Goal: Transaction & Acquisition: Purchase product/service

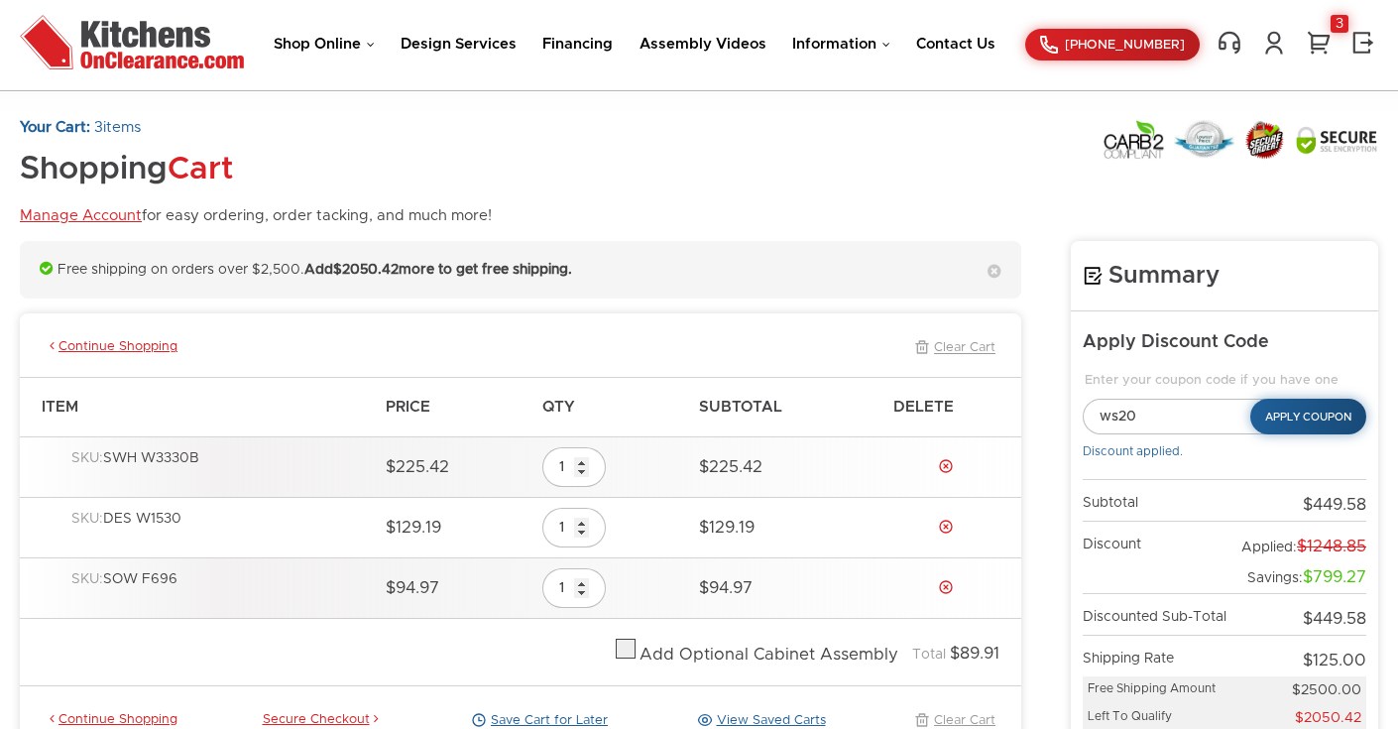
scroll to position [239, 0]
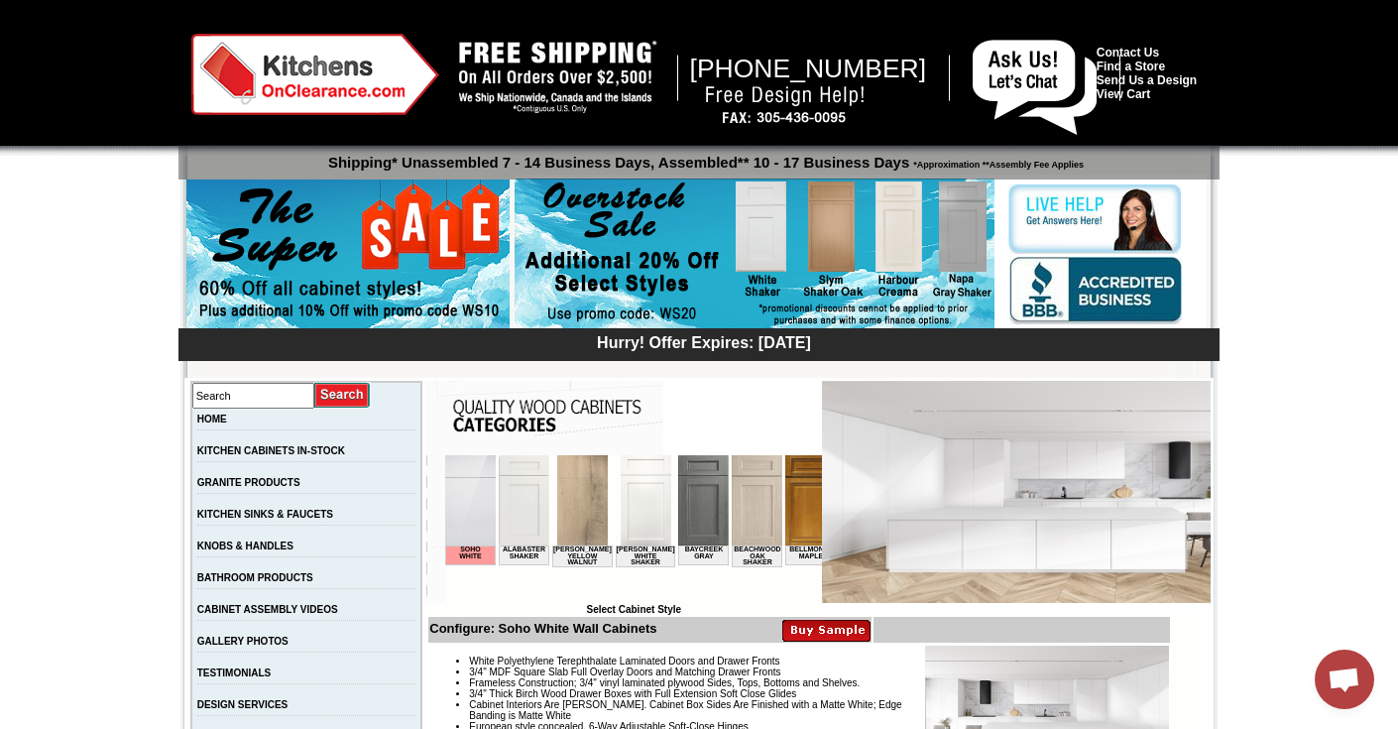
click at [743, 515] on img at bounding box center [757, 500] width 51 height 90
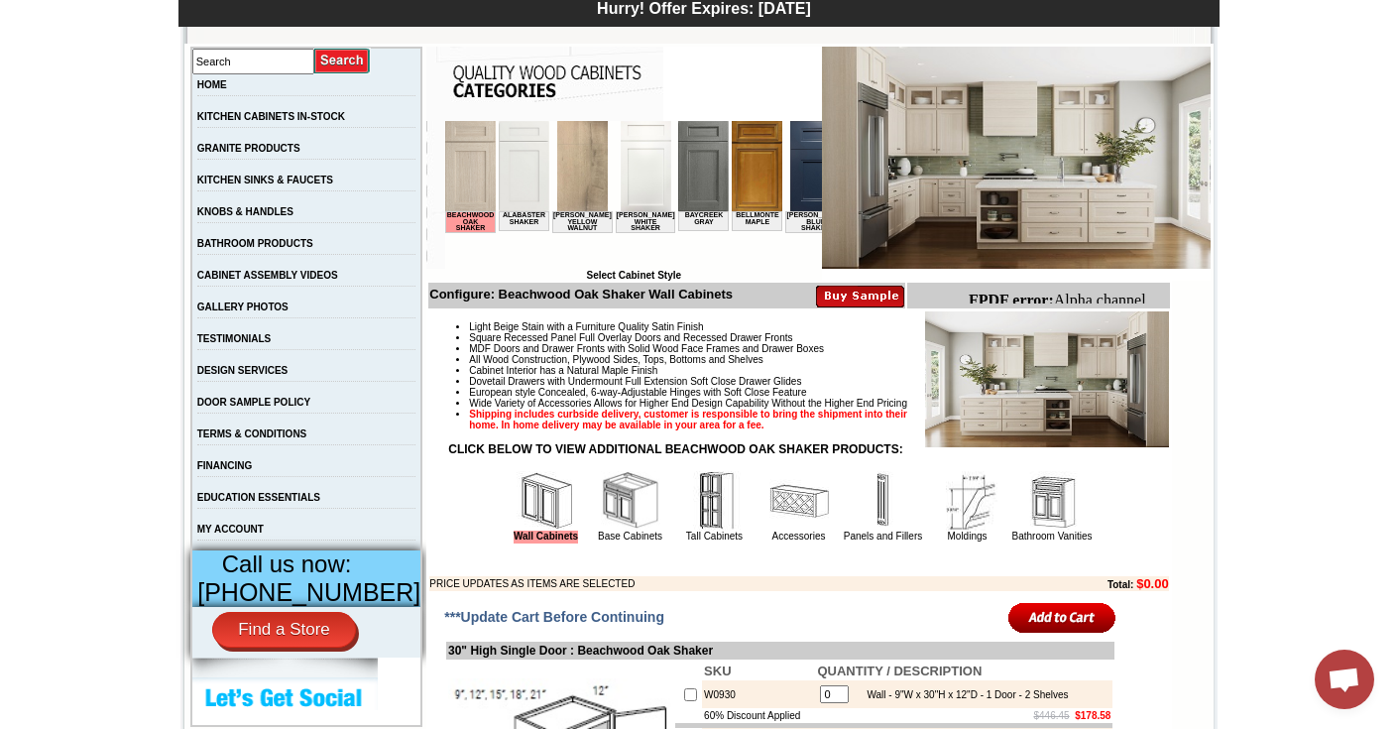
click at [636, 202] on img at bounding box center [646, 166] width 51 height 90
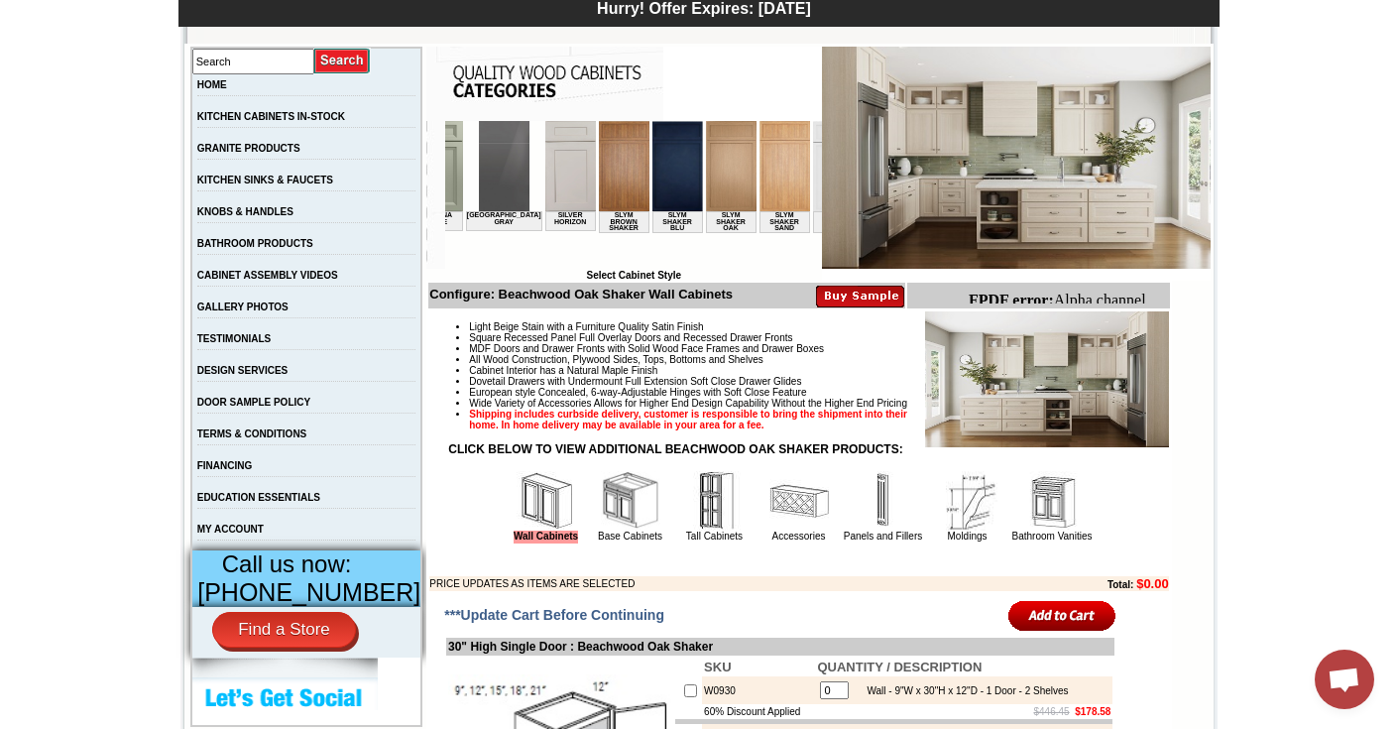
scroll to position [0, 2962]
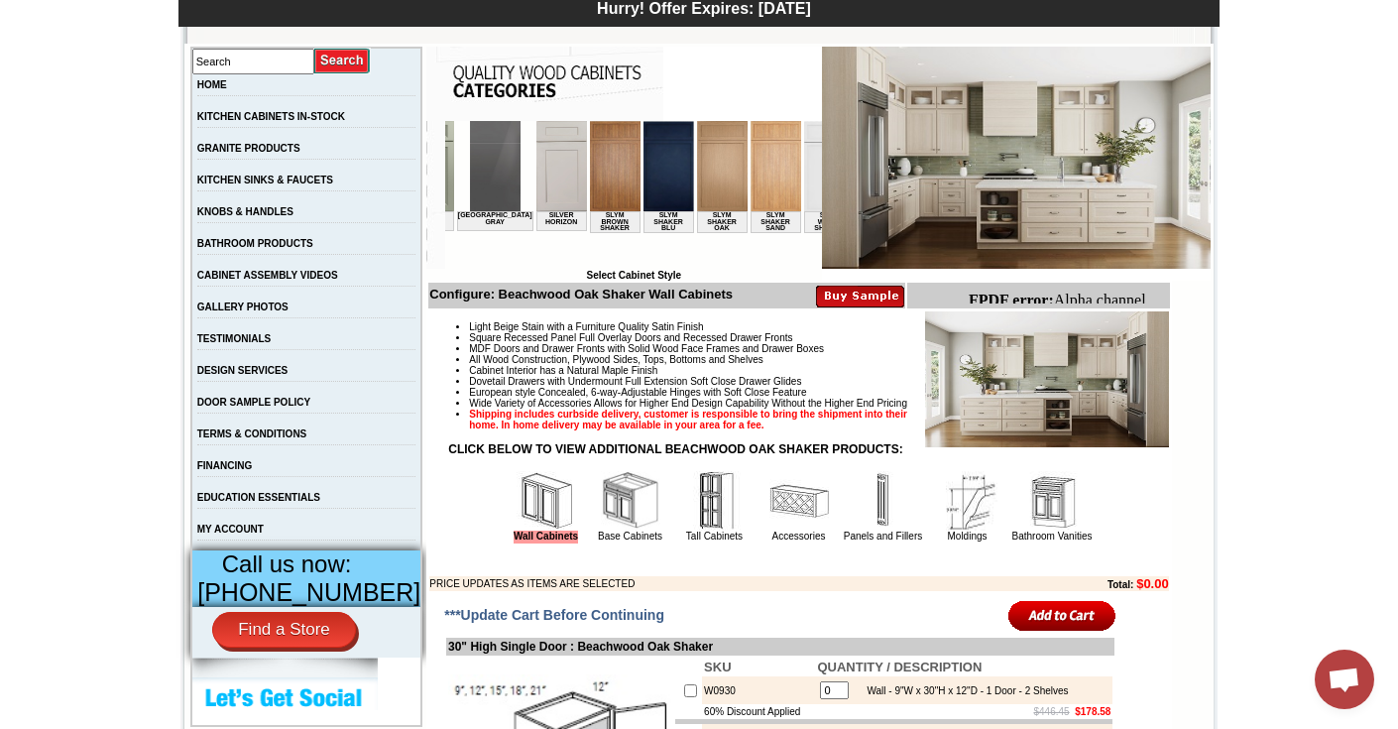
click at [858, 178] on img at bounding box center [883, 166] width 51 height 90
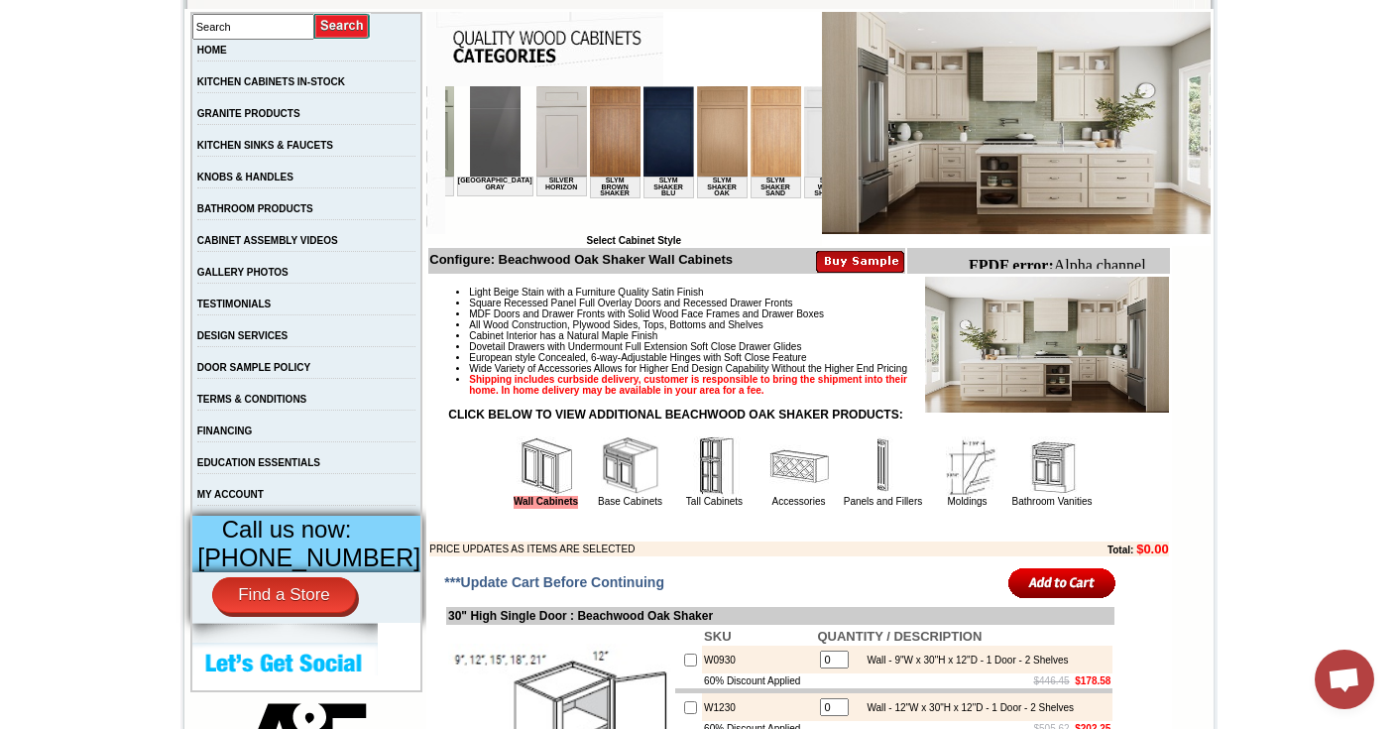
scroll to position [374, 0]
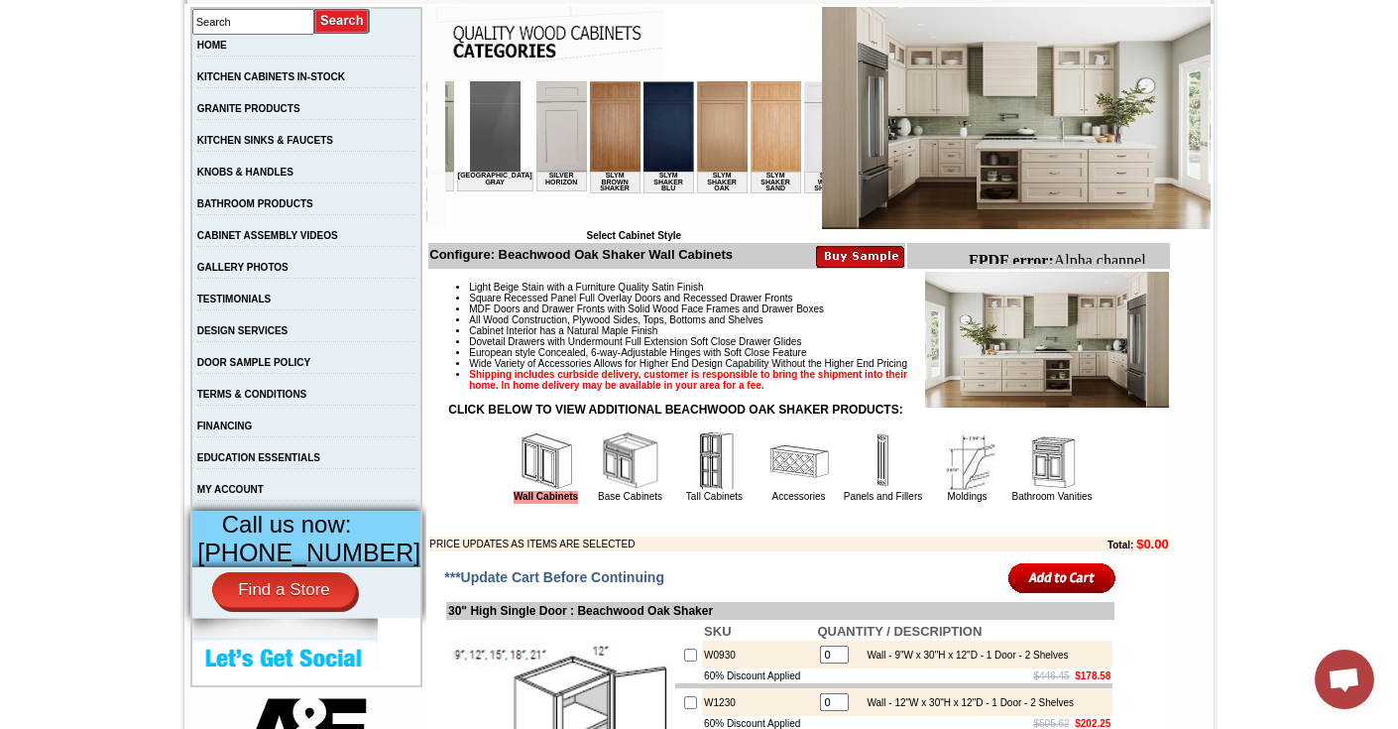
click at [858, 135] on img at bounding box center [883, 126] width 51 height 90
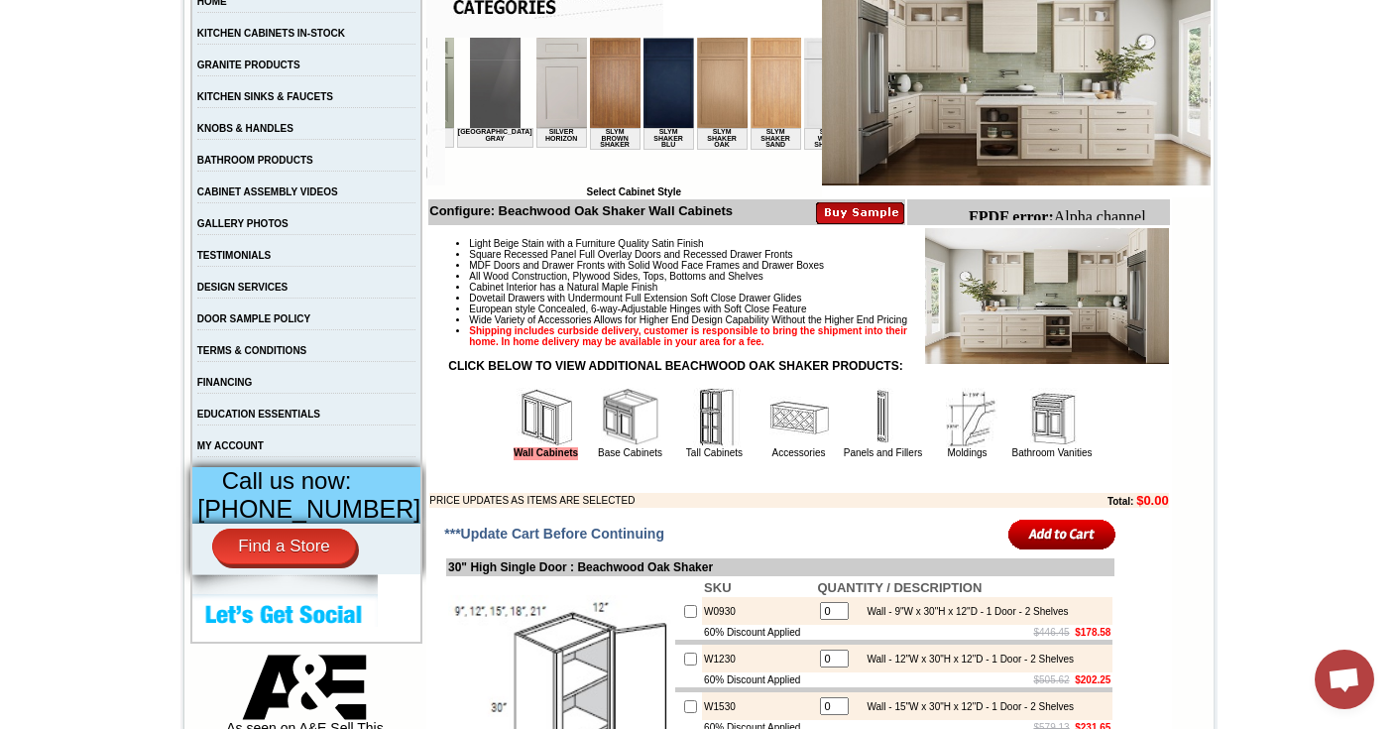
scroll to position [416, 0]
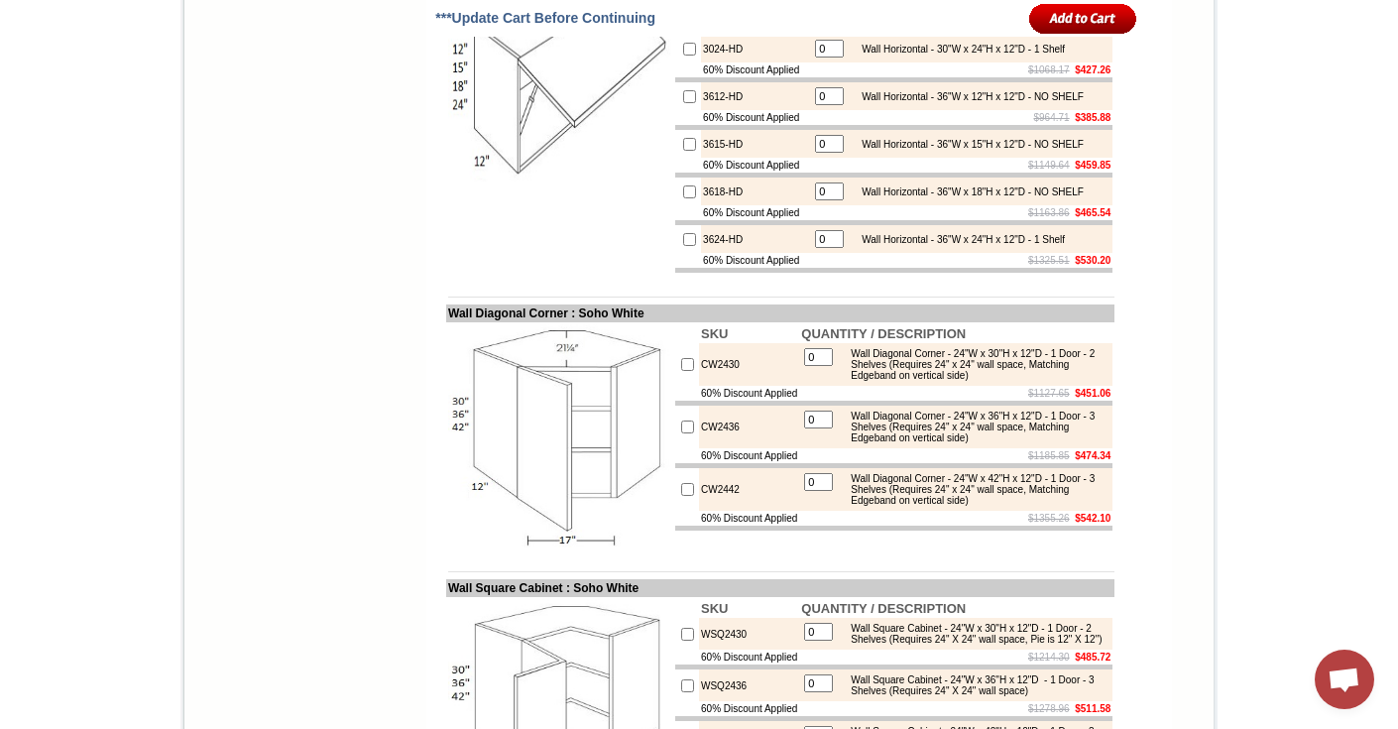
scroll to position [5602, 0]
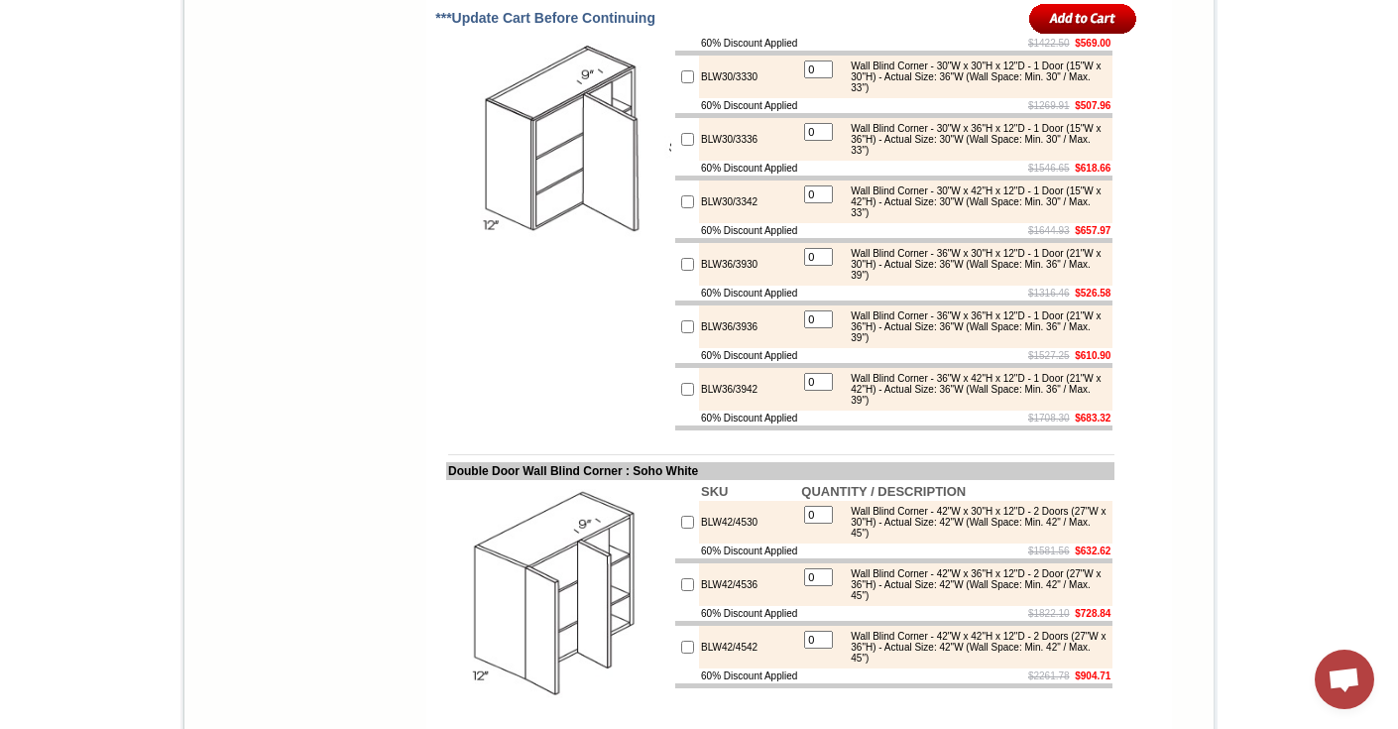
scroll to position [6608, 0]
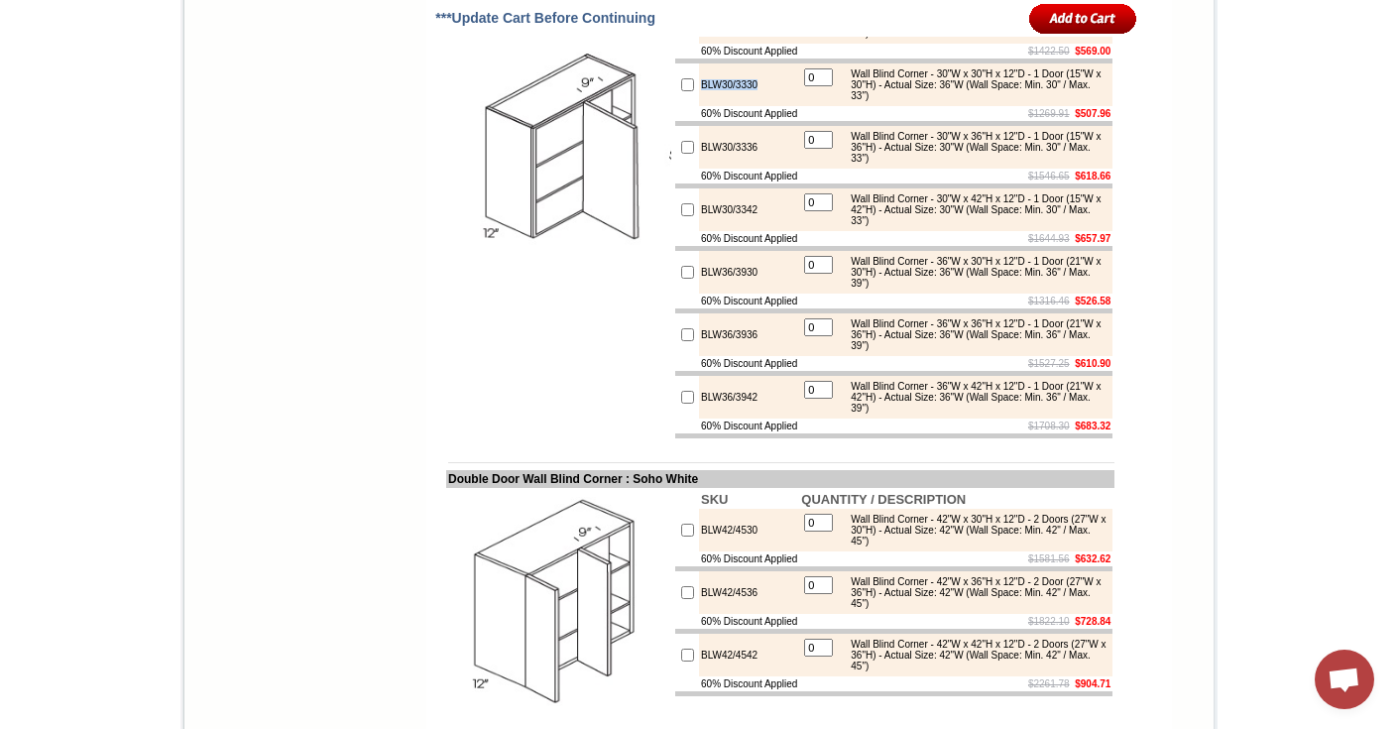
drag, startPoint x: 742, startPoint y: 369, endPoint x: 682, endPoint y: 368, distance: 59.5
click at [699, 106] on td "BLW30/3330" at bounding box center [749, 84] width 100 height 43
click at [924, 101] on div "Wall Blind Corner - 30"W x 30"H x 12"D - 1 Door (15"W x 30"H) - Actual Size: 36…" at bounding box center [974, 84] width 267 height 33
drag, startPoint x: 1018, startPoint y: 370, endPoint x: 988, endPoint y: 370, distance: 29.8
click at [988, 101] on div "Wall Blind Corner - 30"W x 30"H x 12"D - 1 Door (15"W x 30"H) - Actual Size: 36…" at bounding box center [974, 84] width 267 height 33
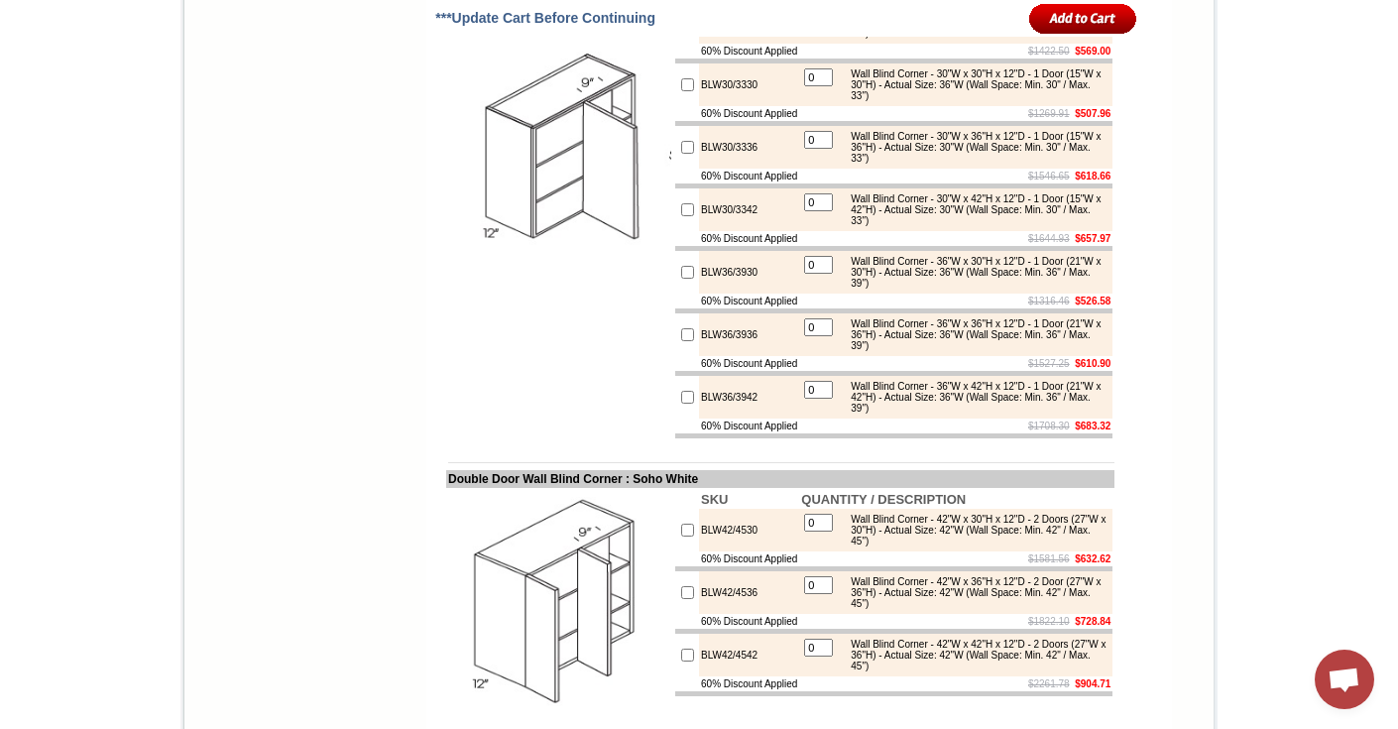
click at [1021, 101] on div "Wall Blind Corner - 30"W x 30"H x 12"D - 1 Door (15"W x 30"H) - Actual Size: 36…" at bounding box center [974, 84] width 267 height 33
drag, startPoint x: 1020, startPoint y: 374, endPoint x: 991, endPoint y: 373, distance: 29.8
click at [991, 101] on div "Wall Blind Corner - 30"W x 30"H x 12"D - 1 Door (15"W x 30"H) - Actual Size: 36…" at bounding box center [974, 84] width 267 height 33
click at [964, 101] on div "Wall Blind Corner - 30"W x 30"H x 12"D - 1 Door (15"W x 30"H) - Actual Size: 36…" at bounding box center [974, 84] width 267 height 33
drag, startPoint x: 938, startPoint y: 294, endPoint x: 971, endPoint y: 294, distance: 32.7
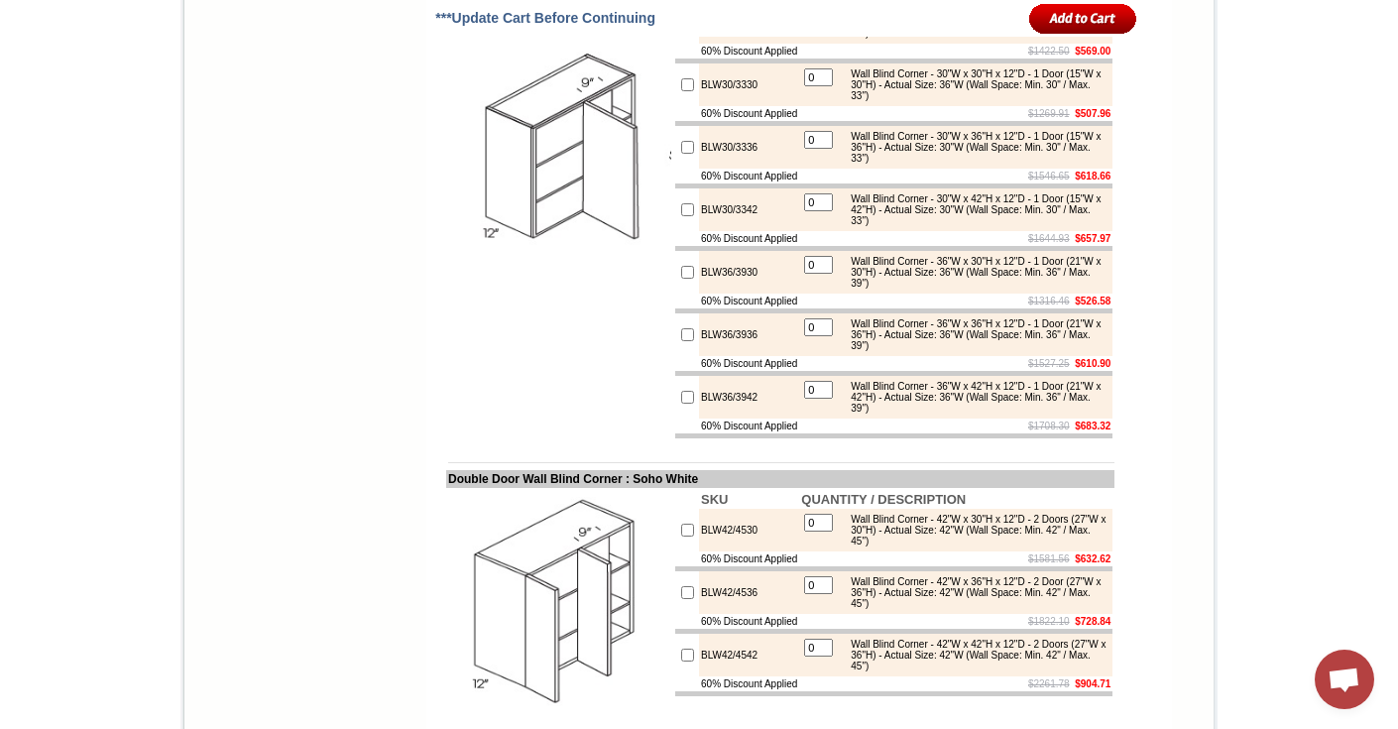
click at [971, 39] on div "Wall Blind Corner - 27"W x 42"H x 12"D - 1 Door (12"W x 42"H) - Actual Size: 27…" at bounding box center [974, 22] width 267 height 33
drag, startPoint x: 988, startPoint y: 303, endPoint x: 1018, endPoint y: 303, distance: 29.8
click at [1018, 39] on div "Wall Blind Corner - 27"W x 42"H x 12"D - 1 Door (12"W x 42"H) - Actual Size: 27…" at bounding box center [974, 22] width 267 height 33
click at [993, 101] on div "Wall Blind Corner - 30"W x 30"H x 12"D - 1 Door (15"W x 30"H) - Actual Size: 36…" at bounding box center [974, 84] width 267 height 33
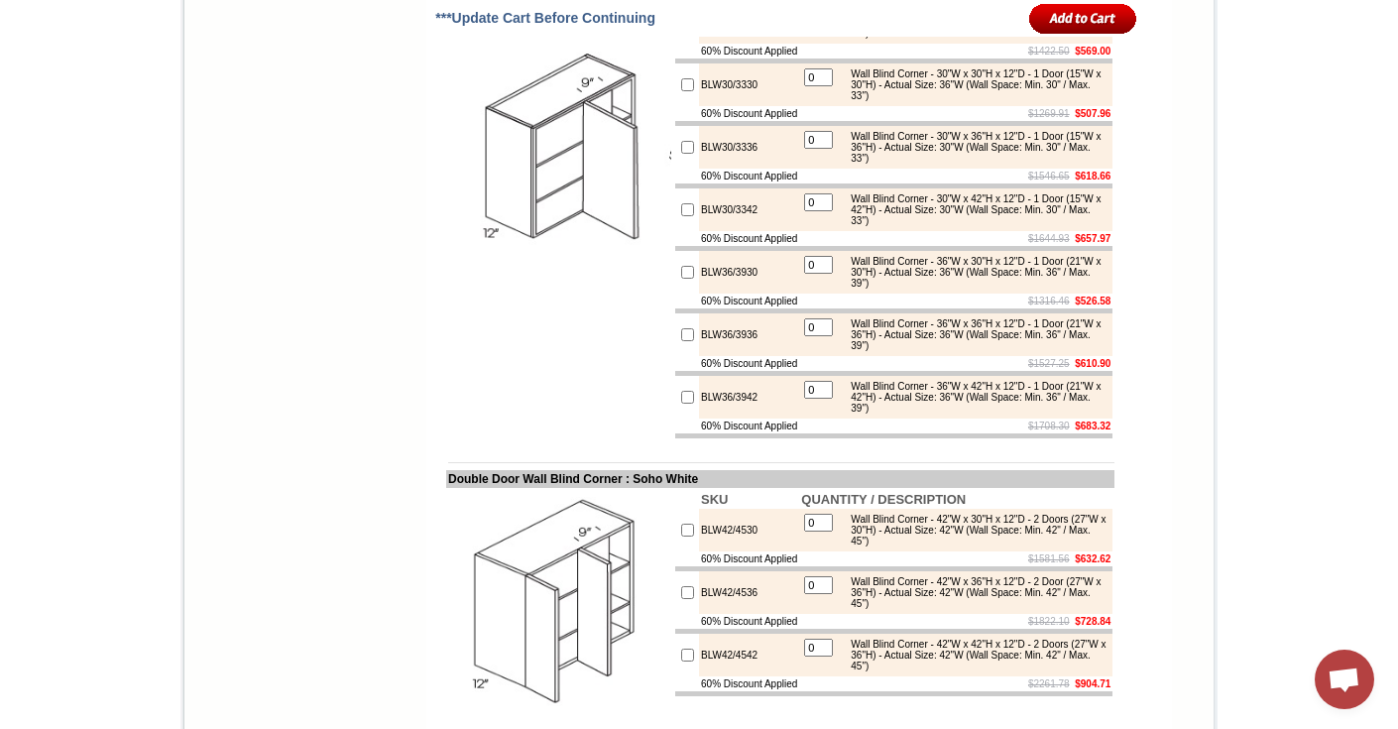
click at [1006, 102] on td "Wall Blind Corner - 30"W x 30"H x 12"D - 1 Door (15"W x 30"H) - Actual Size: 36…" at bounding box center [974, 84] width 269 height 35
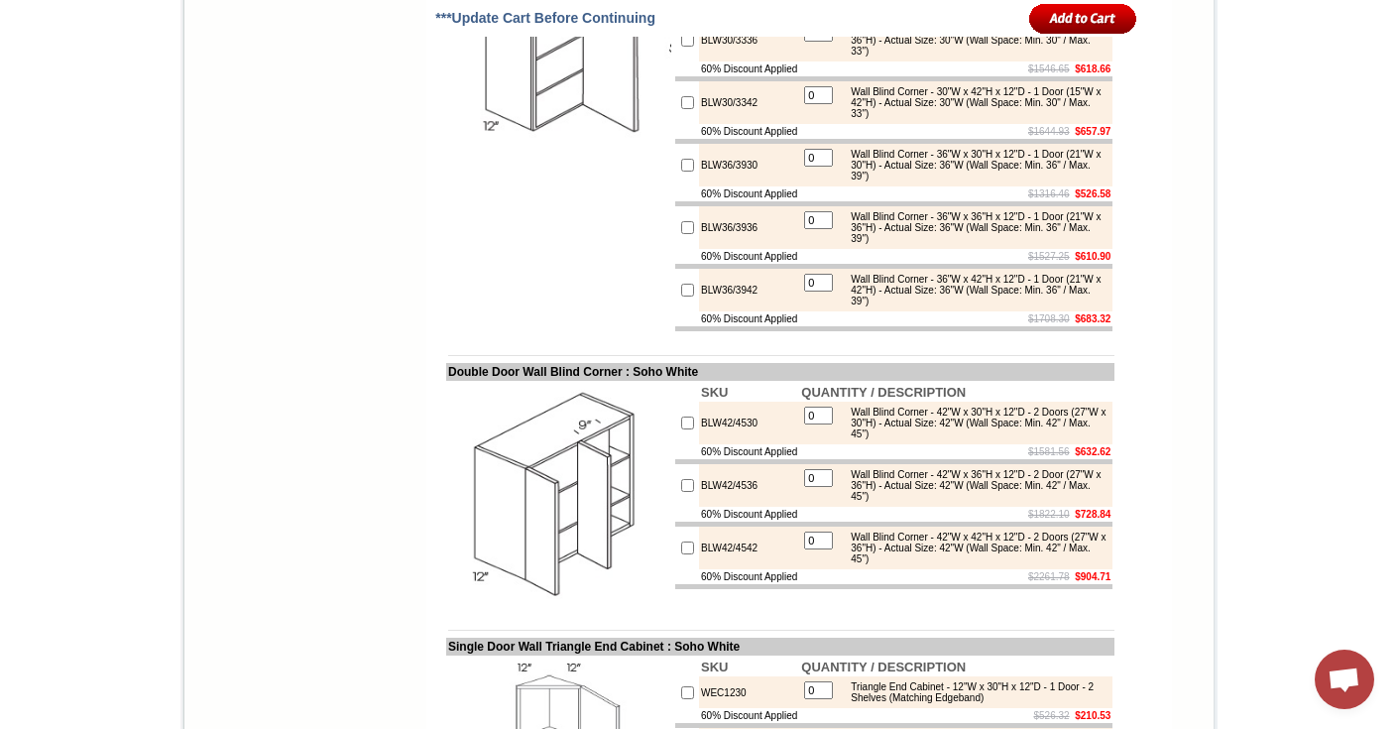
scroll to position [6722, 0]
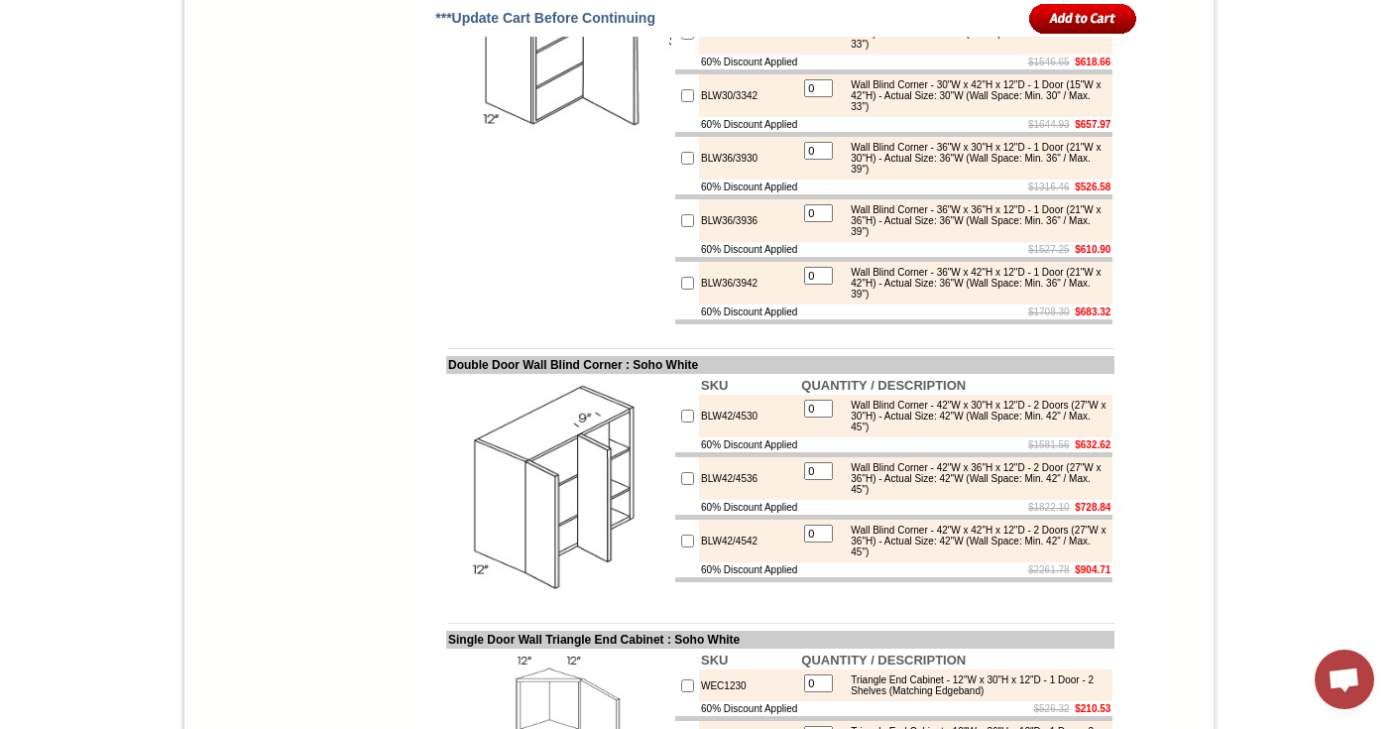
drag, startPoint x: 694, startPoint y: 254, endPoint x: 741, endPoint y: 254, distance: 46.6
drag, startPoint x: 716, startPoint y: 324, endPoint x: 744, endPoint y: 324, distance: 27.8
click at [744, 55] on td "BLW30/3336" at bounding box center [749, 33] width 100 height 43
click at [947, 50] on div "Wall Blind Corner - 30"W x 36"H x 12"D - 1 Door (15"W x 36"H) - Actual Size: 30…" at bounding box center [974, 33] width 267 height 33
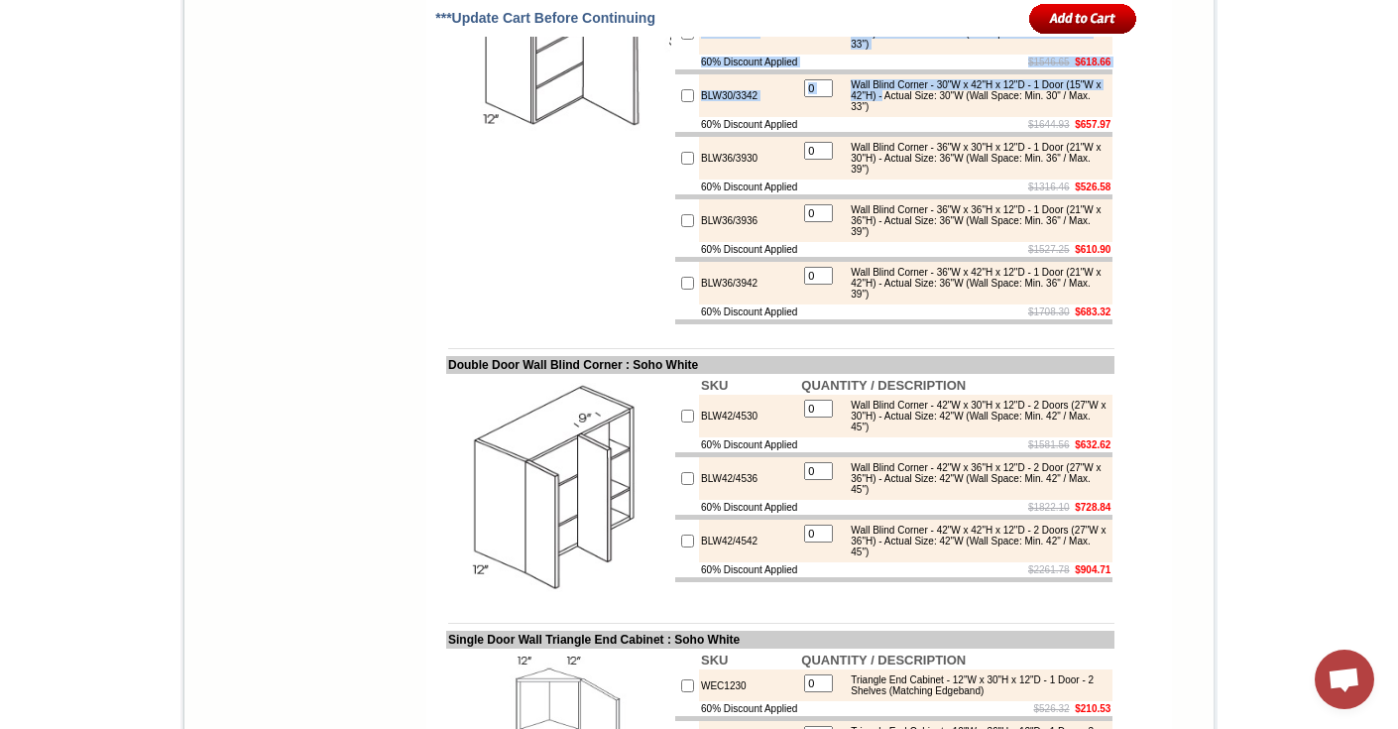
drag, startPoint x: 679, startPoint y: 254, endPoint x: 920, endPoint y: 381, distance: 272.4
click at [921, 324] on tbody "SKU QUANTITY / DESCRIPTION BLW27/3030 0 Wall Blind Corner - 27"W x 30"H x 12"D …" at bounding box center [893, 33] width 437 height 581
drag, startPoint x: 928, startPoint y: 321, endPoint x: 1005, endPoint y: 320, distance: 76.4
click at [1005, 50] on div "Wall Blind Corner - 30"W x 36"H x 12"D - 1 Door (15"W x 36"H) - Actual Size: 30…" at bounding box center [974, 33] width 267 height 33
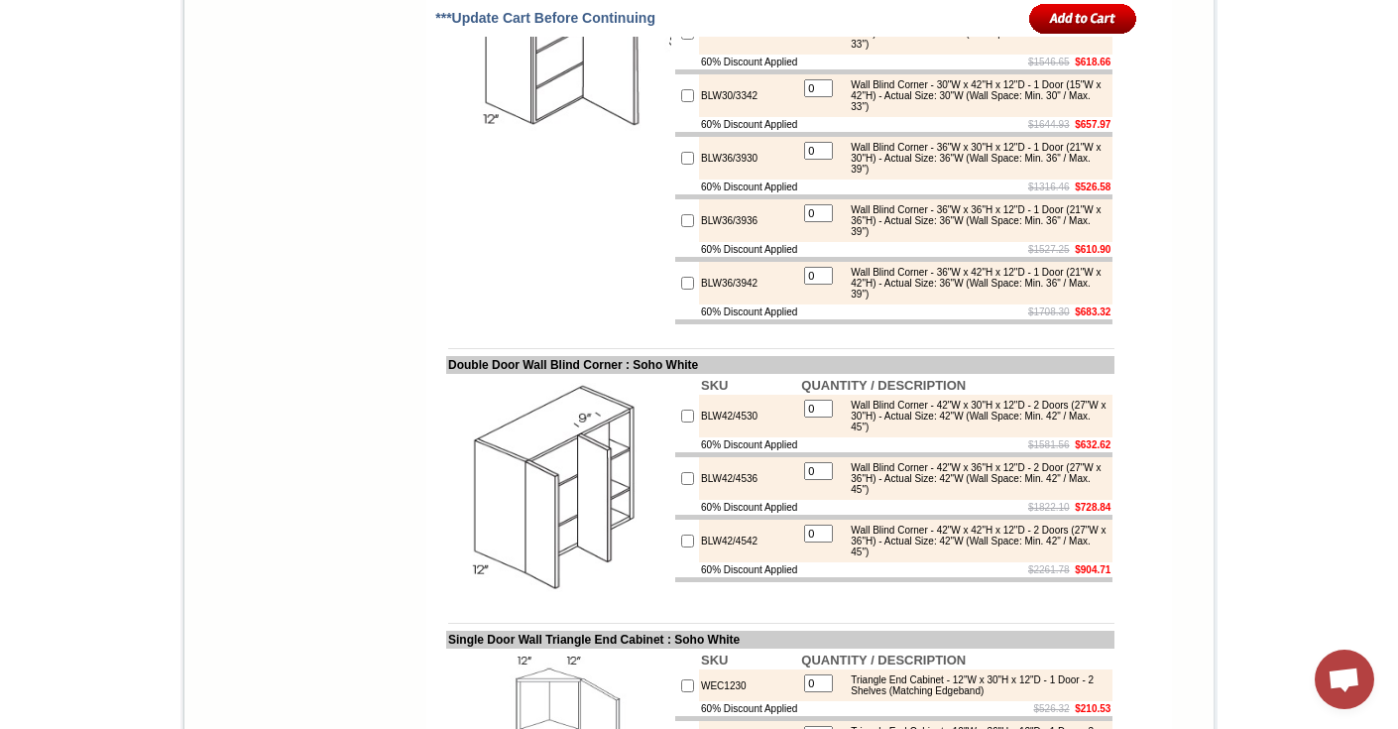
drag, startPoint x: 929, startPoint y: 260, endPoint x: 1022, endPoint y: 260, distance: 93.2
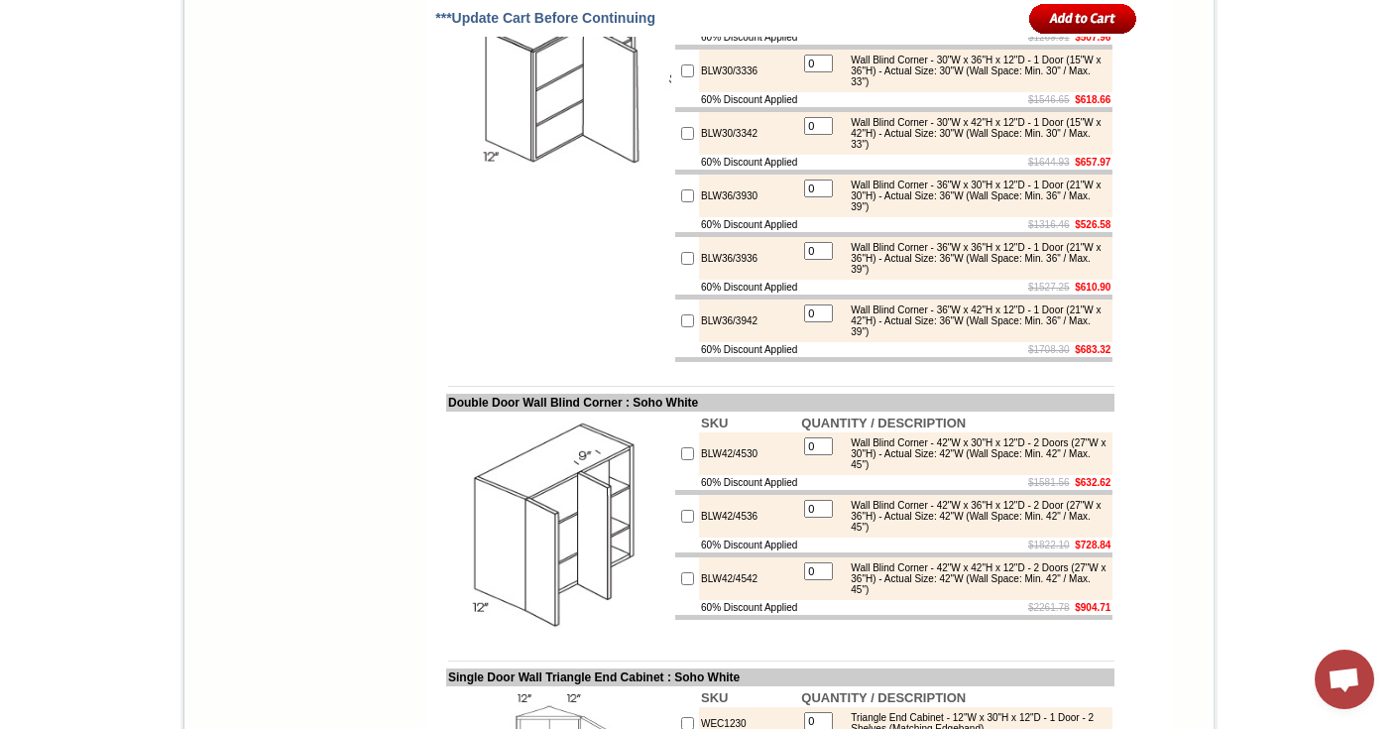
scroll to position [6686, 0]
drag, startPoint x: 684, startPoint y: 424, endPoint x: 746, endPoint y: 426, distance: 61.5
click at [746, 153] on td "BLW30/3342" at bounding box center [749, 131] width 100 height 43
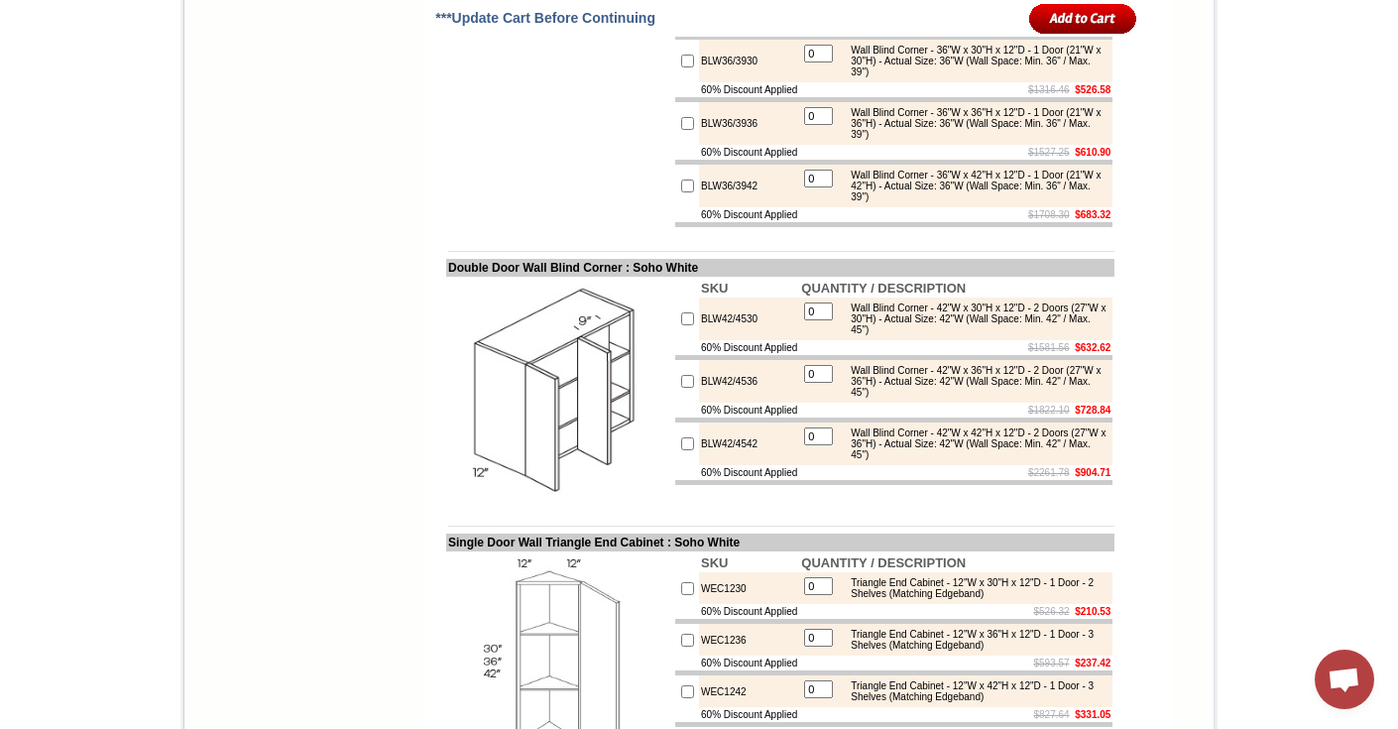
scroll to position [6822, 0]
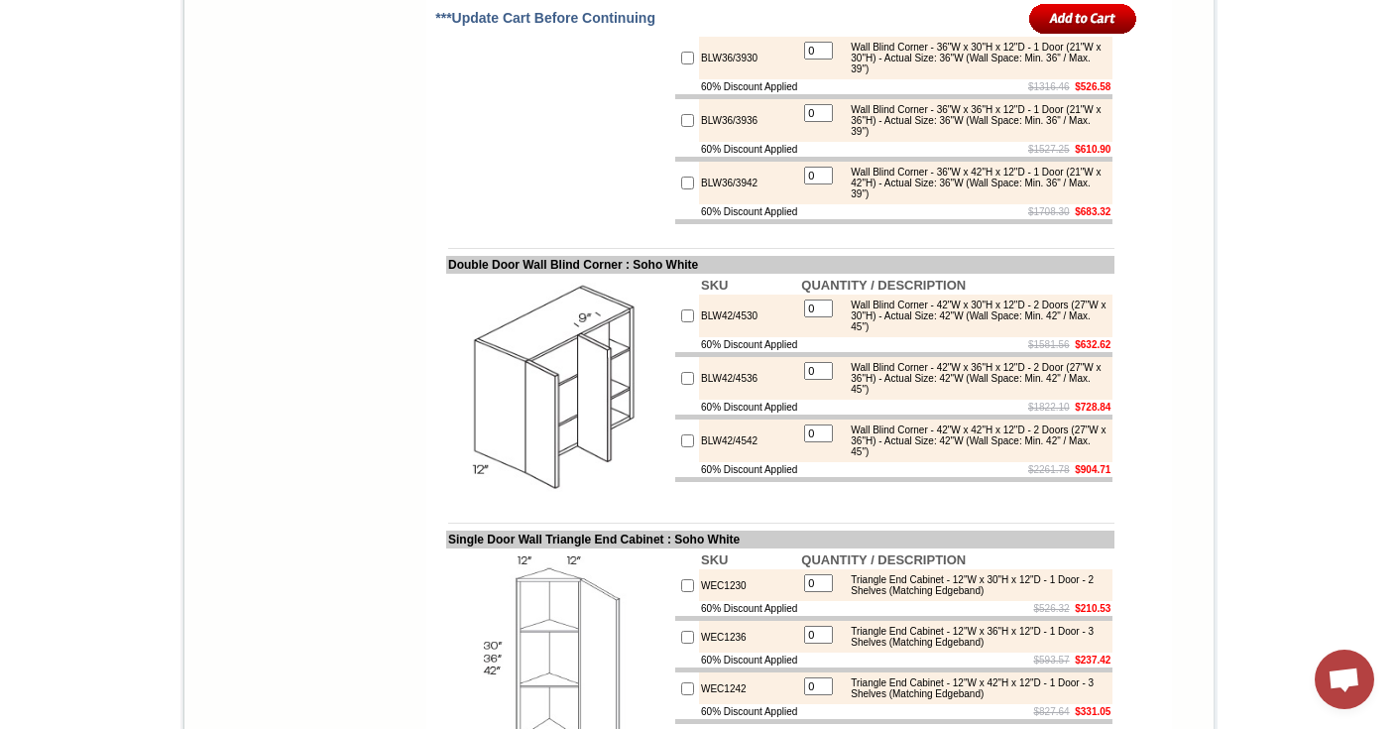
drag, startPoint x: 683, startPoint y: 155, endPoint x: 970, endPoint y: 295, distance: 318.9
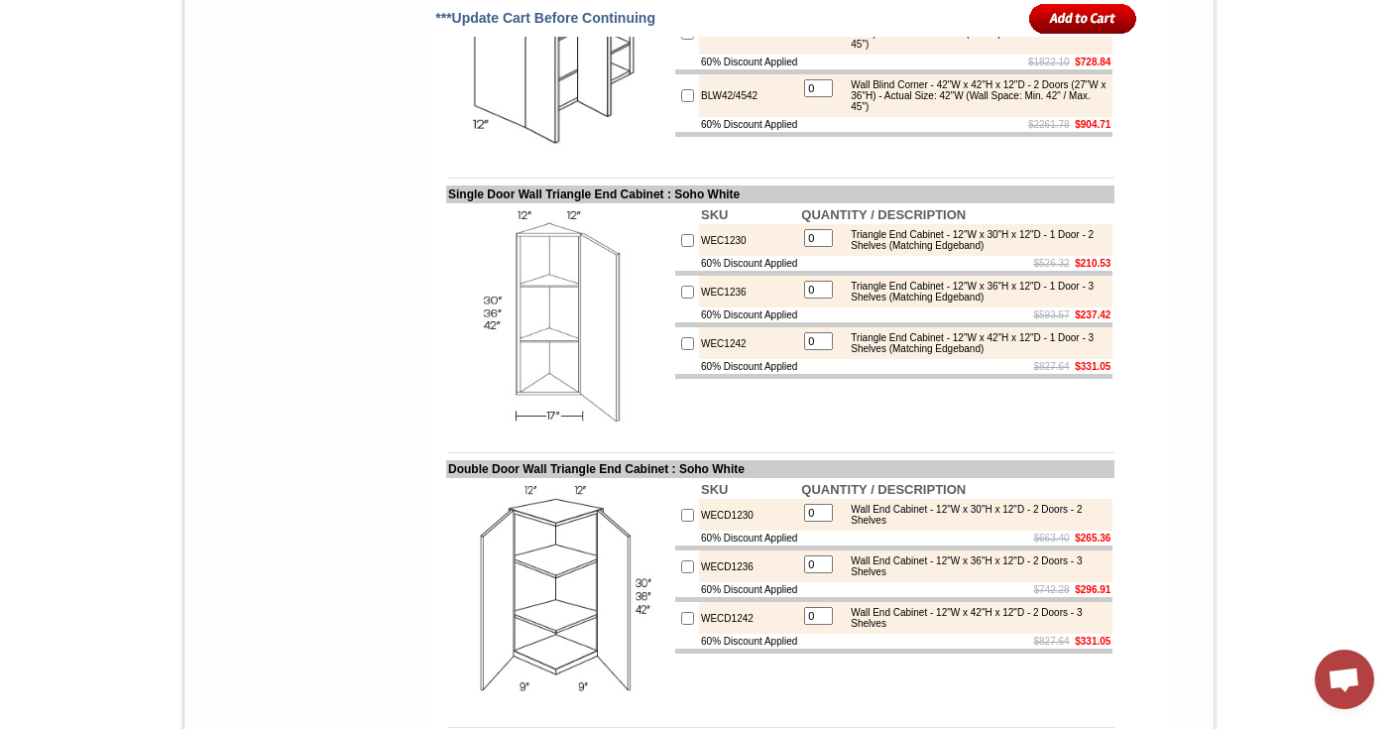
scroll to position [7175, 0]
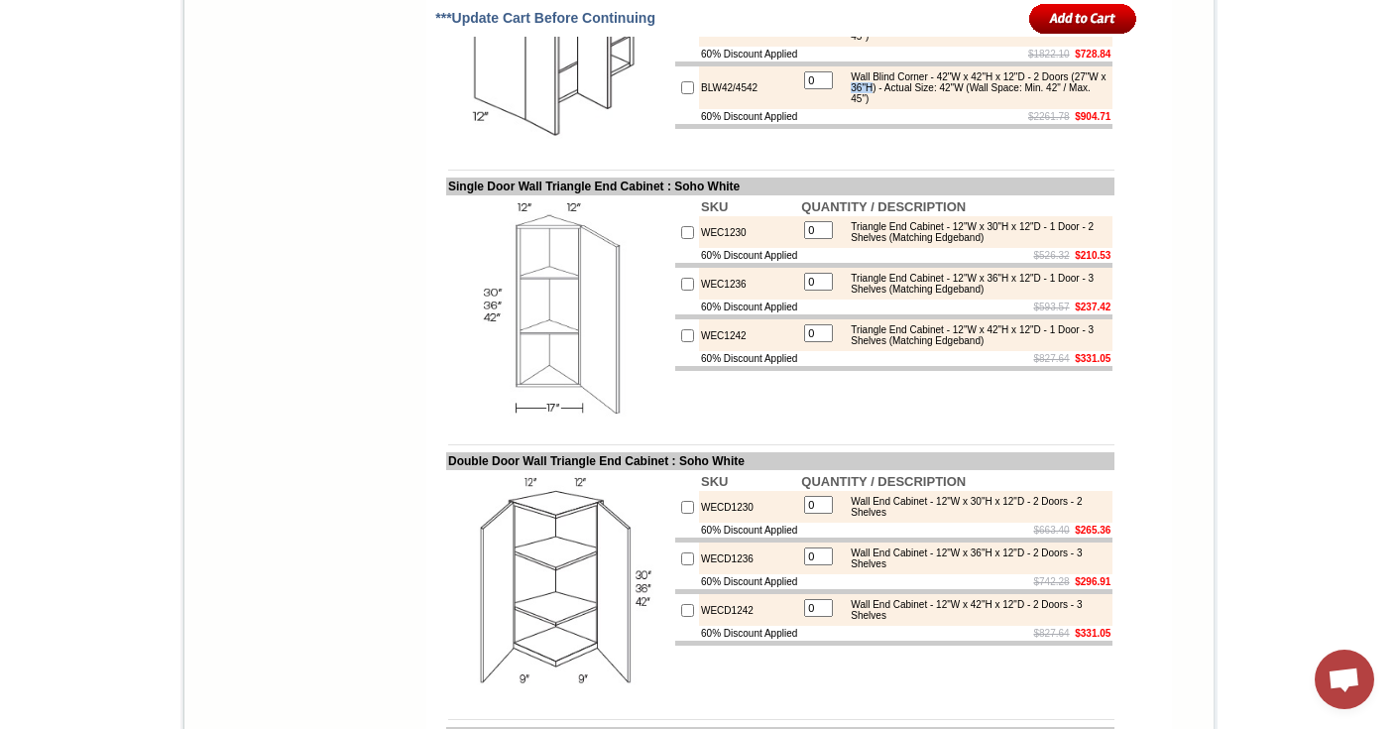
drag, startPoint x: 911, startPoint y: 408, endPoint x: 885, endPoint y: 407, distance: 26.8
click at [885, 104] on div "Wall Blind Corner - 42"W x 42"H x 12"D - 2 Doors (27"W x 36"H) - Actual Size: 4…" at bounding box center [974, 87] width 267 height 33
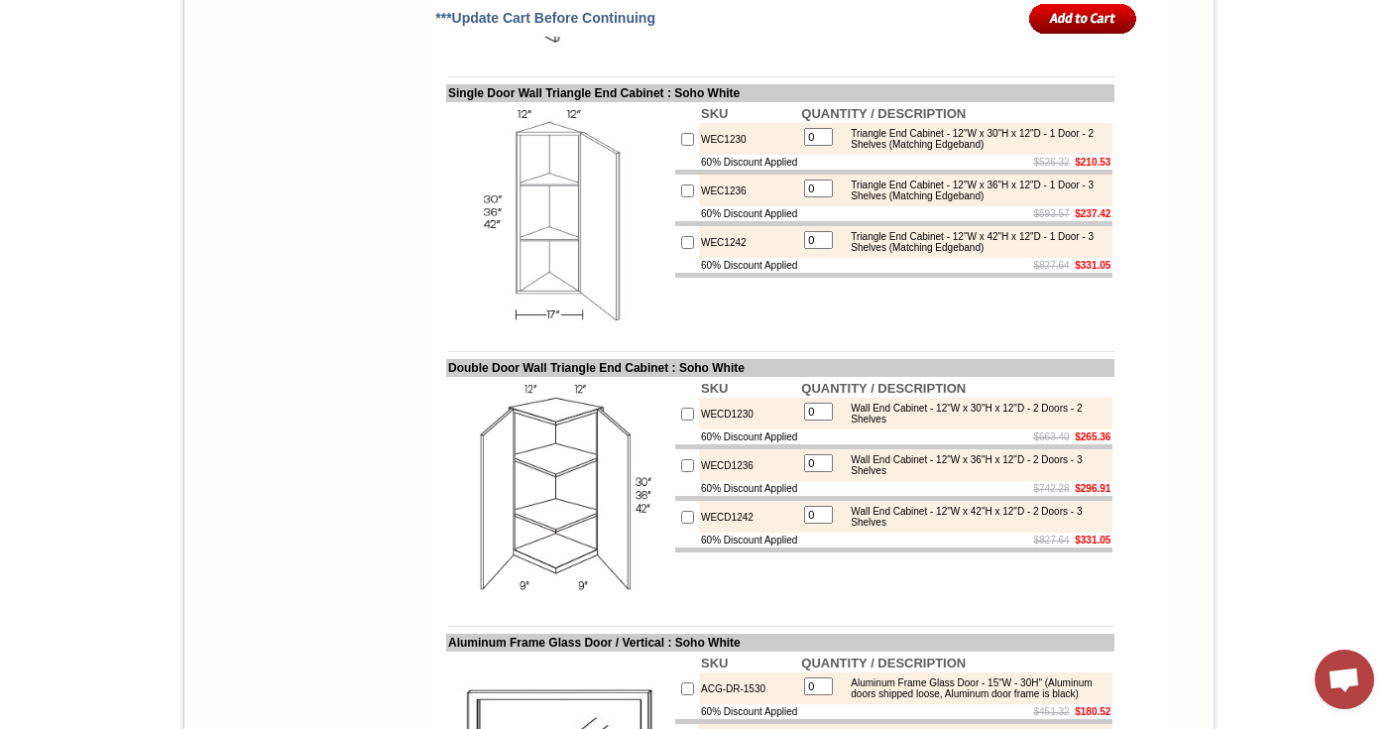
scroll to position [7275, 0]
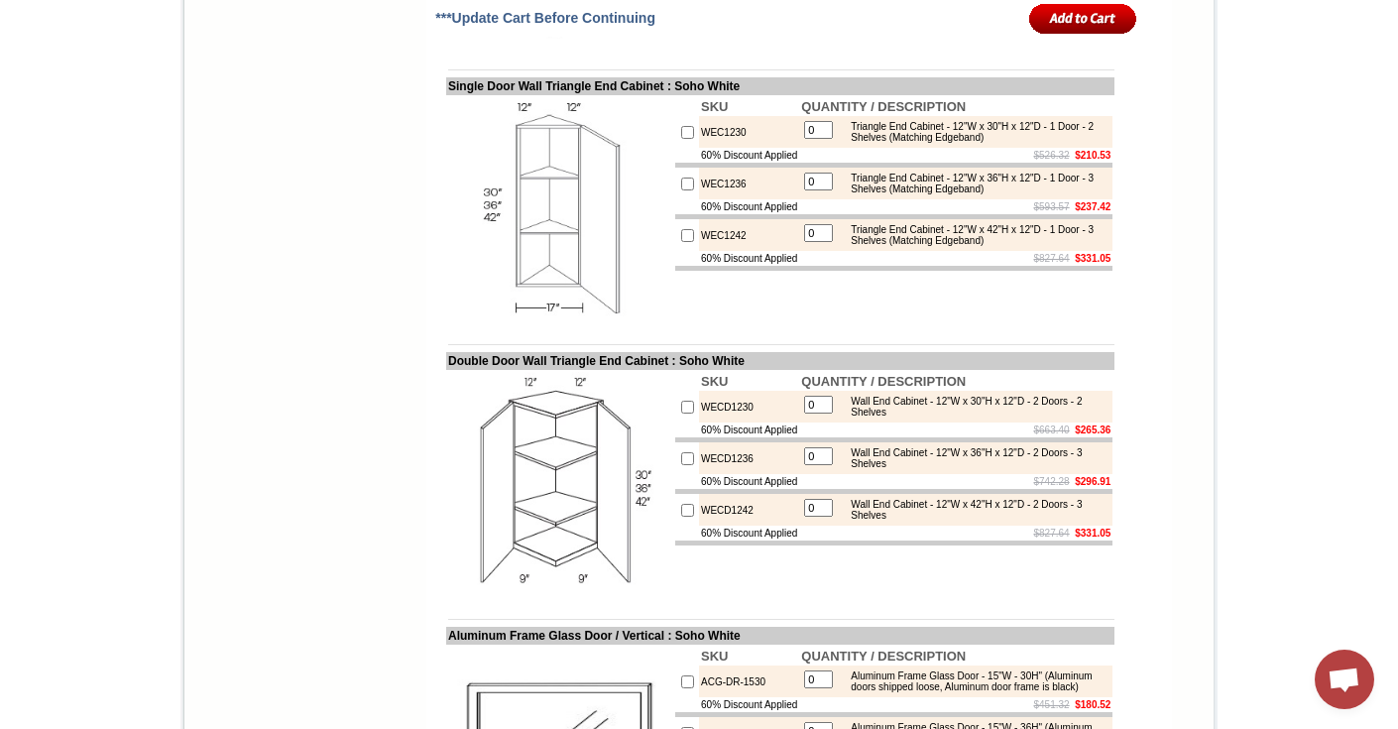
drag, startPoint x: 842, startPoint y: 307, endPoint x: 915, endPoint y: 306, distance: 73.4
drag, startPoint x: 918, startPoint y: 307, endPoint x: 888, endPoint y: 306, distance: 30.8
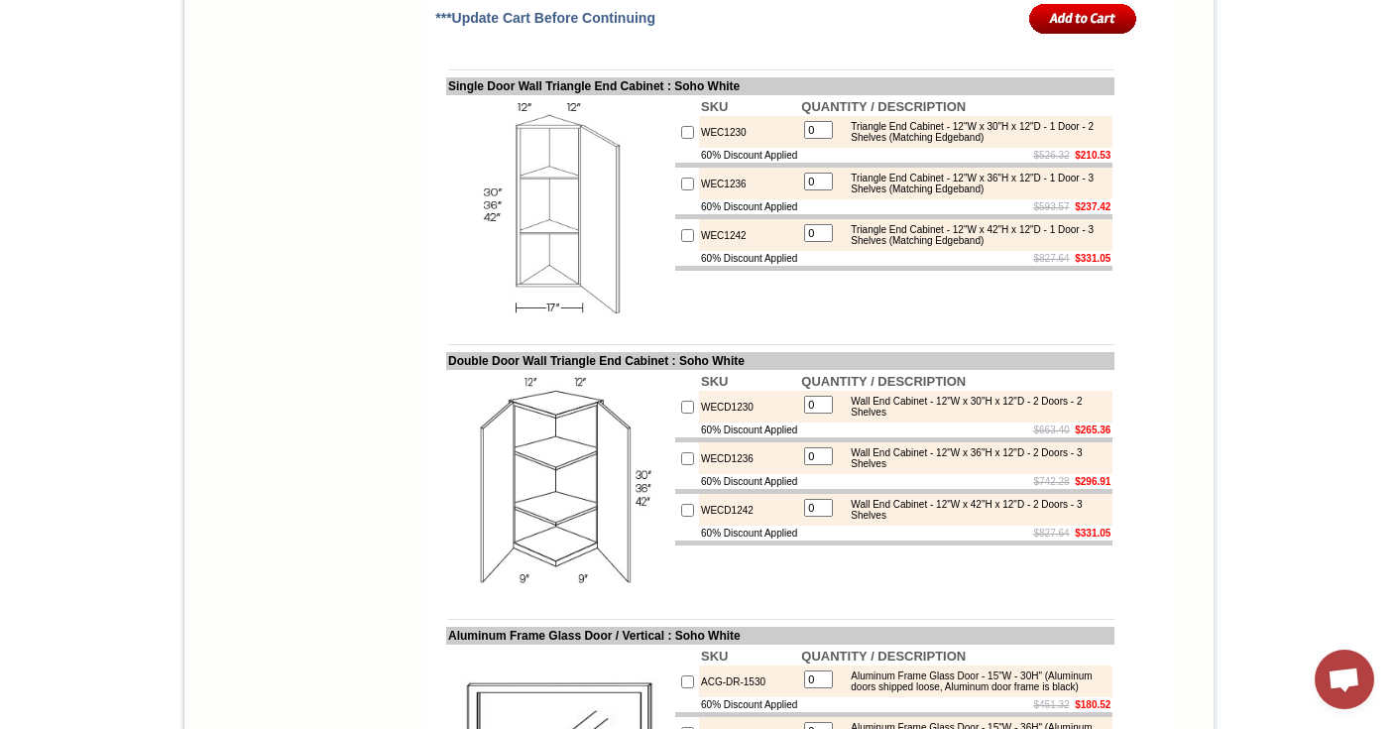
drag, startPoint x: 841, startPoint y: 308, endPoint x: 918, endPoint y: 306, distance: 77.4
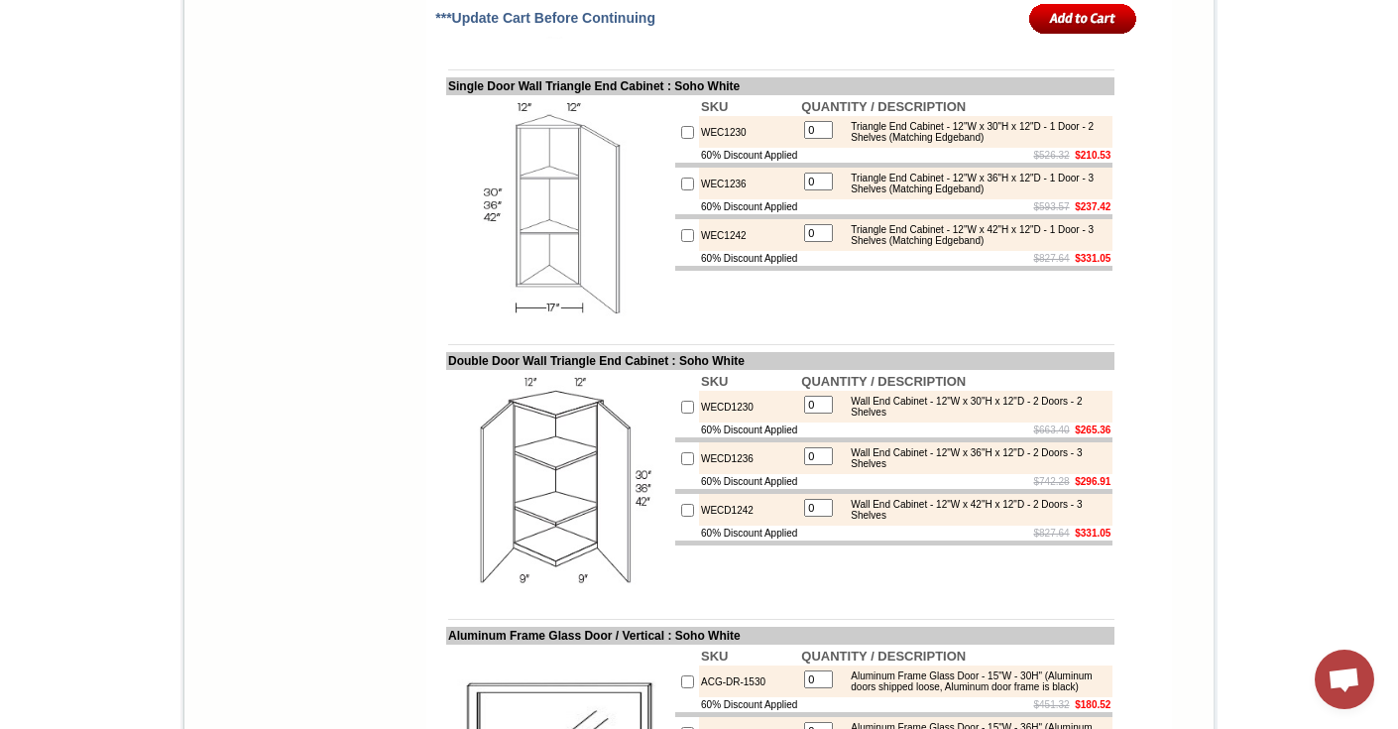
drag, startPoint x: 911, startPoint y: 309, endPoint x: 888, endPoint y: 309, distance: 23.8
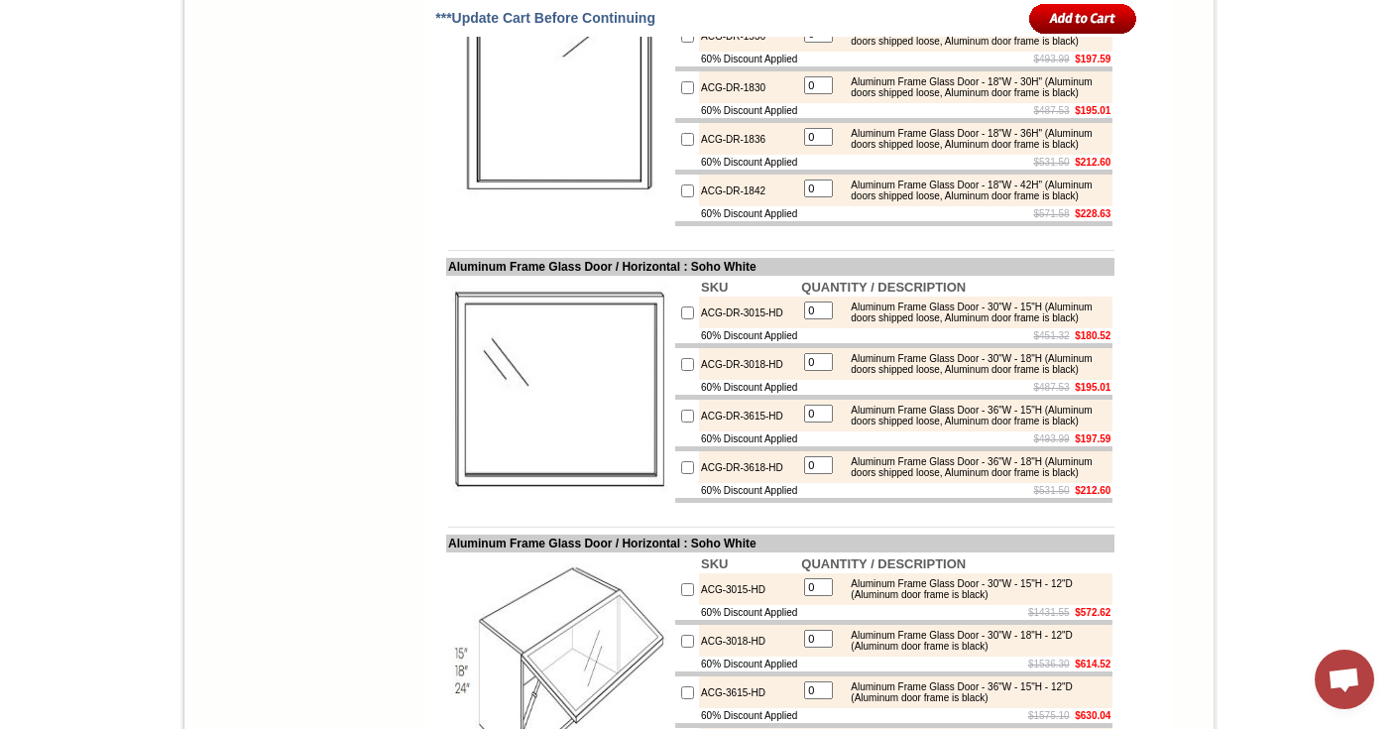
scroll to position [7977, 0]
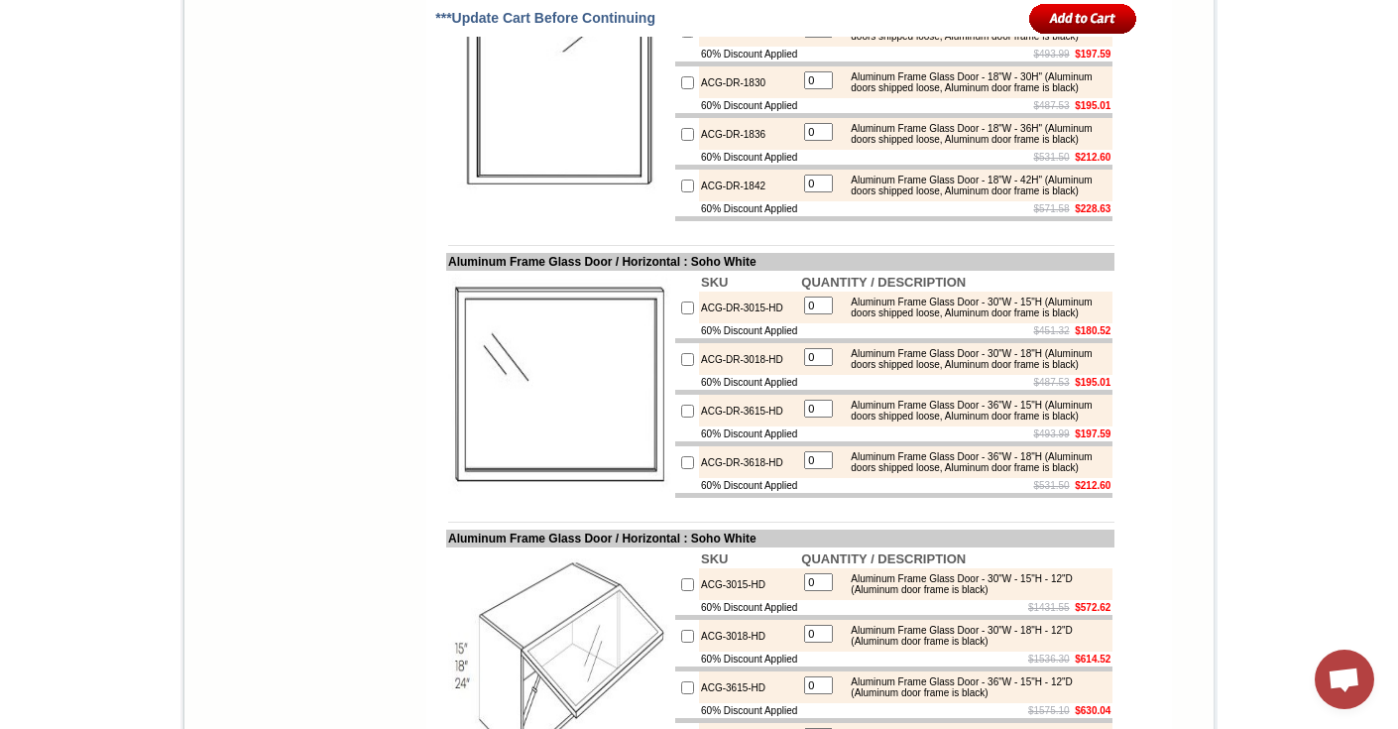
drag, startPoint x: 1061, startPoint y: 288, endPoint x: 1034, endPoint y: 288, distance: 26.8
drag, startPoint x: 1060, startPoint y: 289, endPoint x: 1035, endPoint y: 288, distance: 24.8
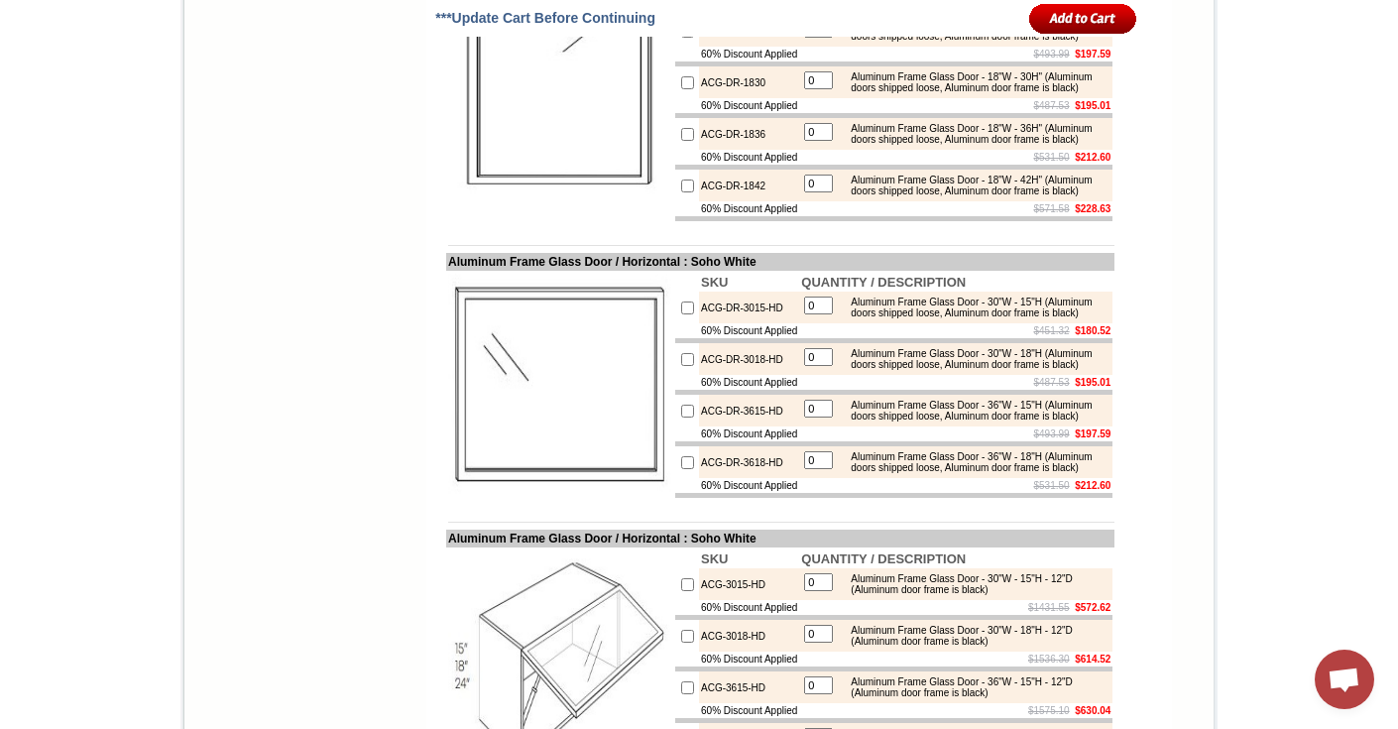
drag, startPoint x: 1020, startPoint y: 286, endPoint x: 999, endPoint y: 287, distance: 21.8
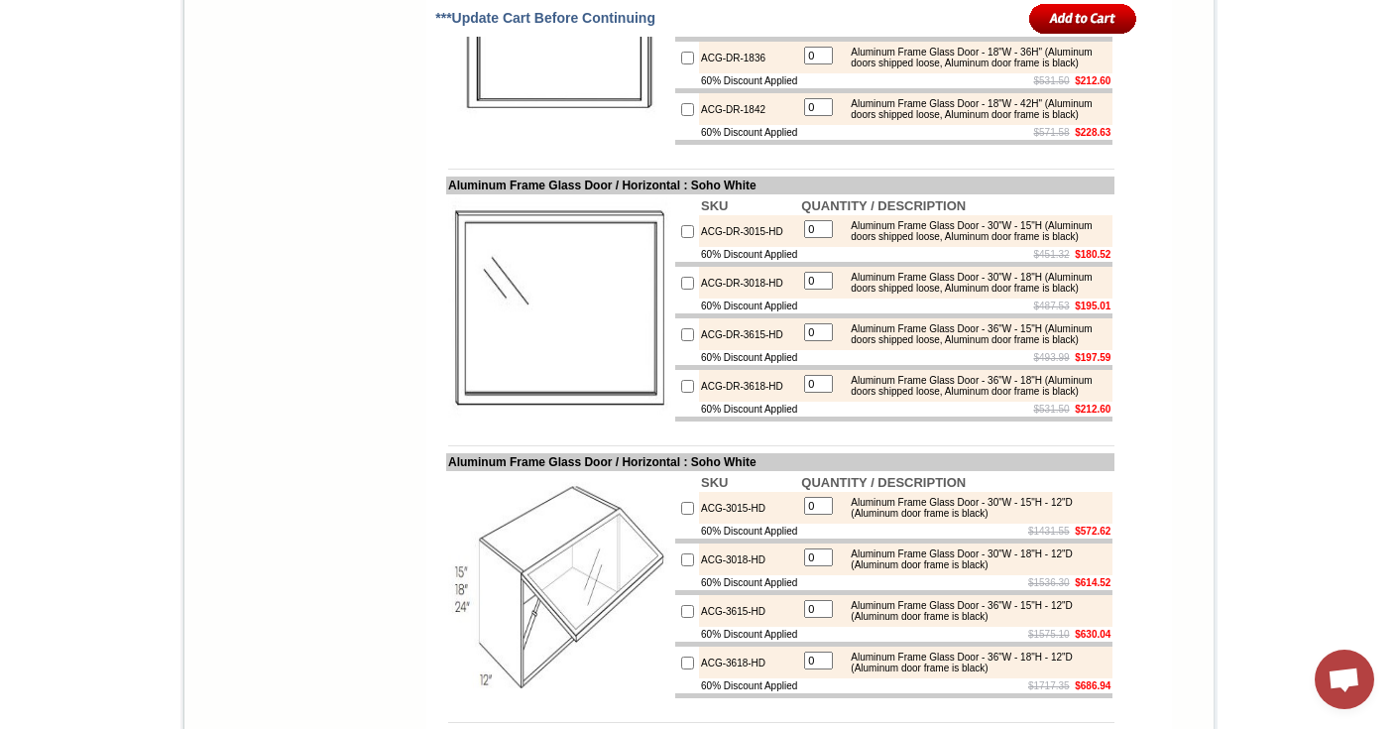
scroll to position [8055, 0]
drag, startPoint x: 842, startPoint y: 209, endPoint x: 931, endPoint y: 231, distance: 91.9
copy div "Aluminum Frame Glass Door - 15"W - 30H" (Aluminum doors shipped loose, Aluminum…"
click at [901, 16] on div "Aluminum Frame Glass Door - 18"W - 30H" (Aluminum doors shipped loose, Aluminum…" at bounding box center [974, 5] width 267 height 22
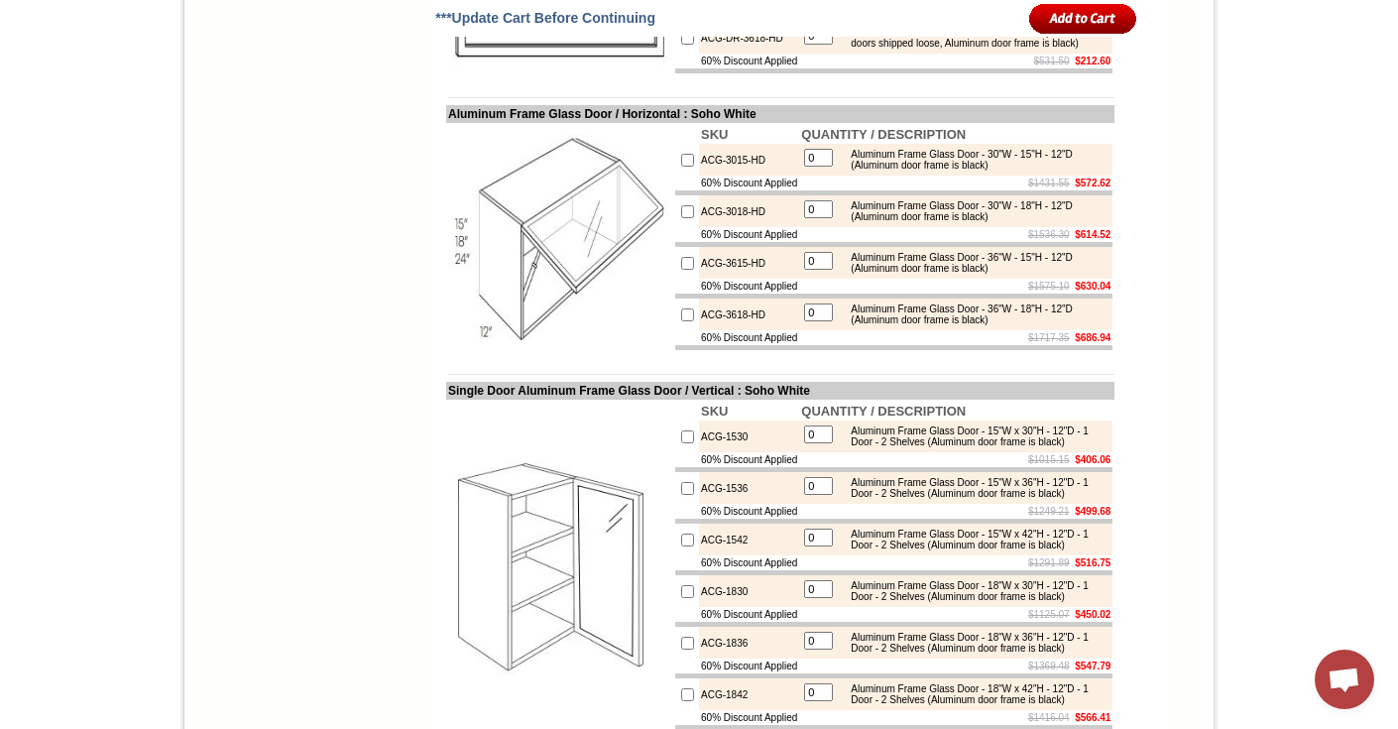
scroll to position [8406, 0]
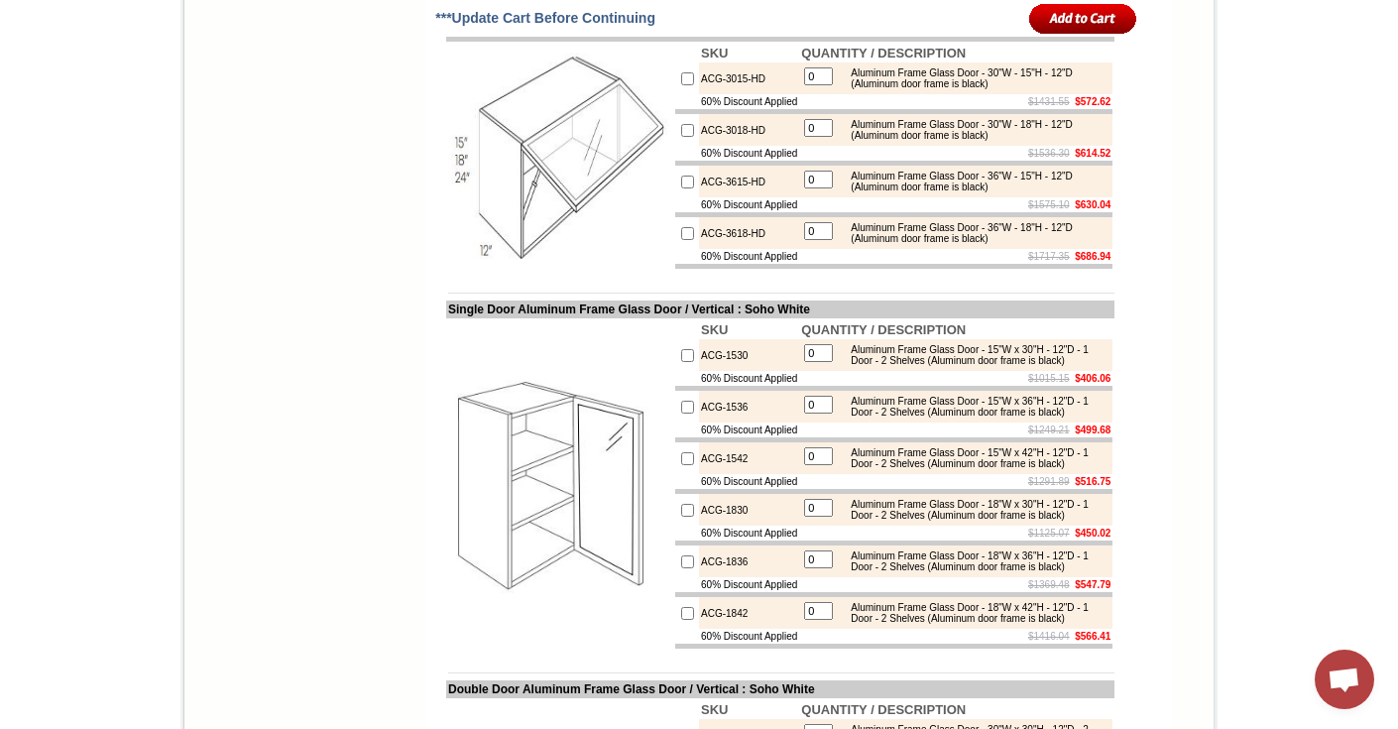
scroll to position [8533, 0]
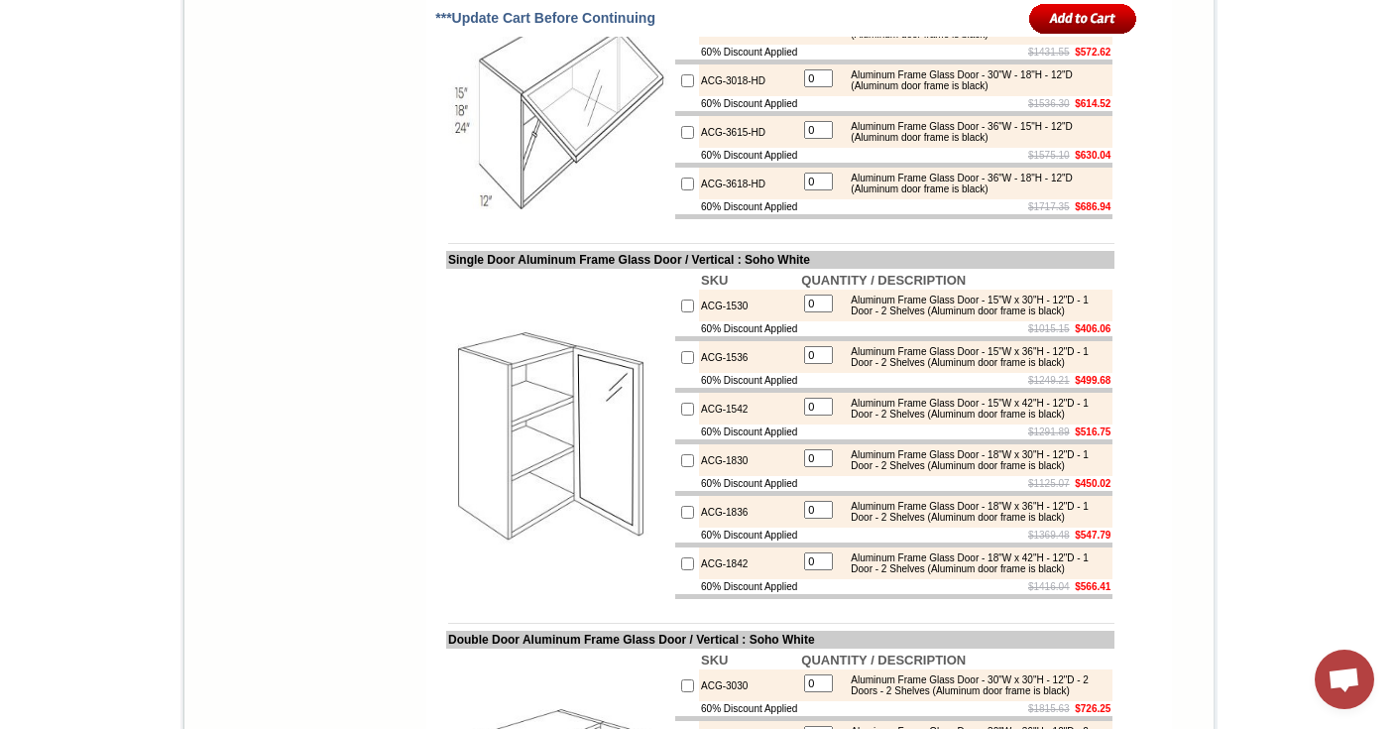
drag, startPoint x: 1096, startPoint y: 472, endPoint x: 1066, endPoint y: 475, distance: 29.9
click at [1066, 40] on div "Aluminum Frame Glass Door - 30"W - 15"H - 12"D (Aluminum door frame is black)" at bounding box center [974, 29] width 267 height 22
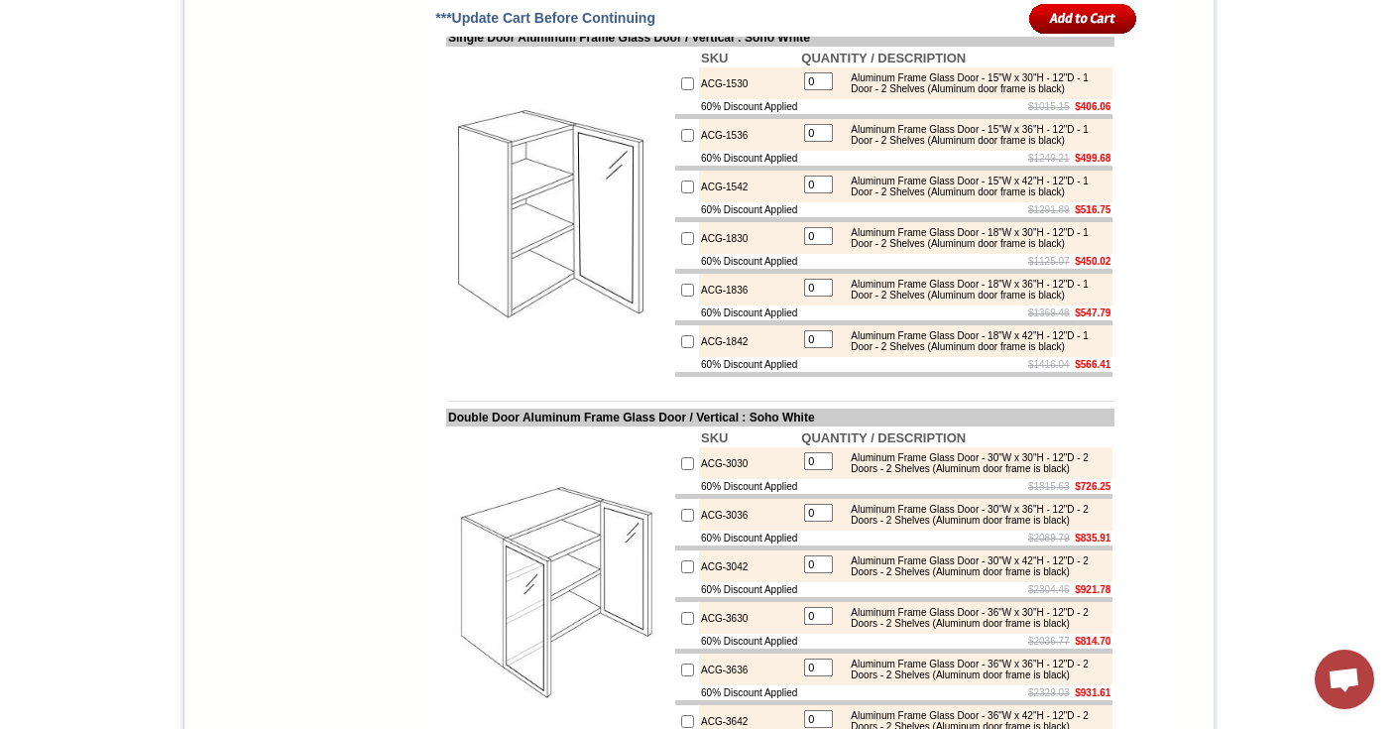
scroll to position [8759, 0]
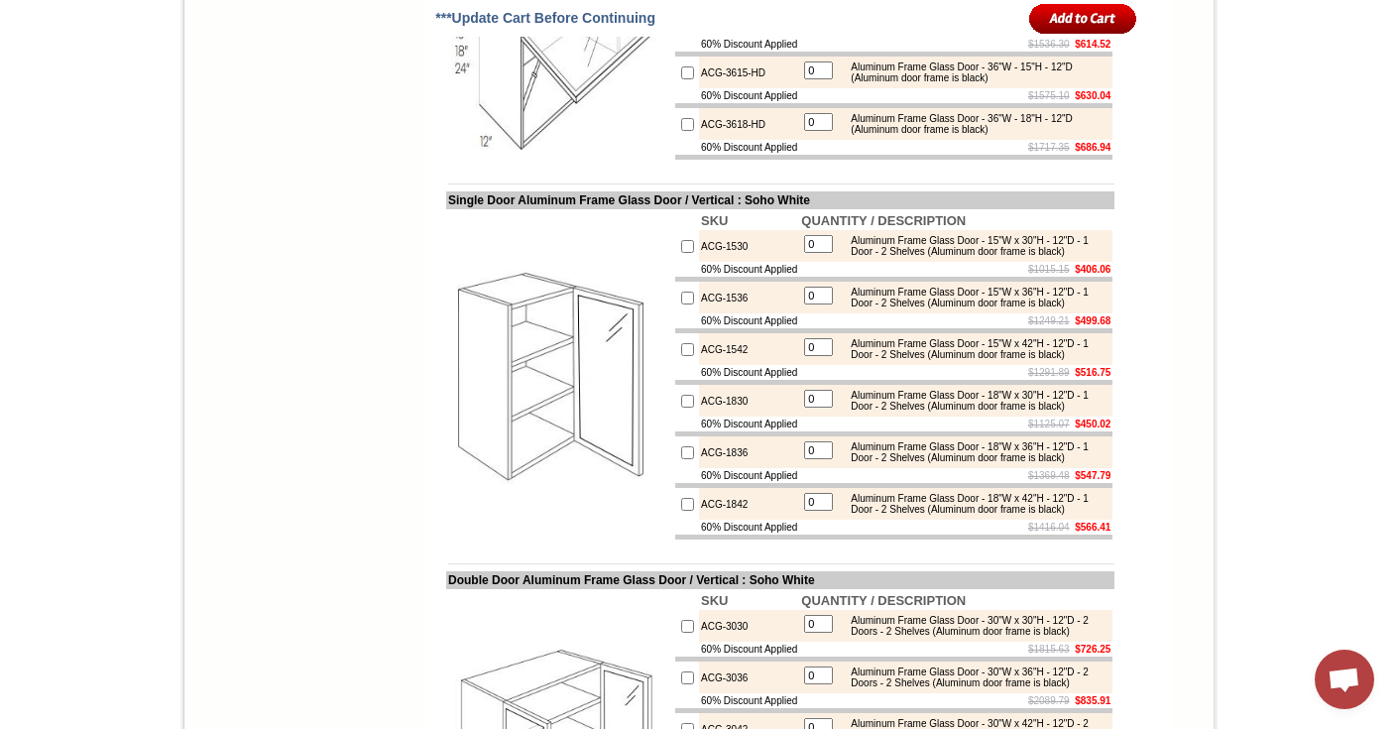
scroll to position [8556, 0]
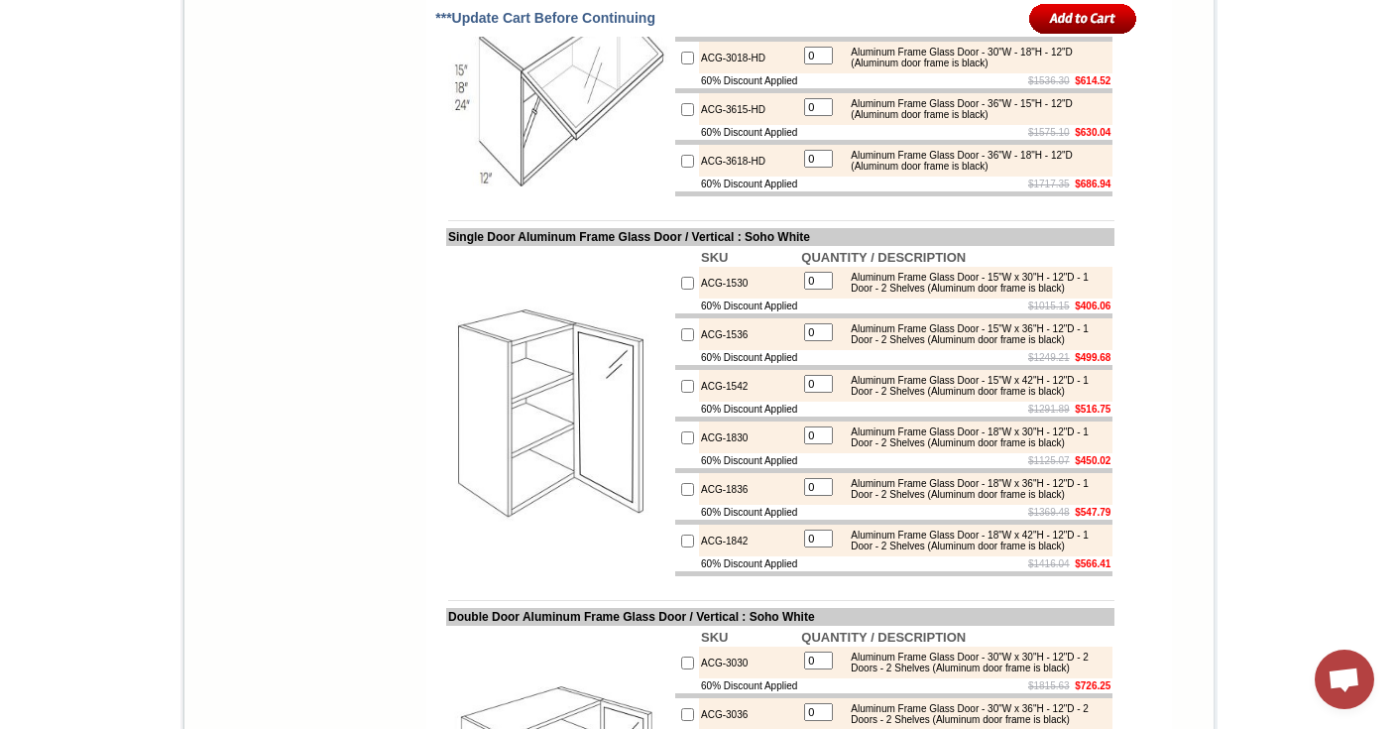
drag, startPoint x: 841, startPoint y: 450, endPoint x: 1036, endPoint y: 462, distance: 195.7
click at [1036, 17] on div "Aluminum Frame Glass Door - 30"W - 15"H - 12"D (Aluminum door frame is black)" at bounding box center [974, 6] width 267 height 22
copy div "Aluminum Frame Glass Door - 30"W - 15"H - 12"D (Aluminum door frame is black)"
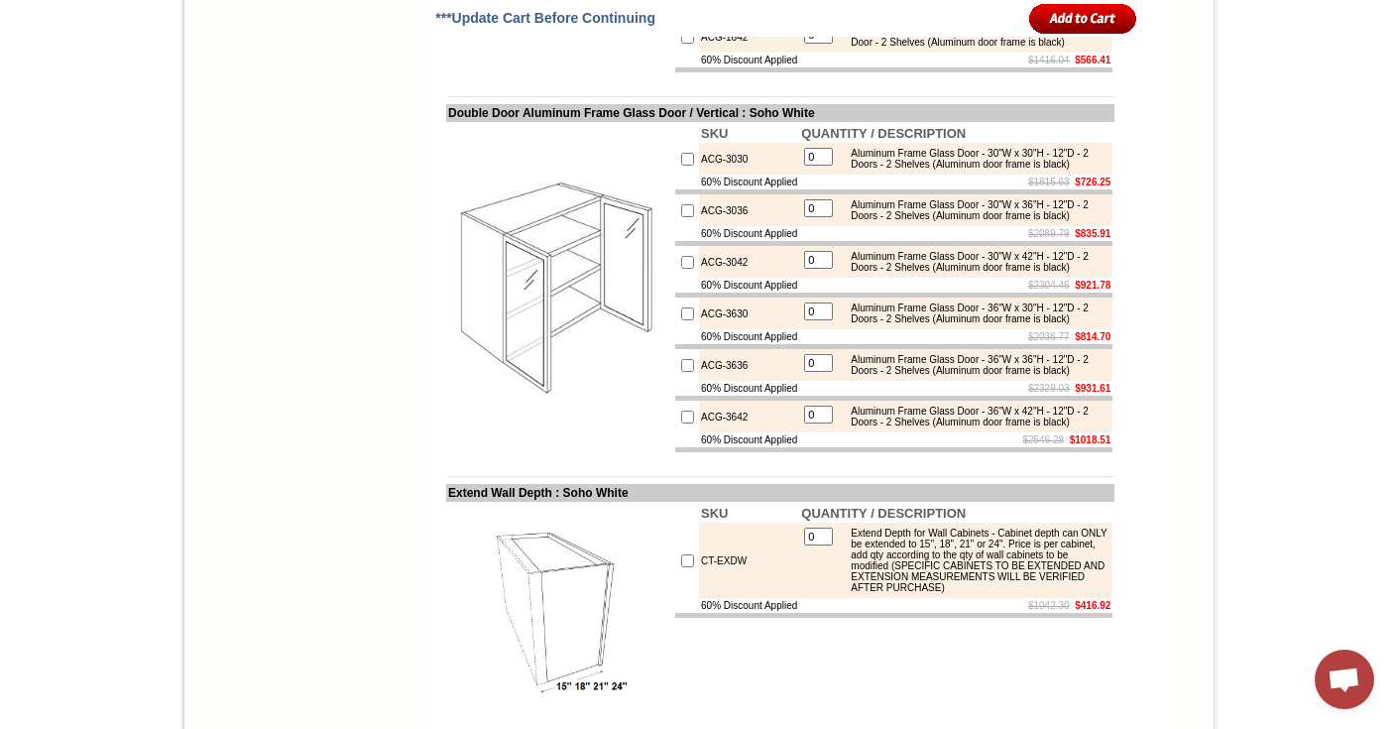
scroll to position [9078, 0]
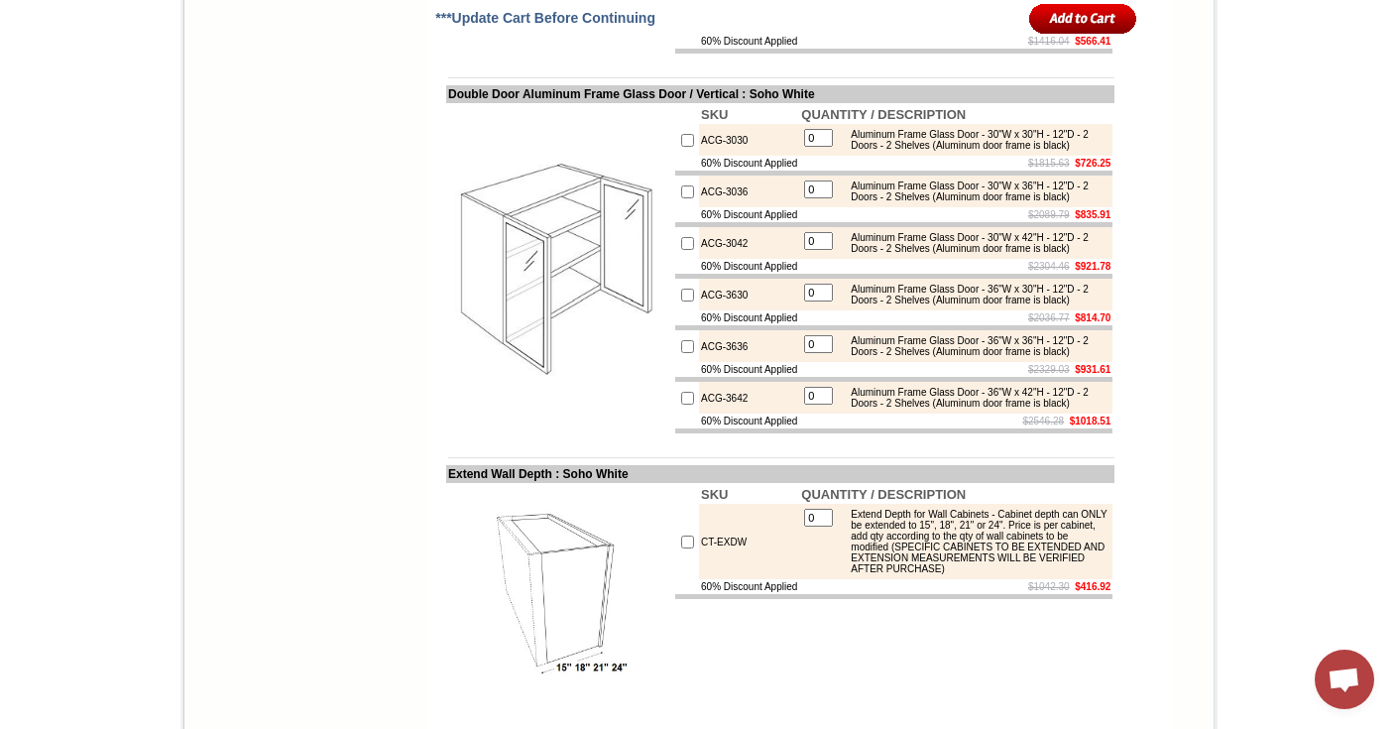
drag, startPoint x: 868, startPoint y: 244, endPoint x: 839, endPoint y: 246, distance: 28.8
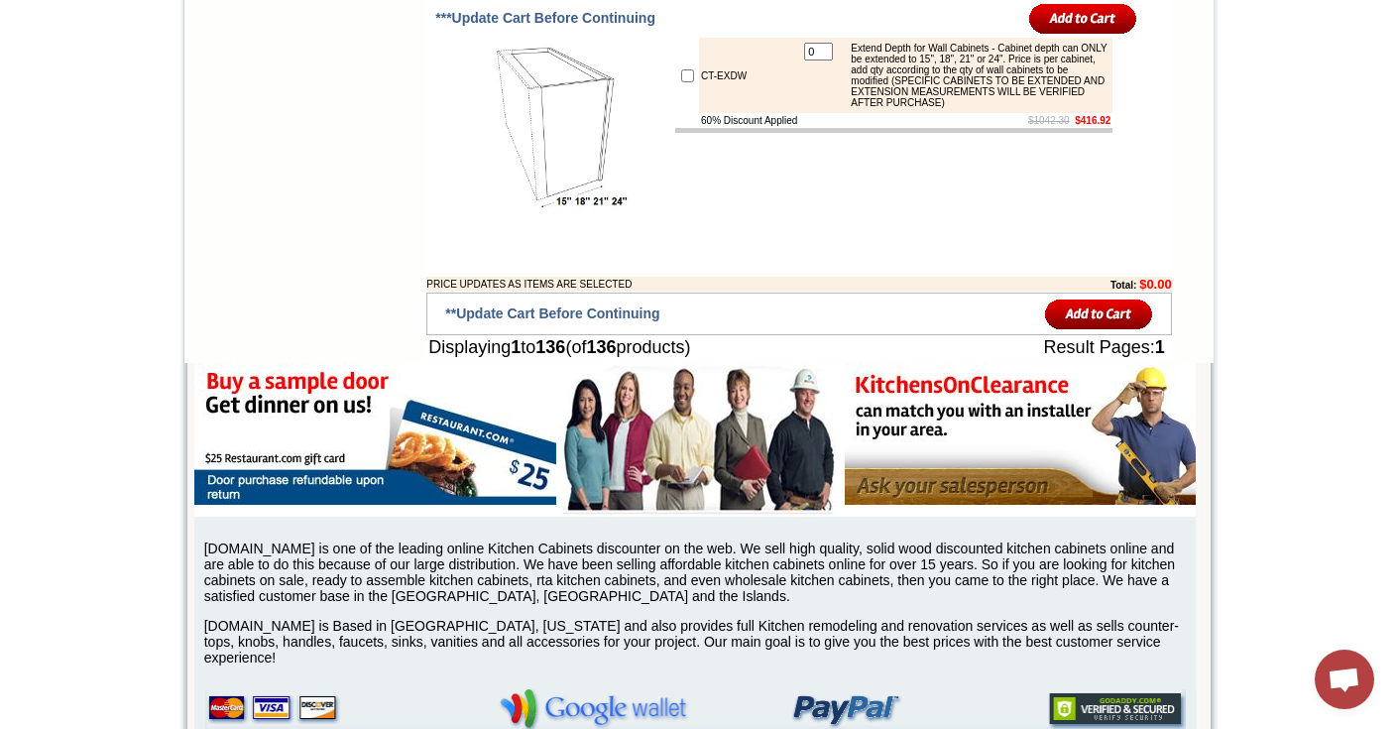
scroll to position [9573, 0]
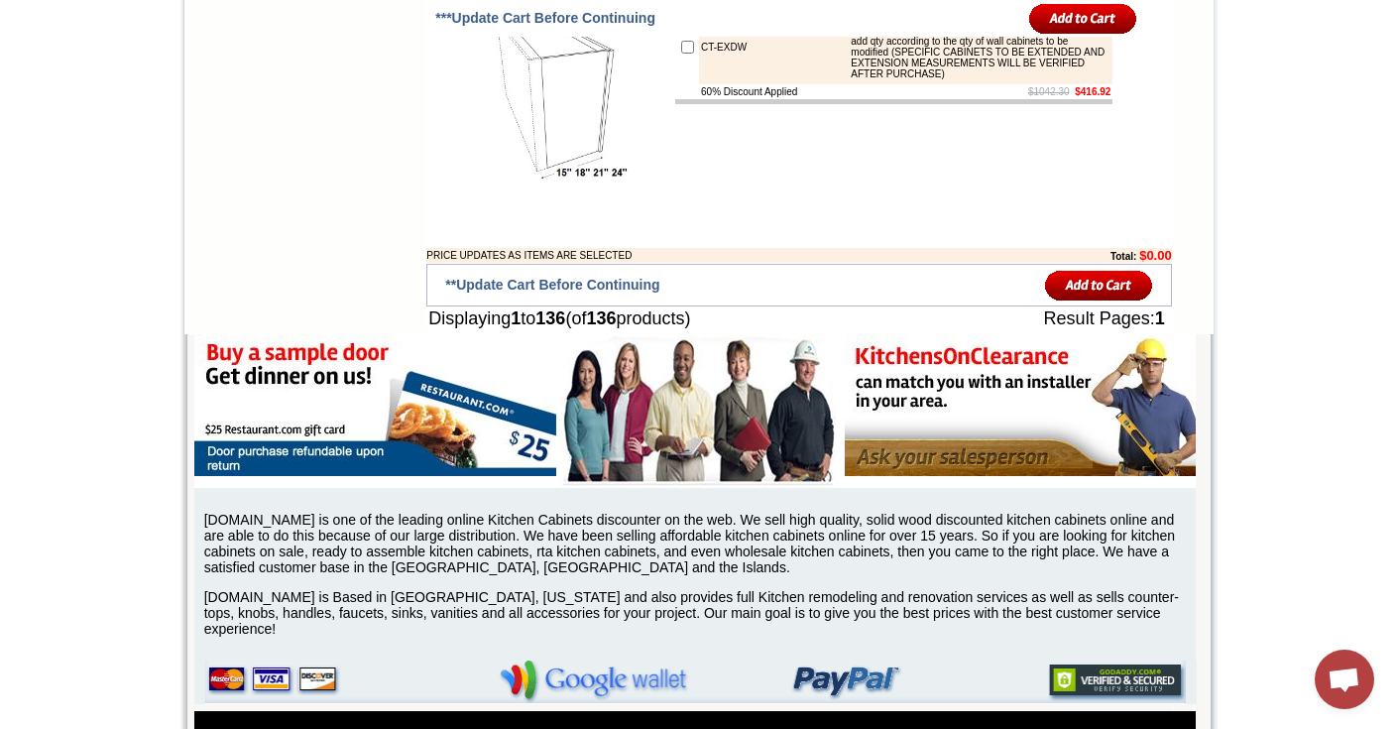
drag, startPoint x: 869, startPoint y: 224, endPoint x: 829, endPoint y: 218, distance: 40.1
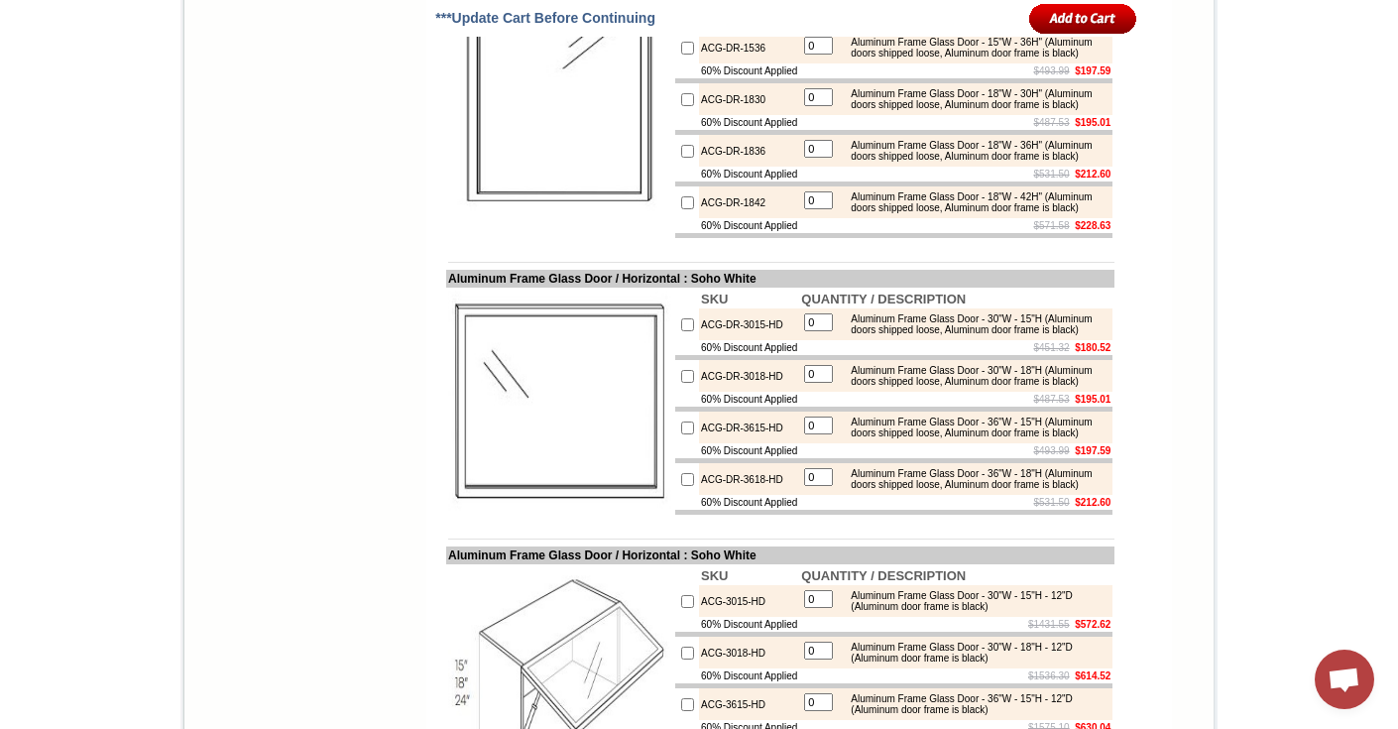
scroll to position [7970, 0]
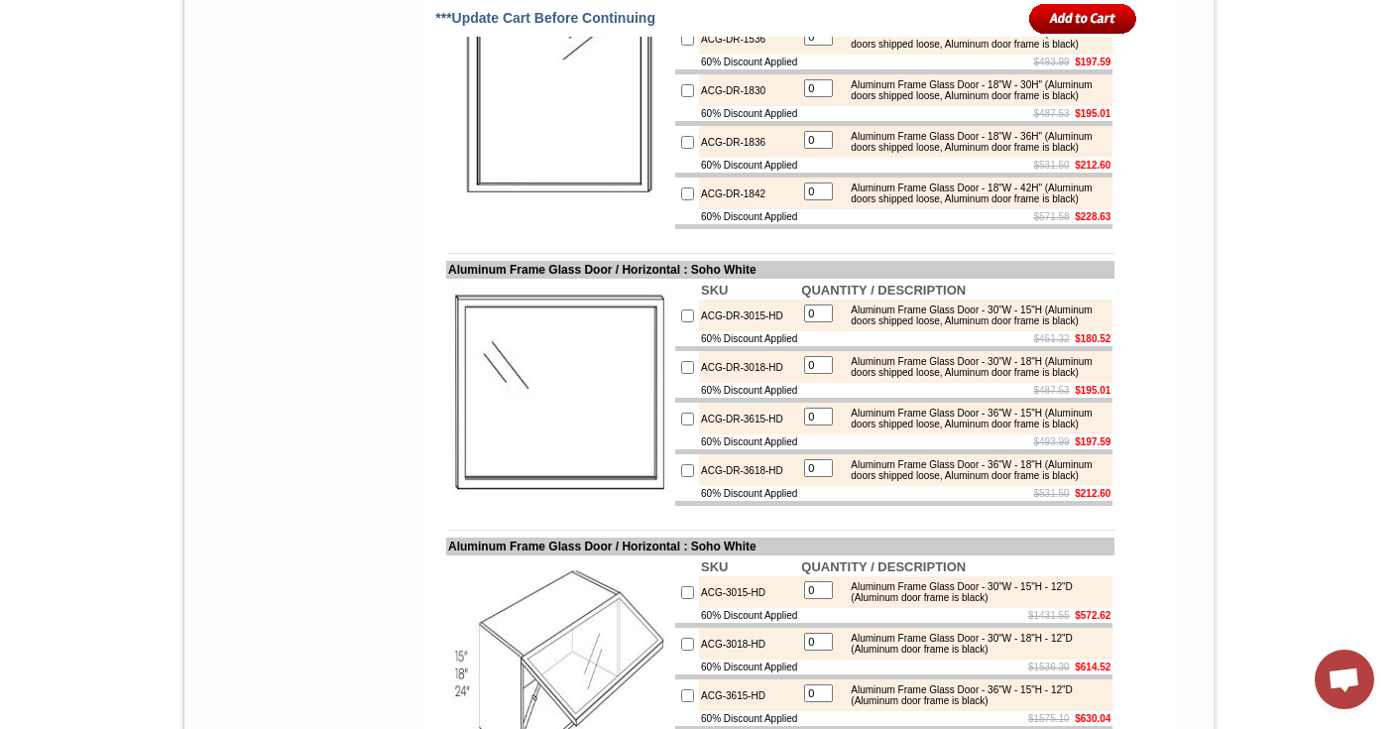
drag, startPoint x: 429, startPoint y: 254, endPoint x: 620, endPoint y: 254, distance: 190.4
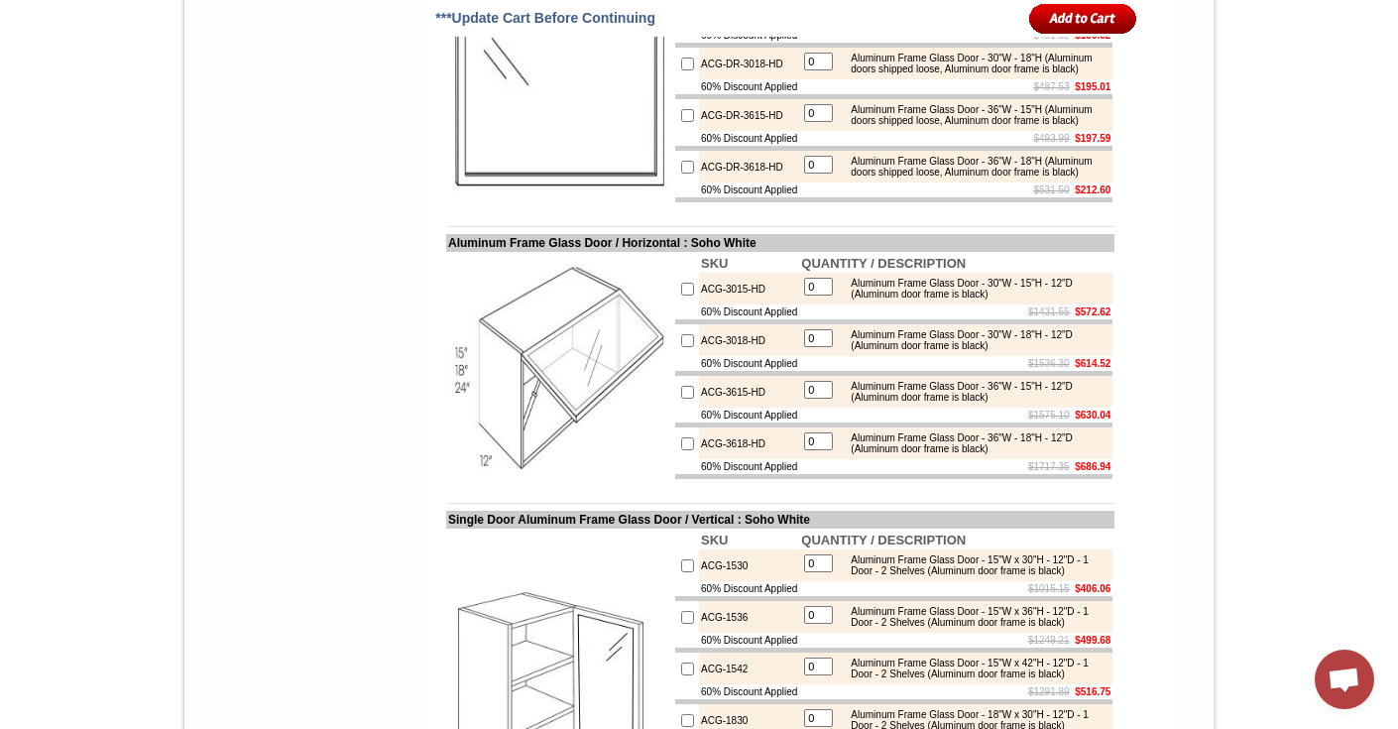
scroll to position [8285, 0]
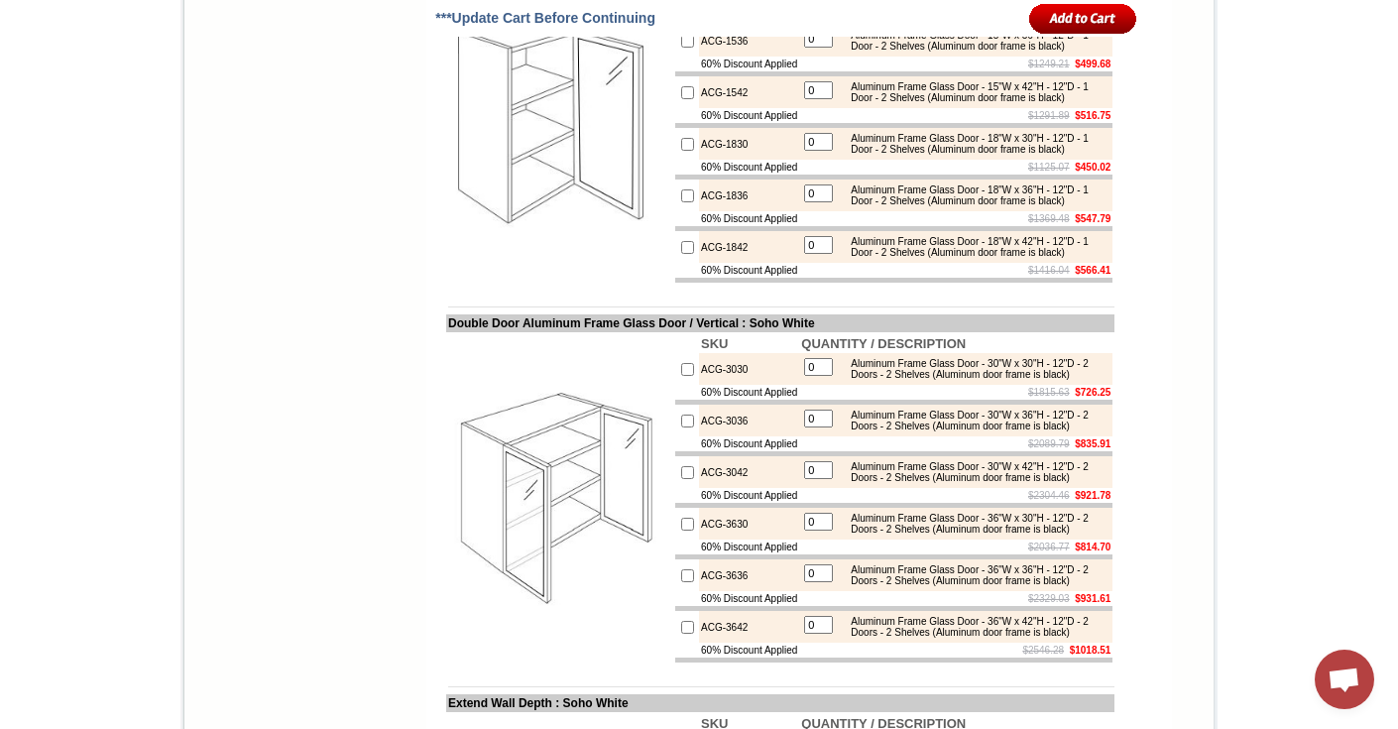
scroll to position [8858, 0]
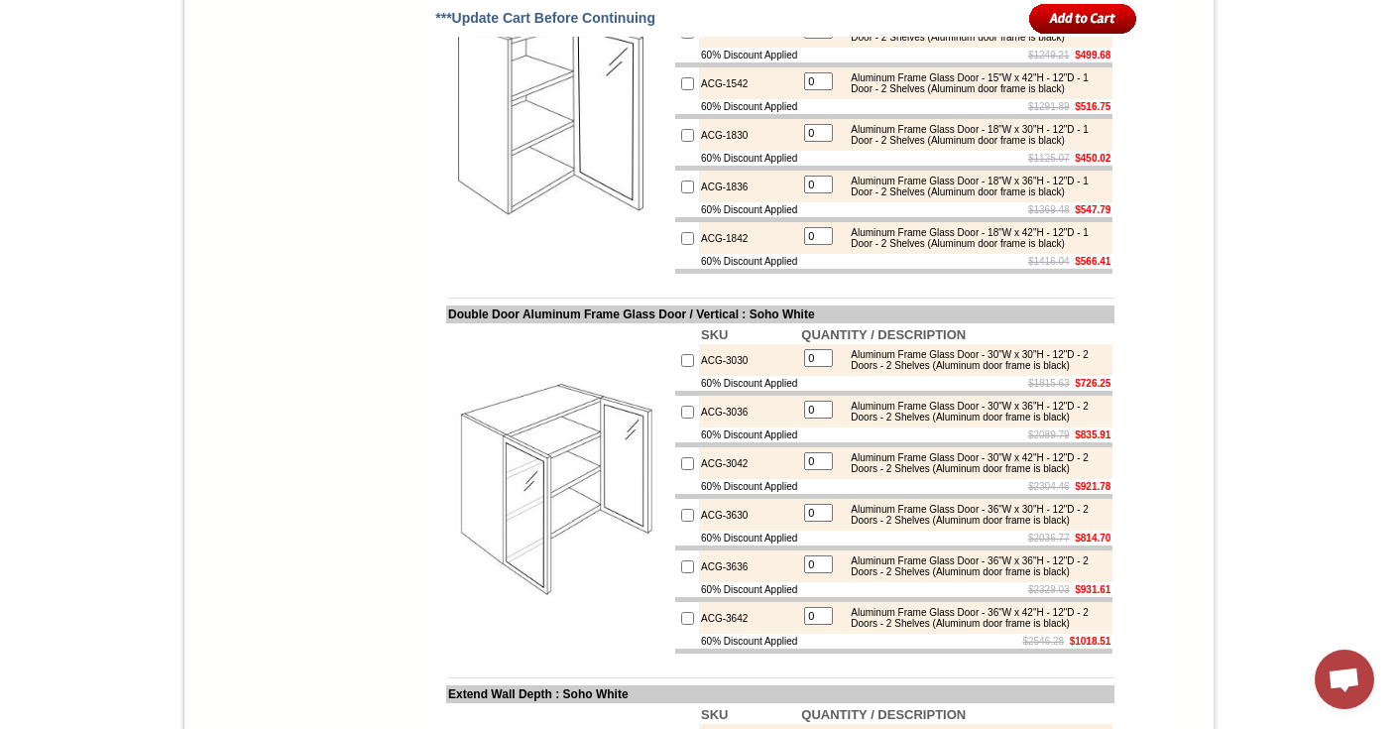
drag, startPoint x: 704, startPoint y: 400, endPoint x: 768, endPoint y: 398, distance: 63.5
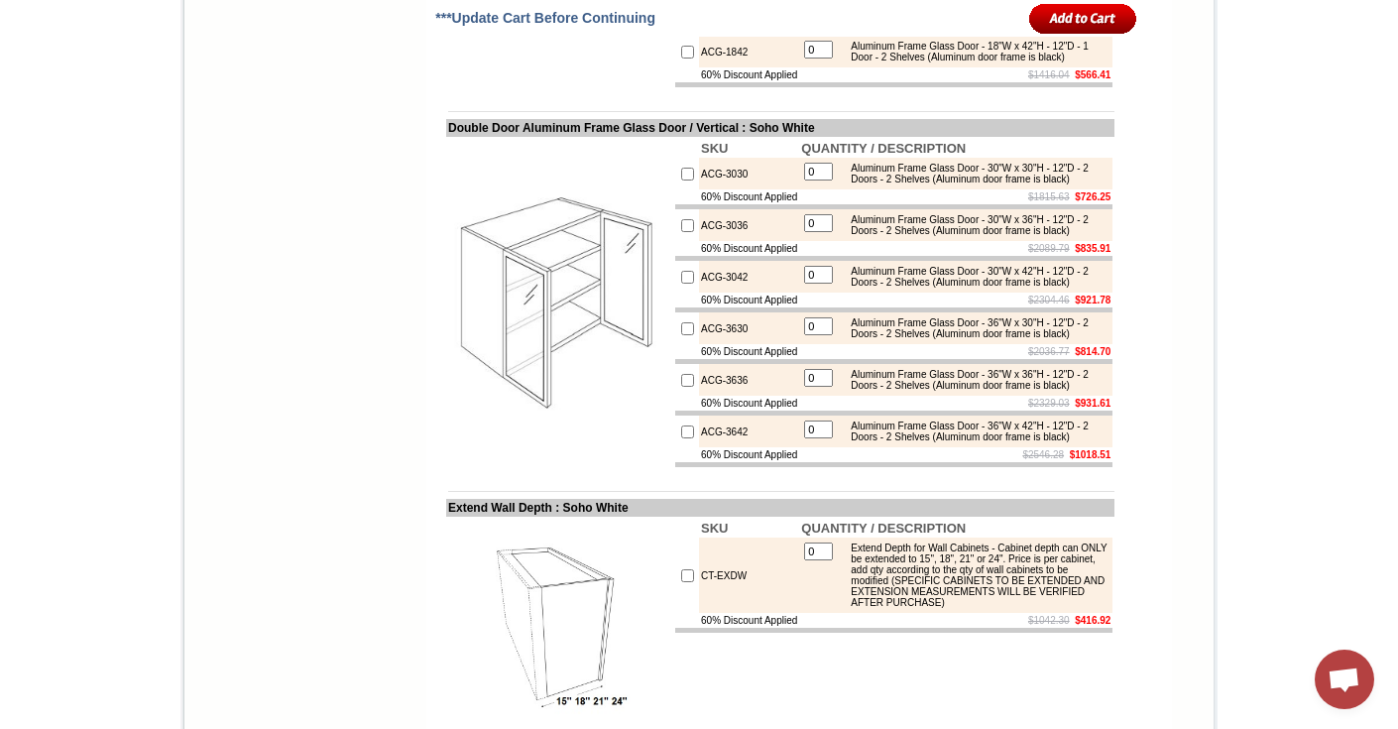
scroll to position [9046, 0]
drag, startPoint x: 702, startPoint y: 214, endPoint x: 765, endPoint y: 212, distance: 62.5
drag, startPoint x: 768, startPoint y: 212, endPoint x: 706, endPoint y: 211, distance: 61.5
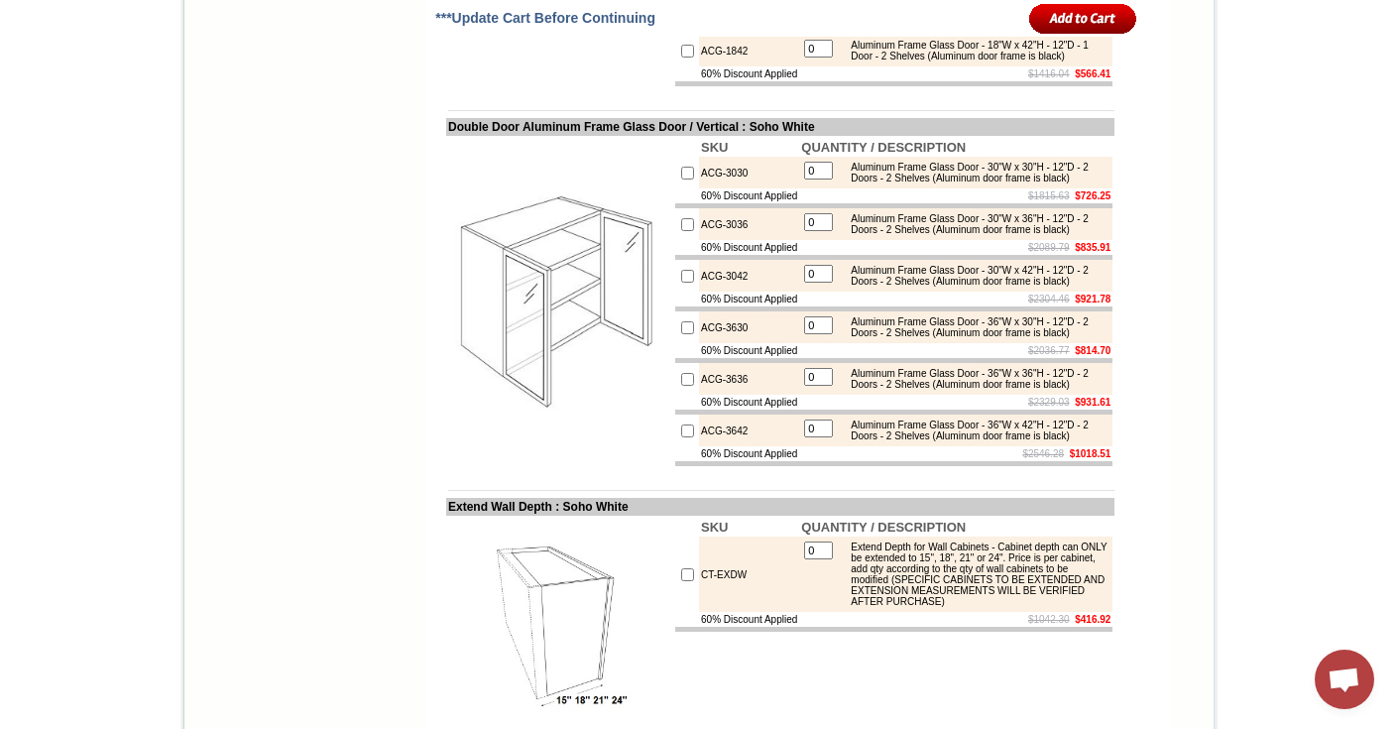
drag, startPoint x: 705, startPoint y: 210, endPoint x: 769, endPoint y: 211, distance: 63.5
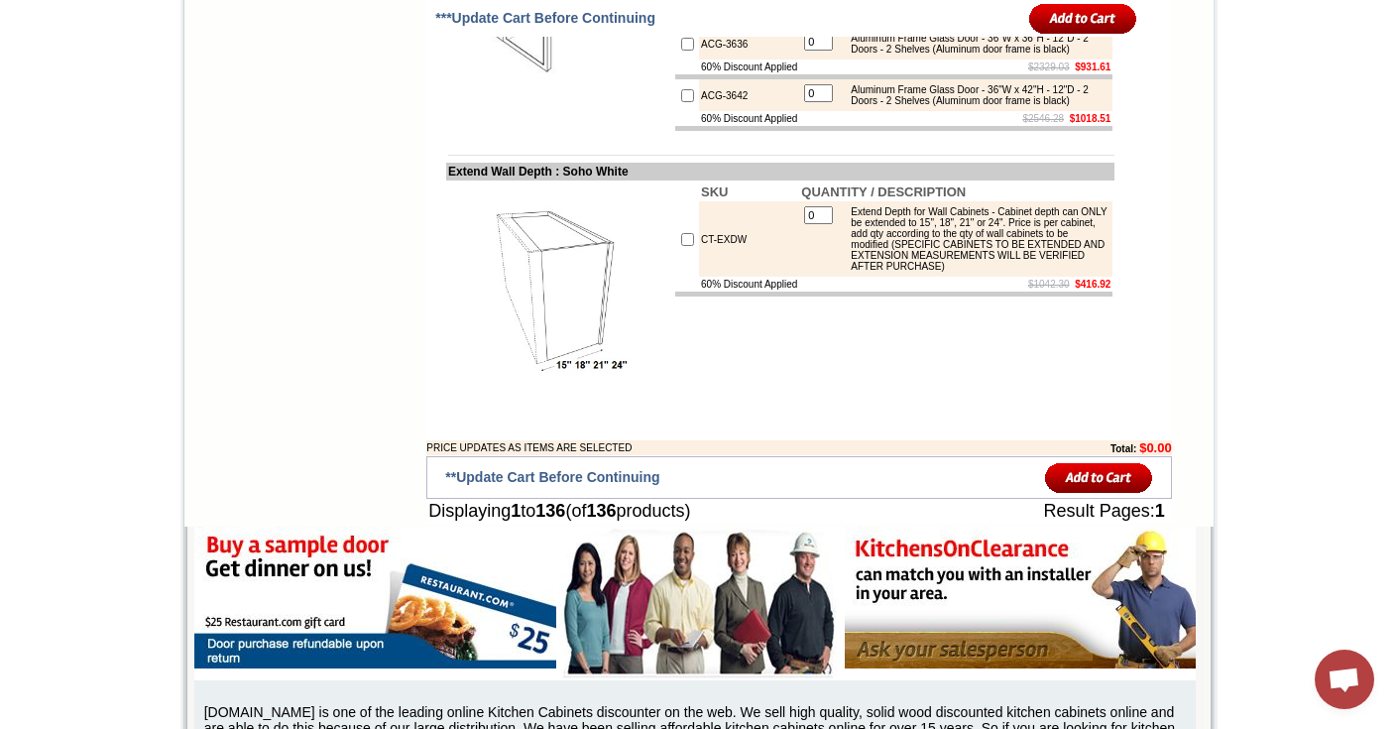
scroll to position [9413, 0]
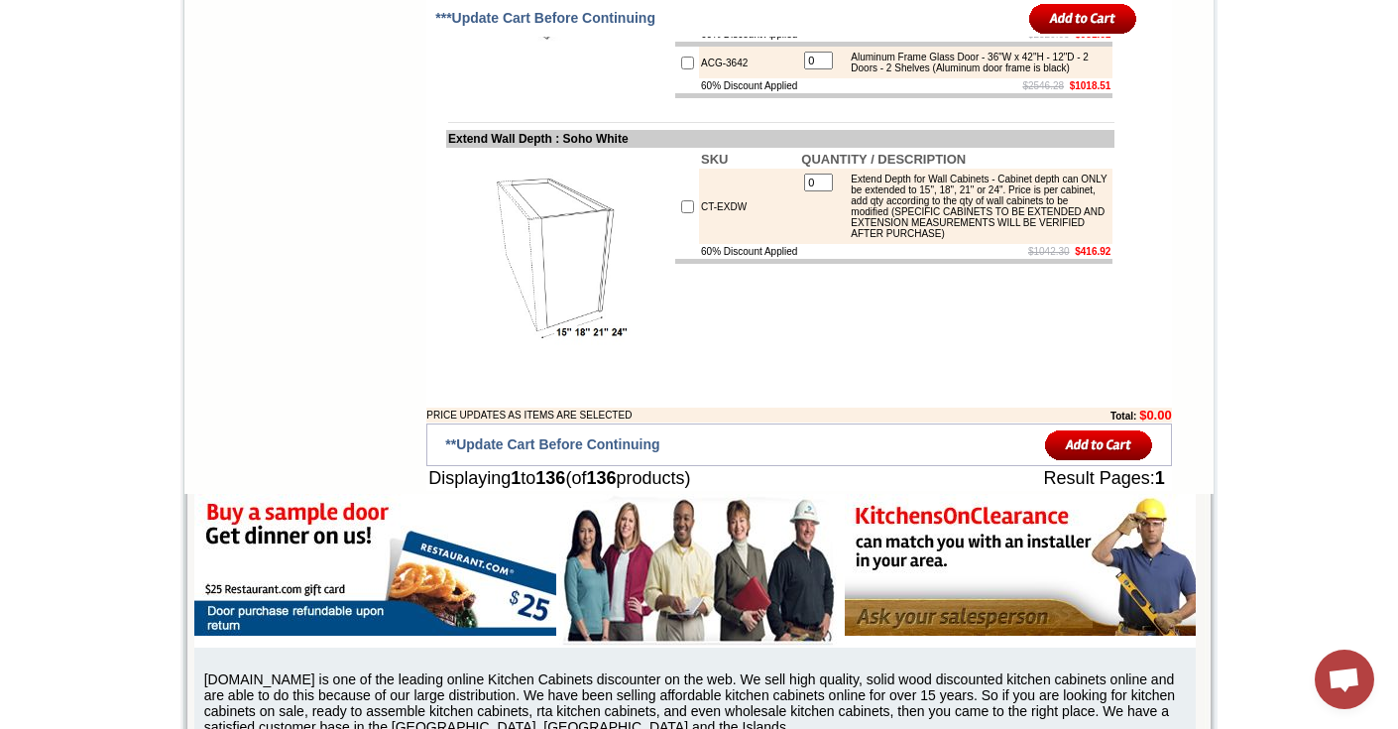
drag, startPoint x: 710, startPoint y: 314, endPoint x: 778, endPoint y: 314, distance: 67.4
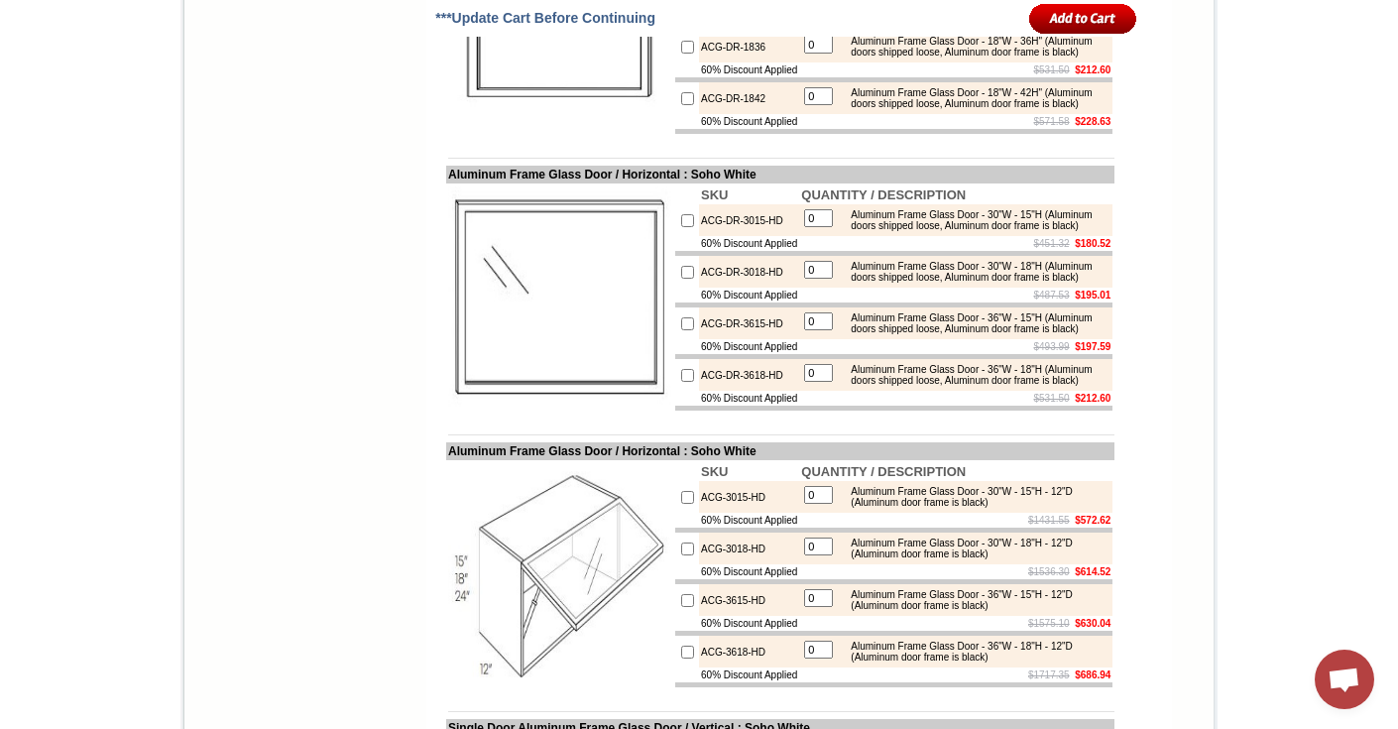
scroll to position [8069, 0]
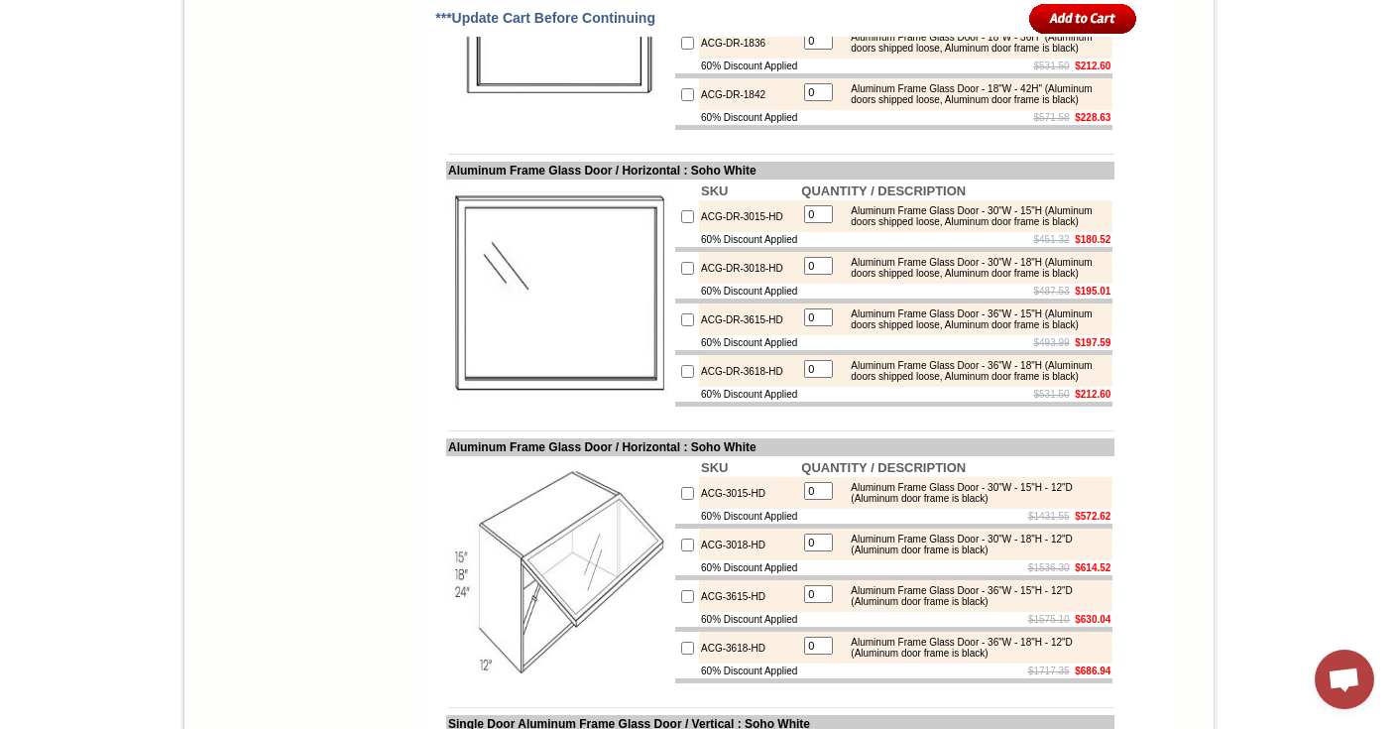
drag, startPoint x: 429, startPoint y: 153, endPoint x: 687, endPoint y: 157, distance: 257.9
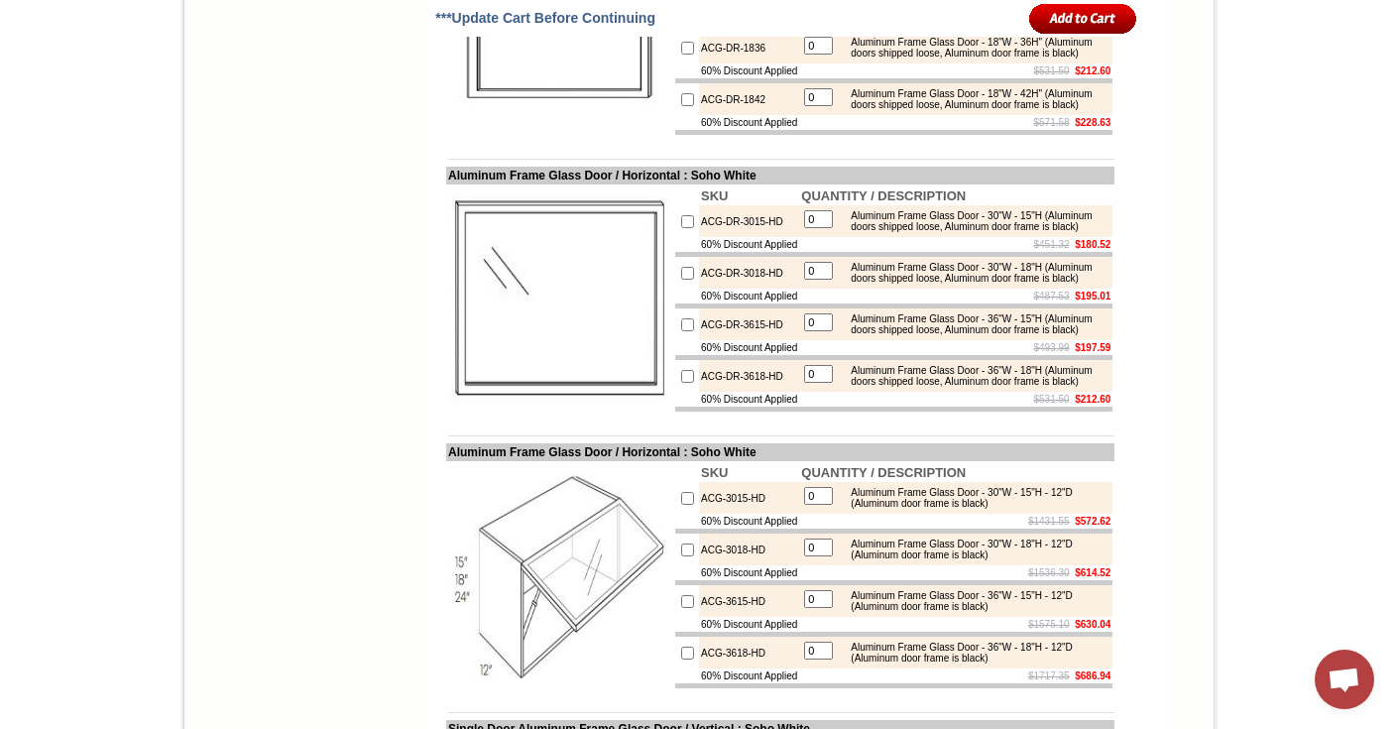
scroll to position [8053, 0]
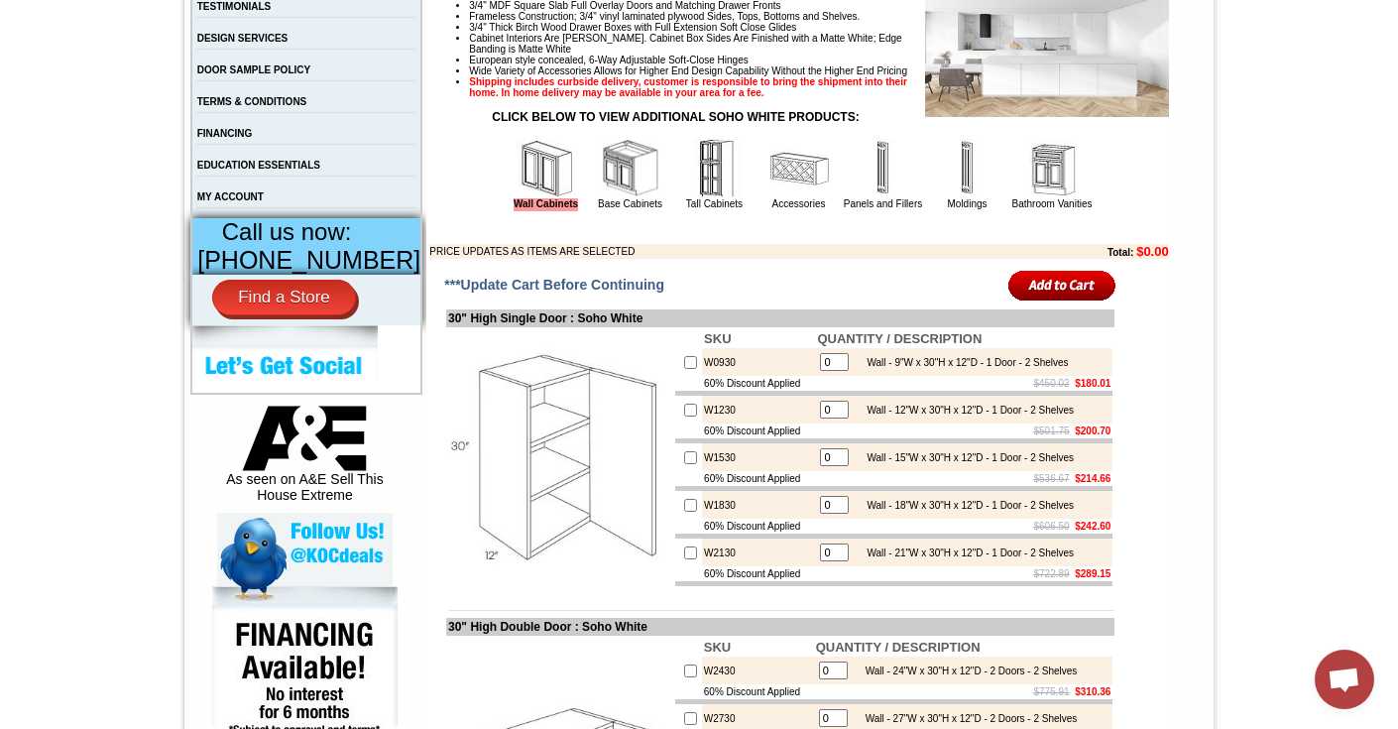
scroll to position [593, 0]
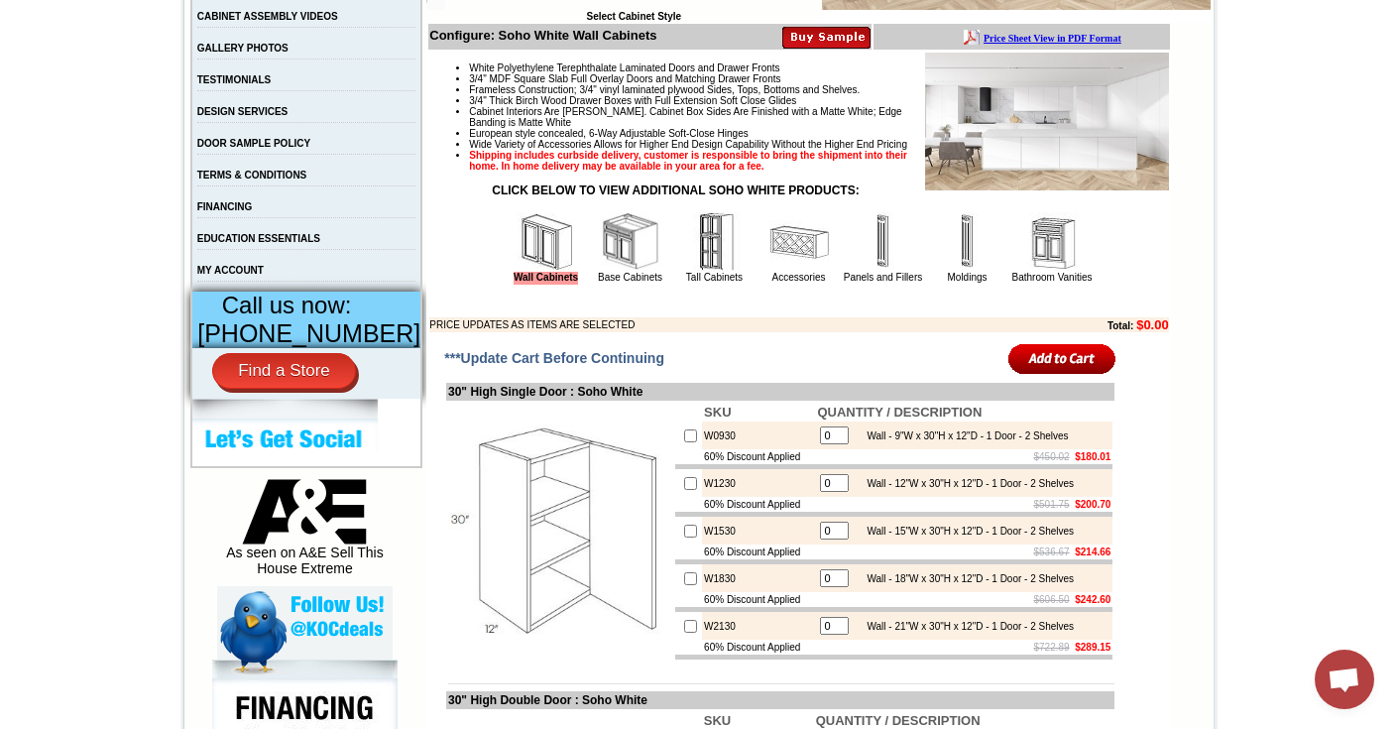
click at [692, 263] on img at bounding box center [715, 242] width 60 height 60
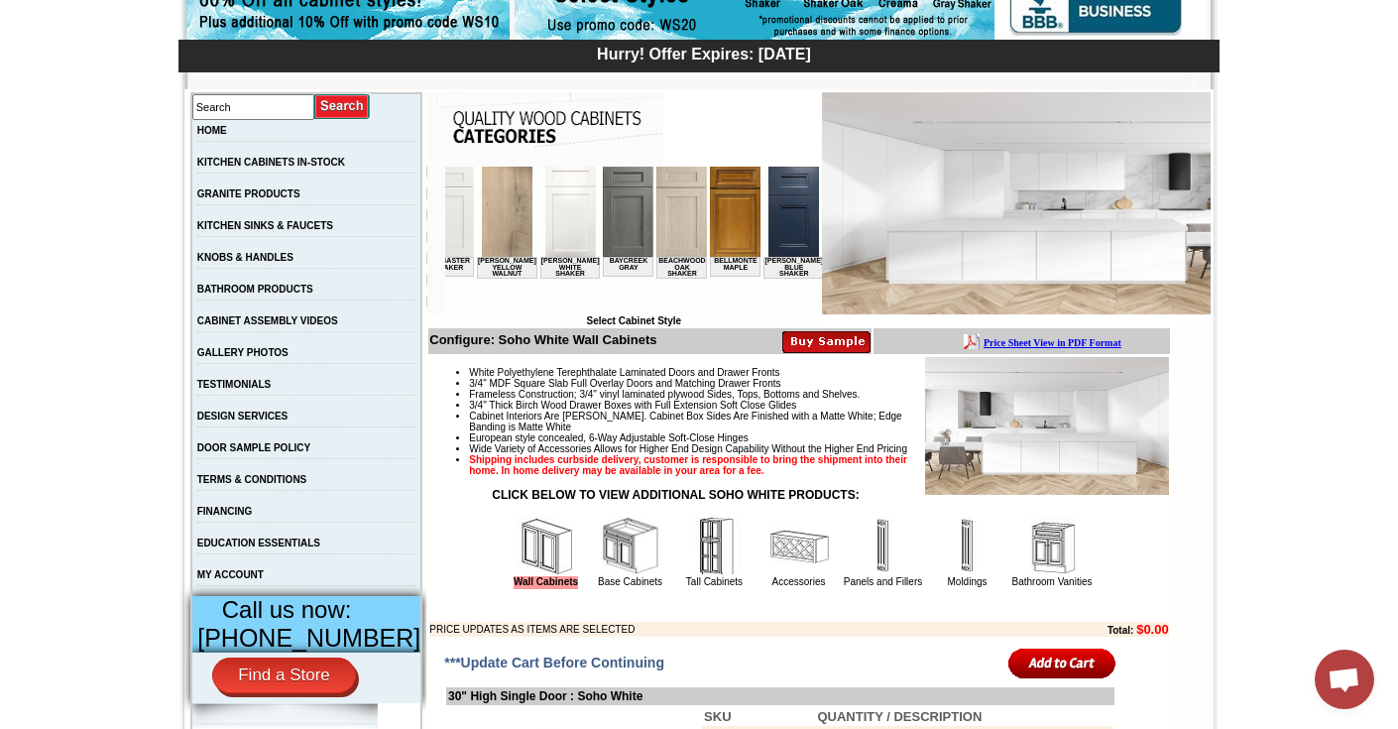
scroll to position [0, 76]
click at [660, 214] on img at bounding box center [681, 212] width 51 height 90
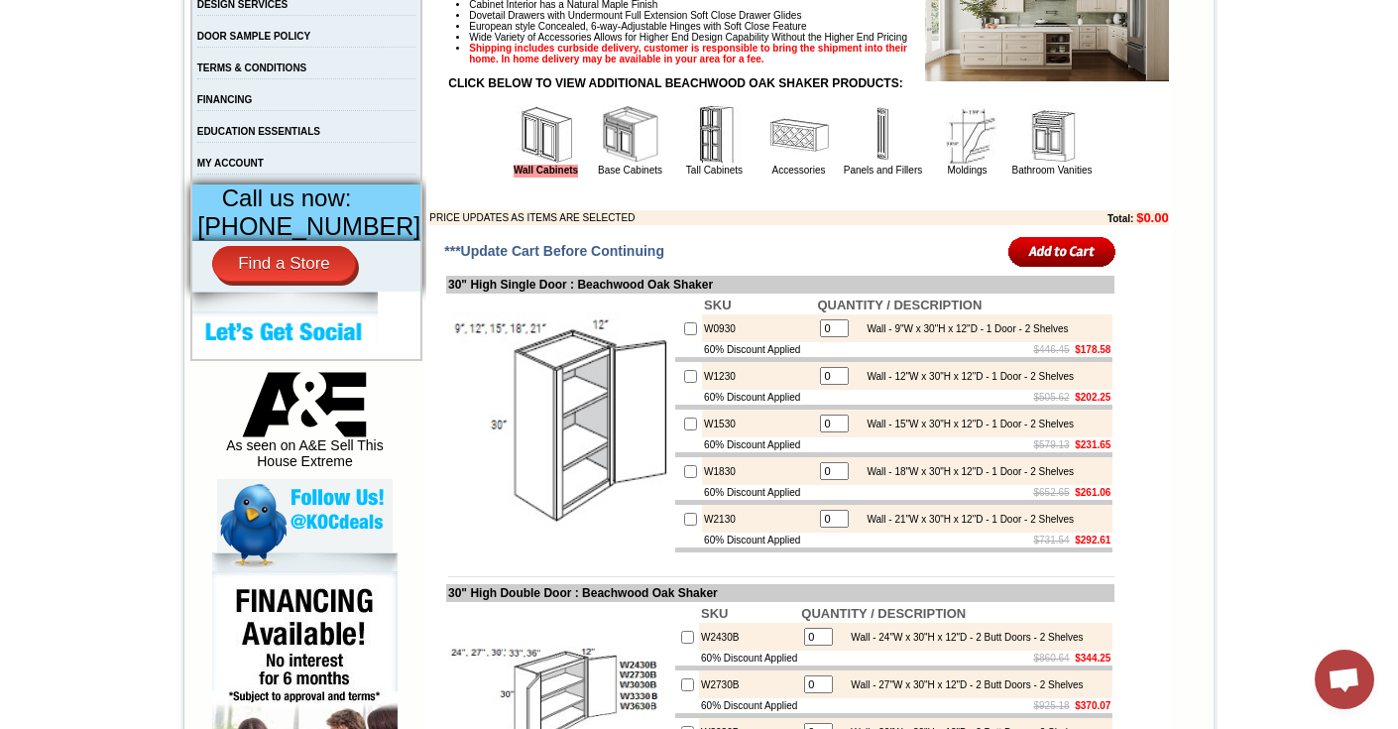
click at [786, 155] on img at bounding box center [800, 135] width 60 height 60
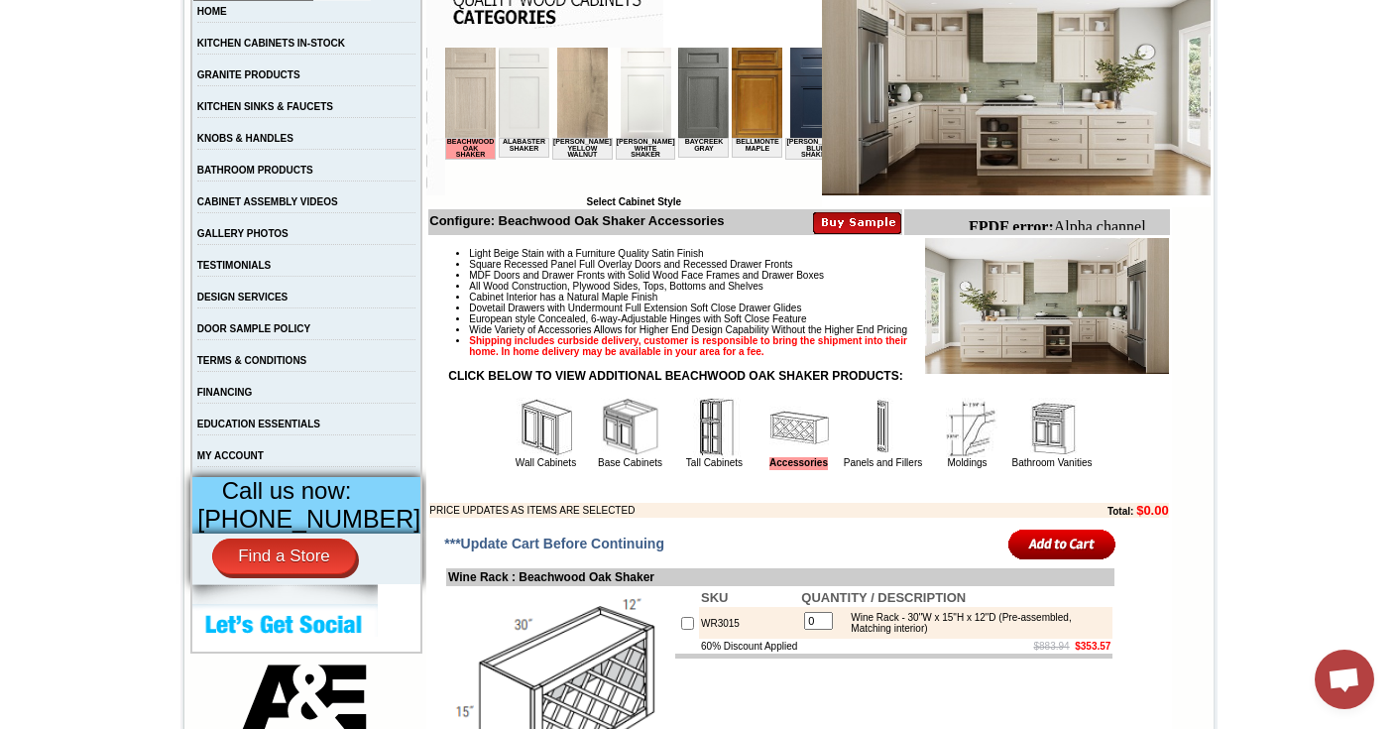
scroll to position [417, 0]
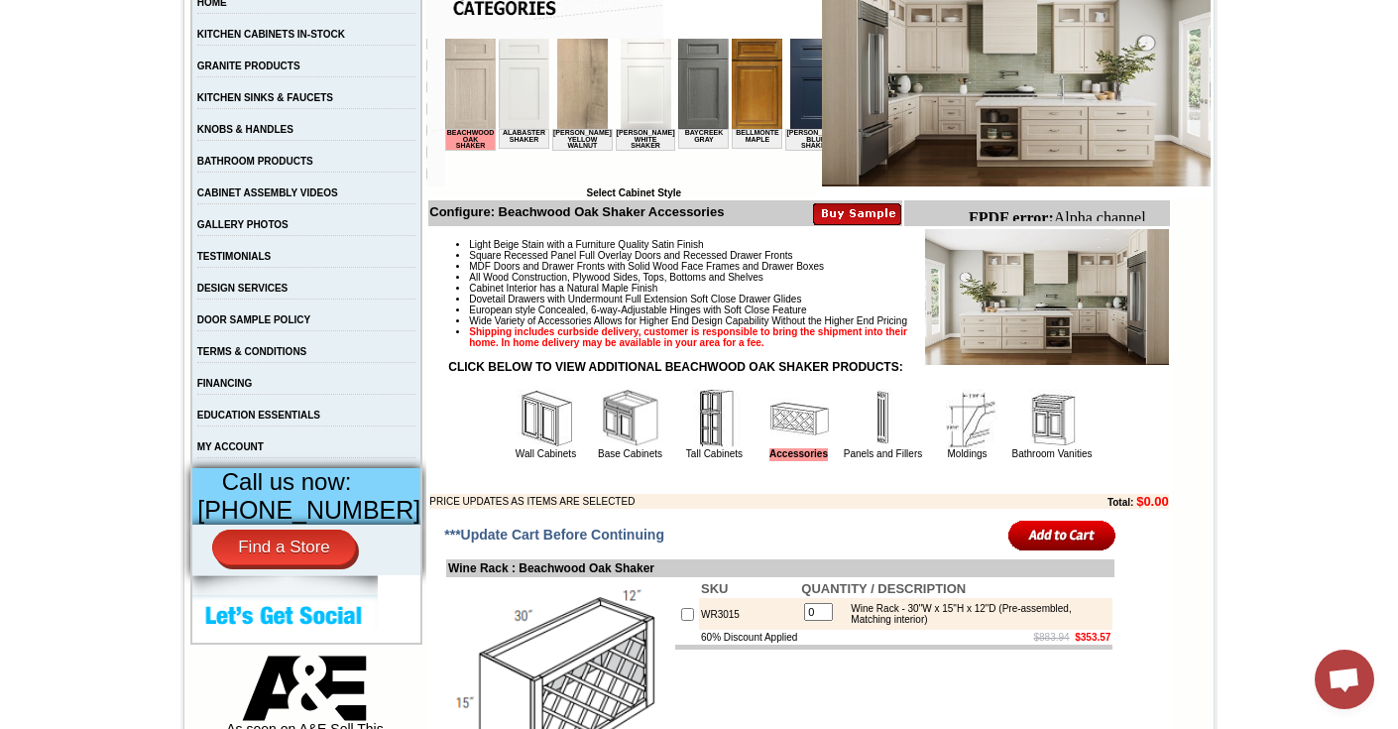
click at [619, 431] on img at bounding box center [631, 419] width 60 height 60
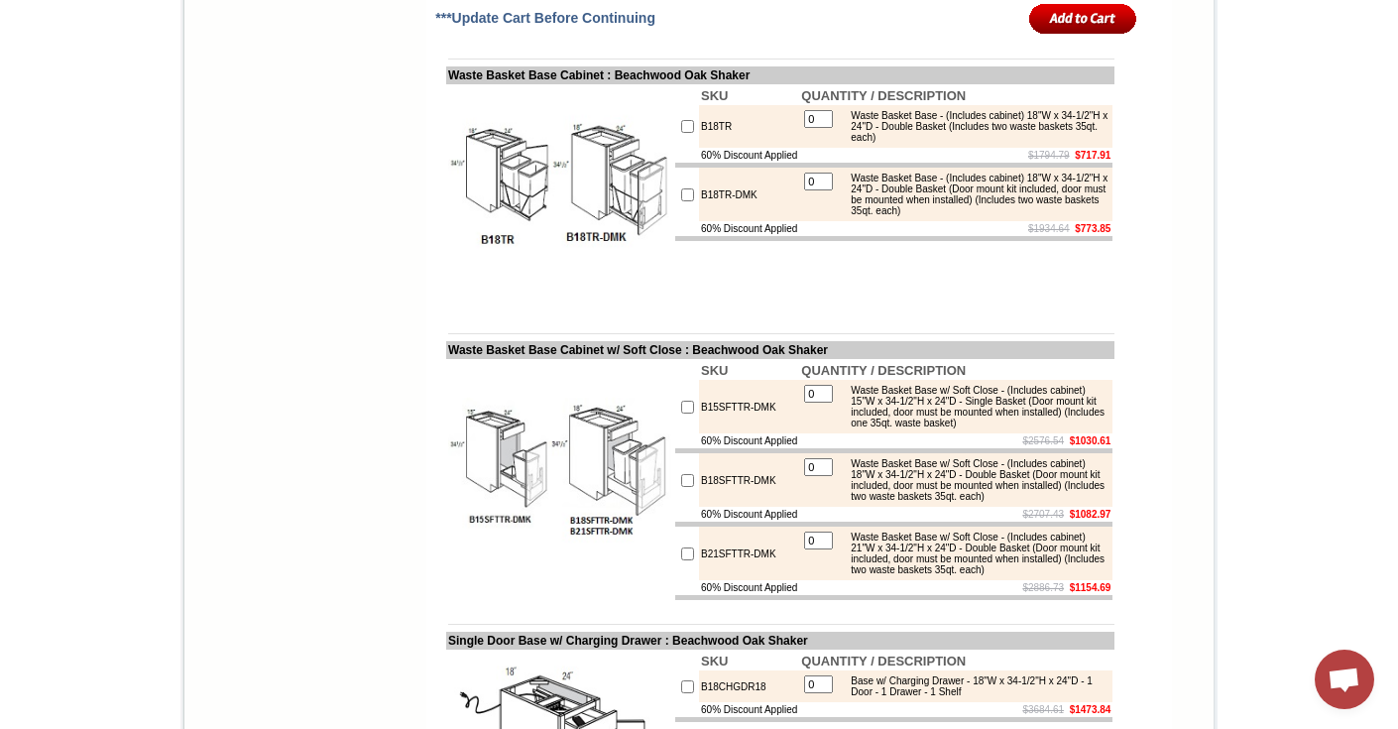
scroll to position [3004, 0]
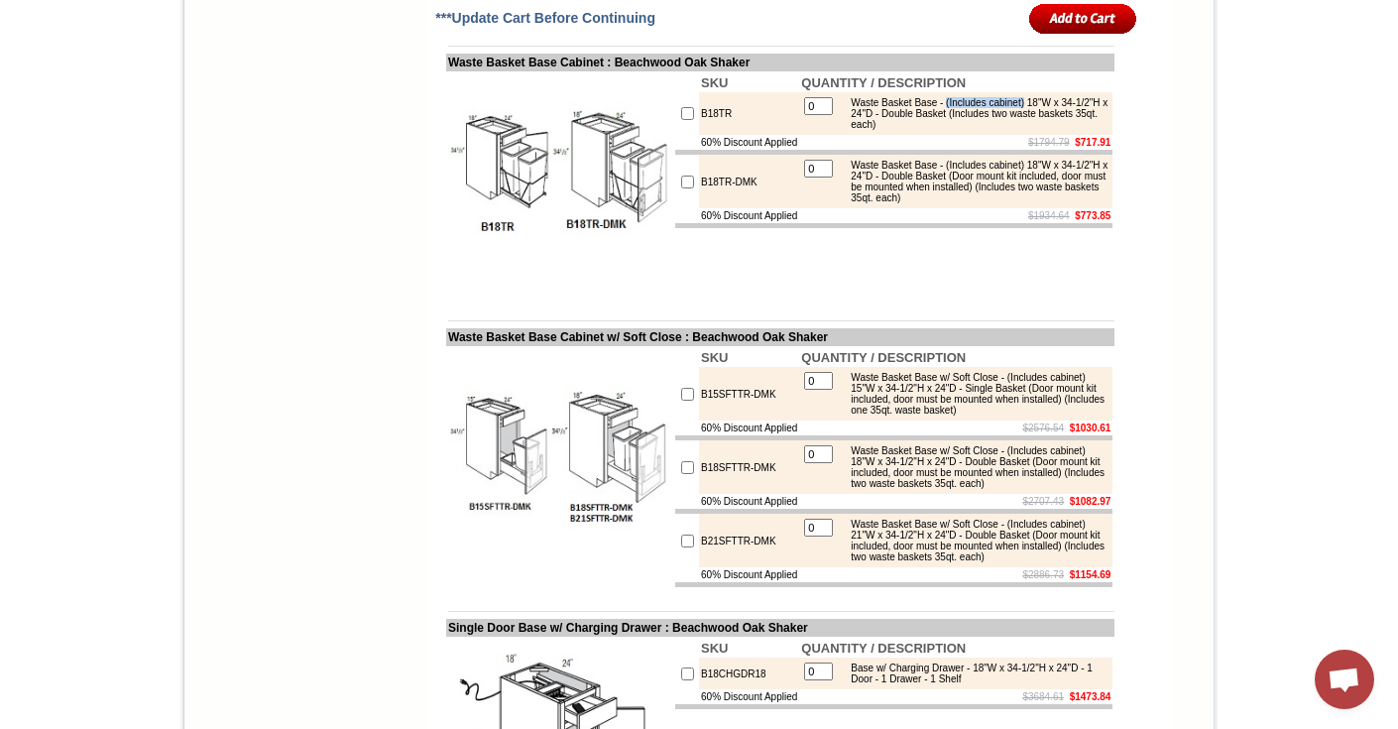
drag, startPoint x: 1039, startPoint y: 176, endPoint x: 948, endPoint y: 175, distance: 91.2
click at [948, 130] on div "Waste Basket Base - (Includes cabinet) 18"W x 34-1/2"H x 24"D - Double Basket (…" at bounding box center [974, 113] width 267 height 33
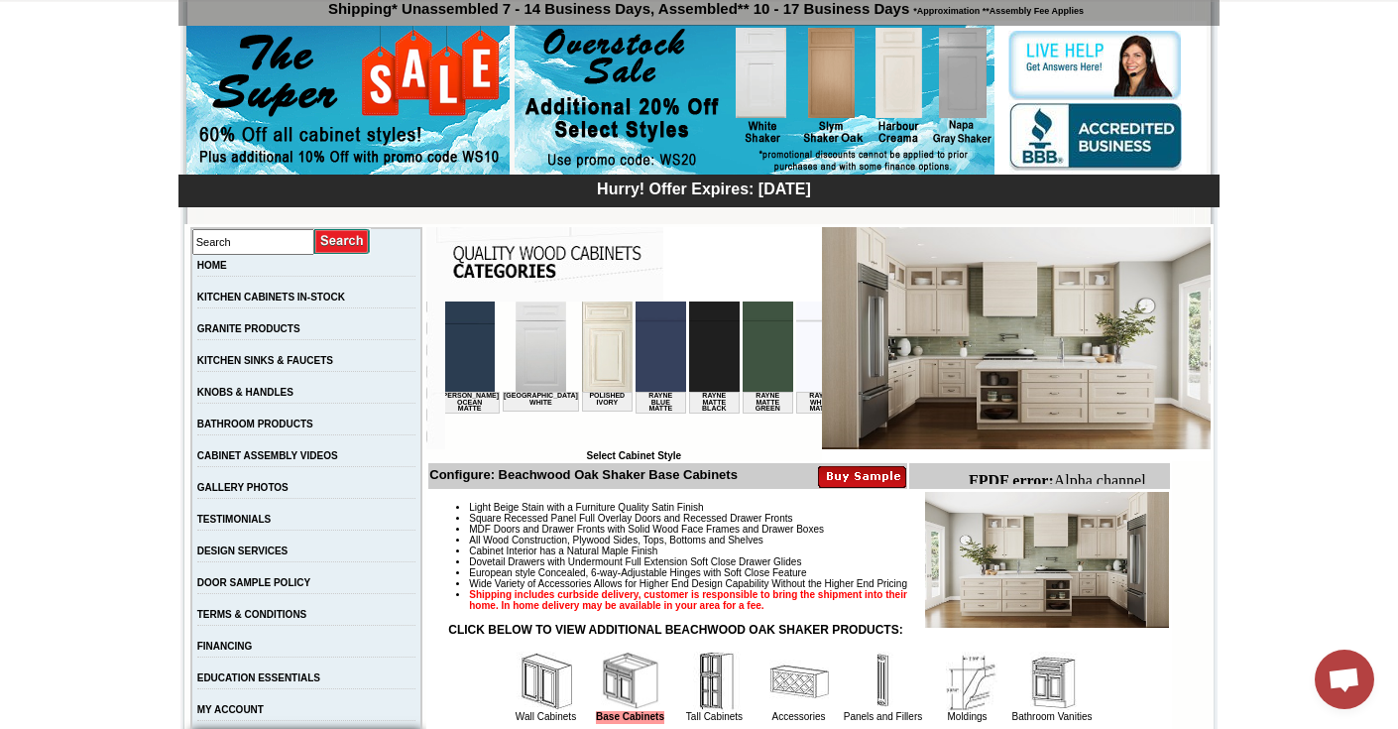
scroll to position [0, 2526]
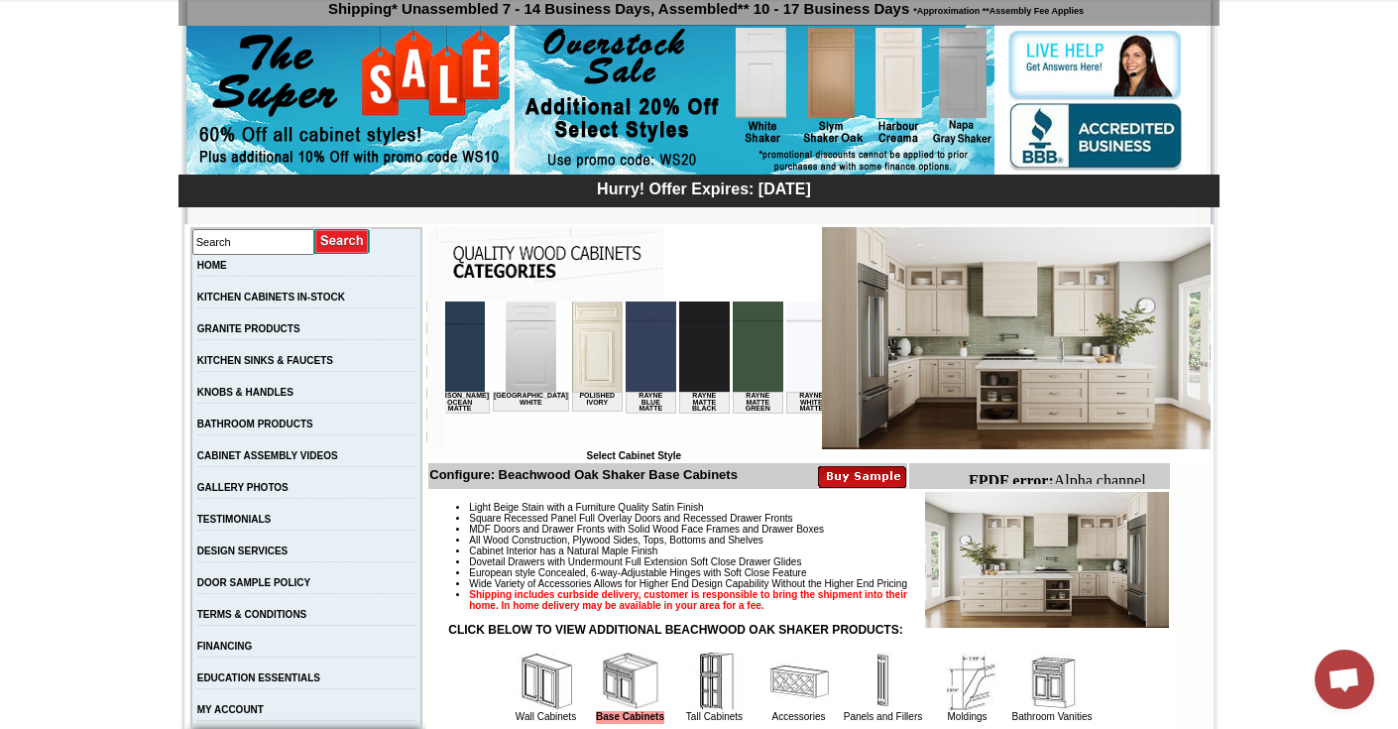
click at [906, 332] on img at bounding box center [931, 346] width 51 height 90
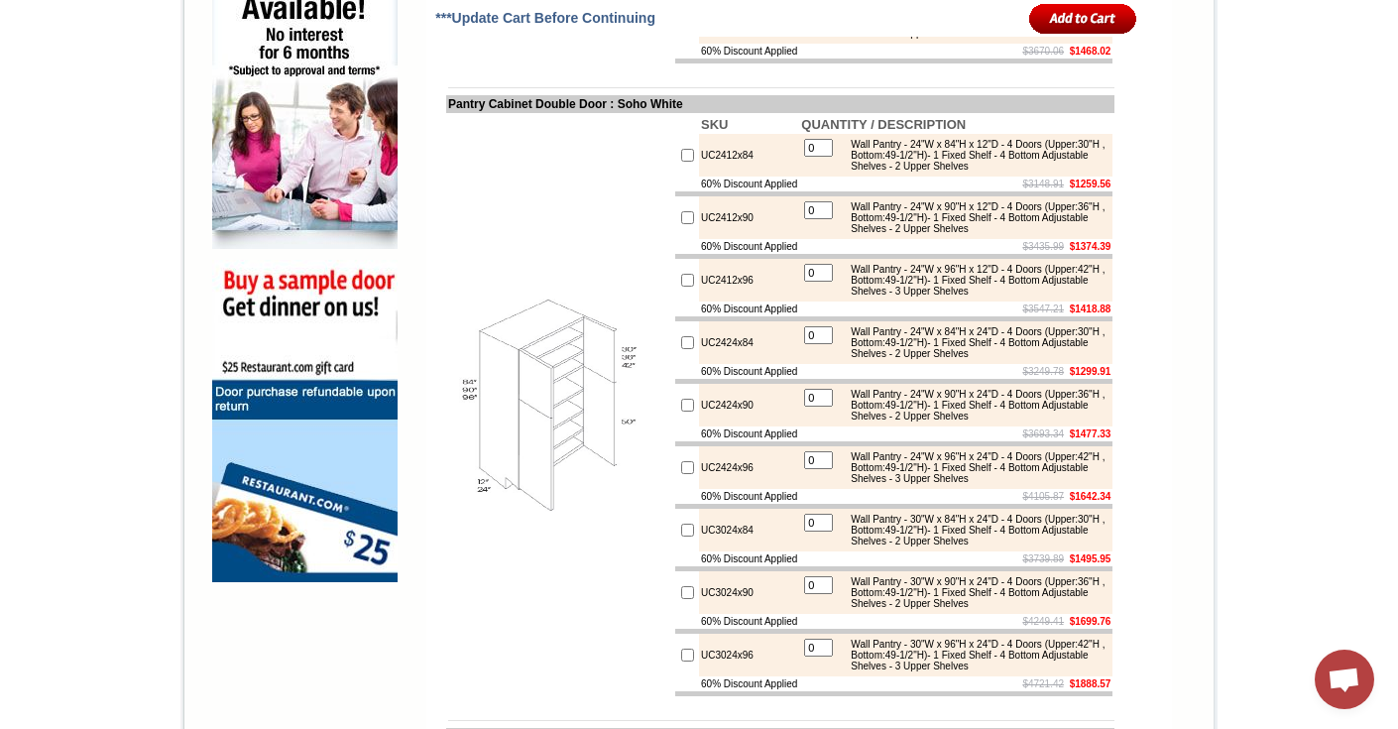
scroll to position [1324, 0]
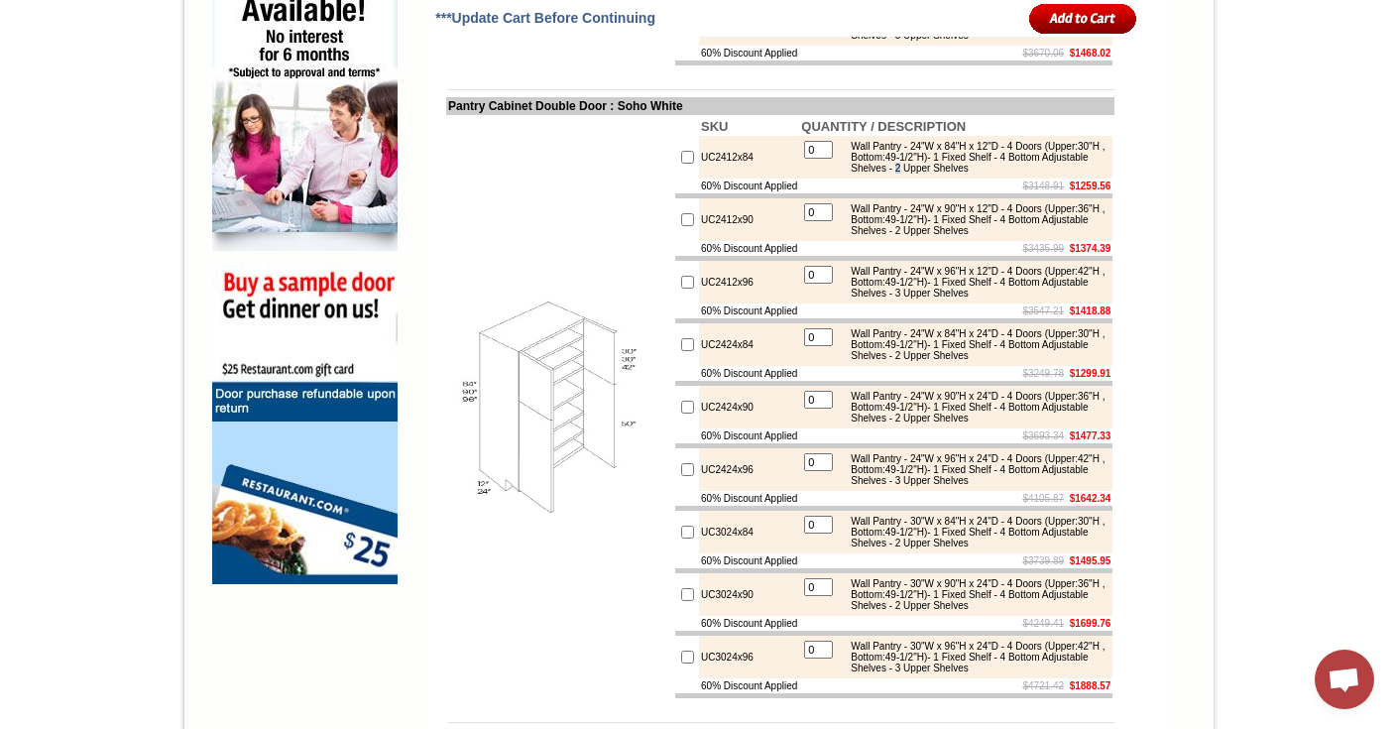
click at [989, 174] on div "Wall Pantry - 24"W x 84"H x 12"D - 4 Doors (Upper:30"H , Bottom:49-1/2"H)- 1 Fi…" at bounding box center [974, 157] width 267 height 33
drag, startPoint x: 1019, startPoint y: 213, endPoint x: 974, endPoint y: 224, distance: 45.9
click at [974, 174] on div "Wall Pantry - 24"W x 84"H x 12"D - 4 Doors (Upper:30"H , Bottom:49-1/2"H)- 1 Fi…" at bounding box center [974, 157] width 267 height 33
click at [561, 518] on img at bounding box center [559, 408] width 223 height 223
click at [1036, 191] on s "$3148.91" at bounding box center [1043, 185] width 42 height 11
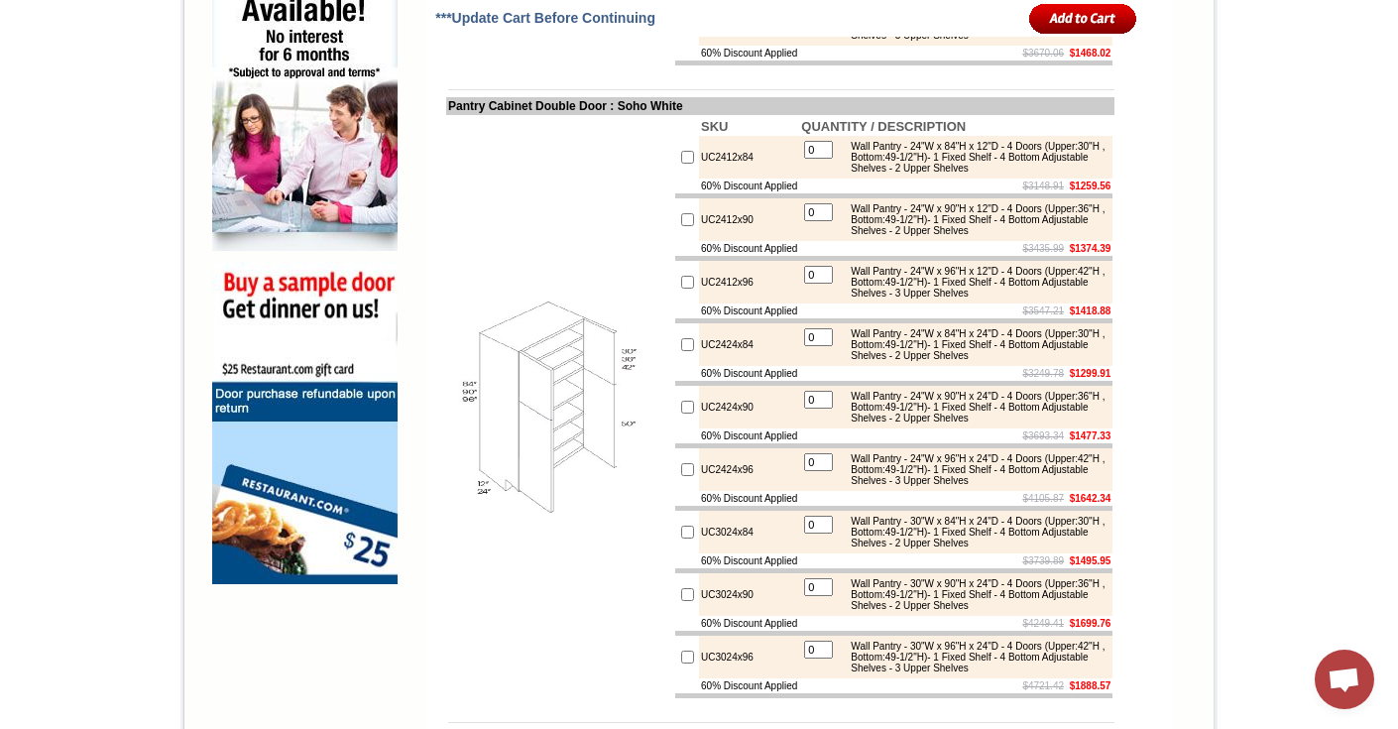
click at [1027, 236] on div "Wall Pantry - 24"W x 90"H x 12"D - 4 Doors (Upper:36"H , Bottom:49-1/2"H)- 1 Fi…" at bounding box center [974, 219] width 267 height 33
drag, startPoint x: 1093, startPoint y: 278, endPoint x: 976, endPoint y: 289, distance: 117.5
click at [976, 236] on div "Wall Pantry - 24"W x 90"H x 12"D - 4 Doors (Upper:36"H , Bottom:49-1/2"H)- 1 Fi…" at bounding box center [974, 219] width 267 height 33
click at [1000, 236] on div "Wall Pantry - 24"W x 90"H x 12"D - 4 Doors (Upper:36"H , Bottom:49-1/2"H)- 1 Fi…" at bounding box center [974, 219] width 267 height 33
drag, startPoint x: 987, startPoint y: 289, endPoint x: 1074, endPoint y: 296, distance: 87.5
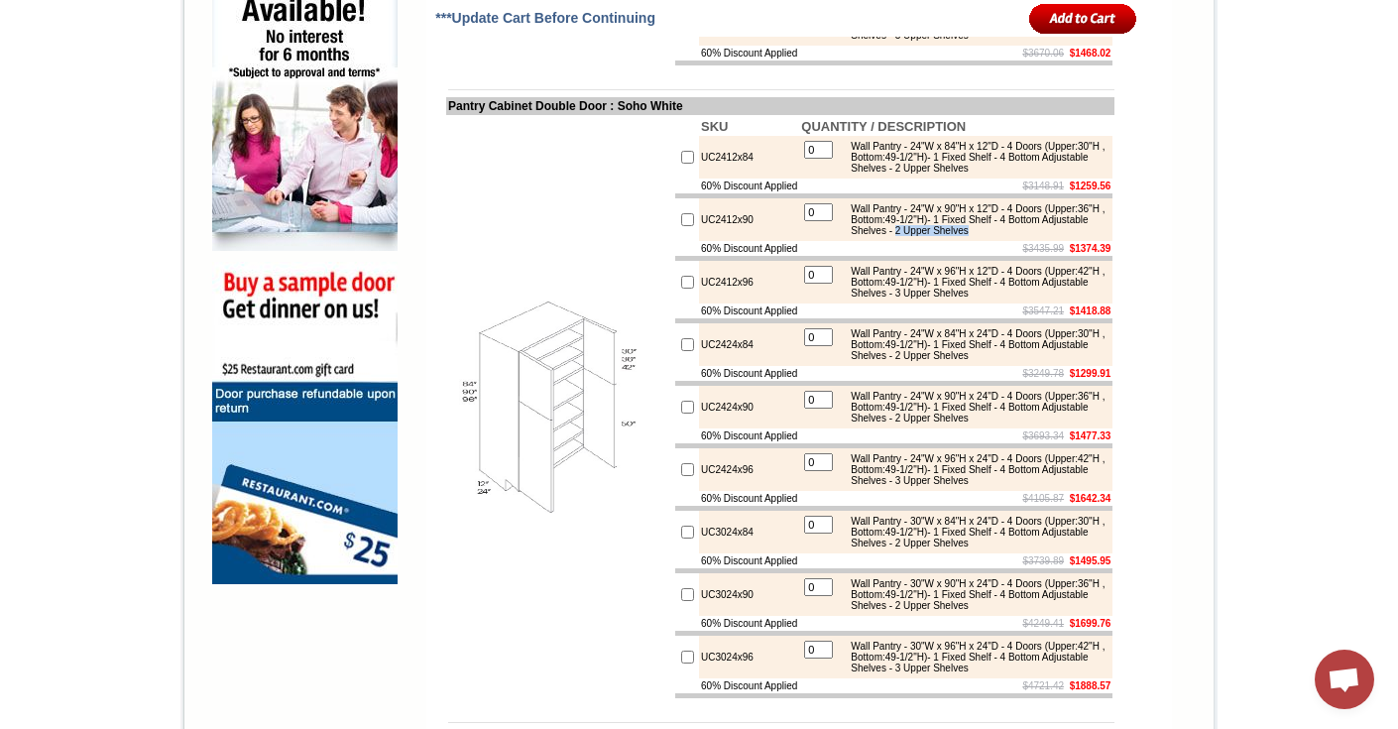
click at [1074, 237] on td "Wall Pantry - 24"W x 90"H x 12"D - 4 Doors (Upper:36"H , Bottom:49-1/2"H)- 1 Fi…" at bounding box center [974, 219] width 269 height 35
click at [1035, 236] on div "Wall Pantry - 24"W x 90"H x 12"D - 4 Doors (Upper:36"H , Bottom:49-1/2"H)- 1 Fi…" at bounding box center [974, 219] width 267 height 33
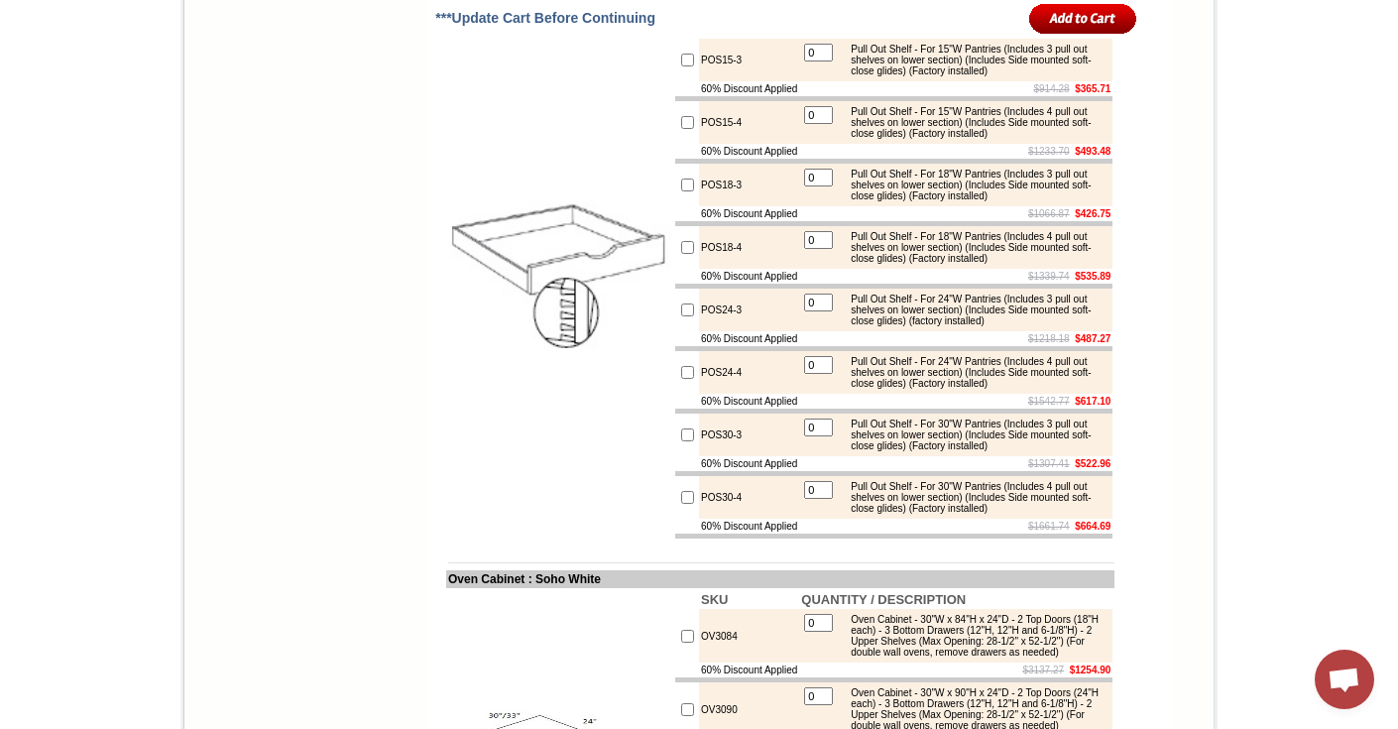
scroll to position [2064, 0]
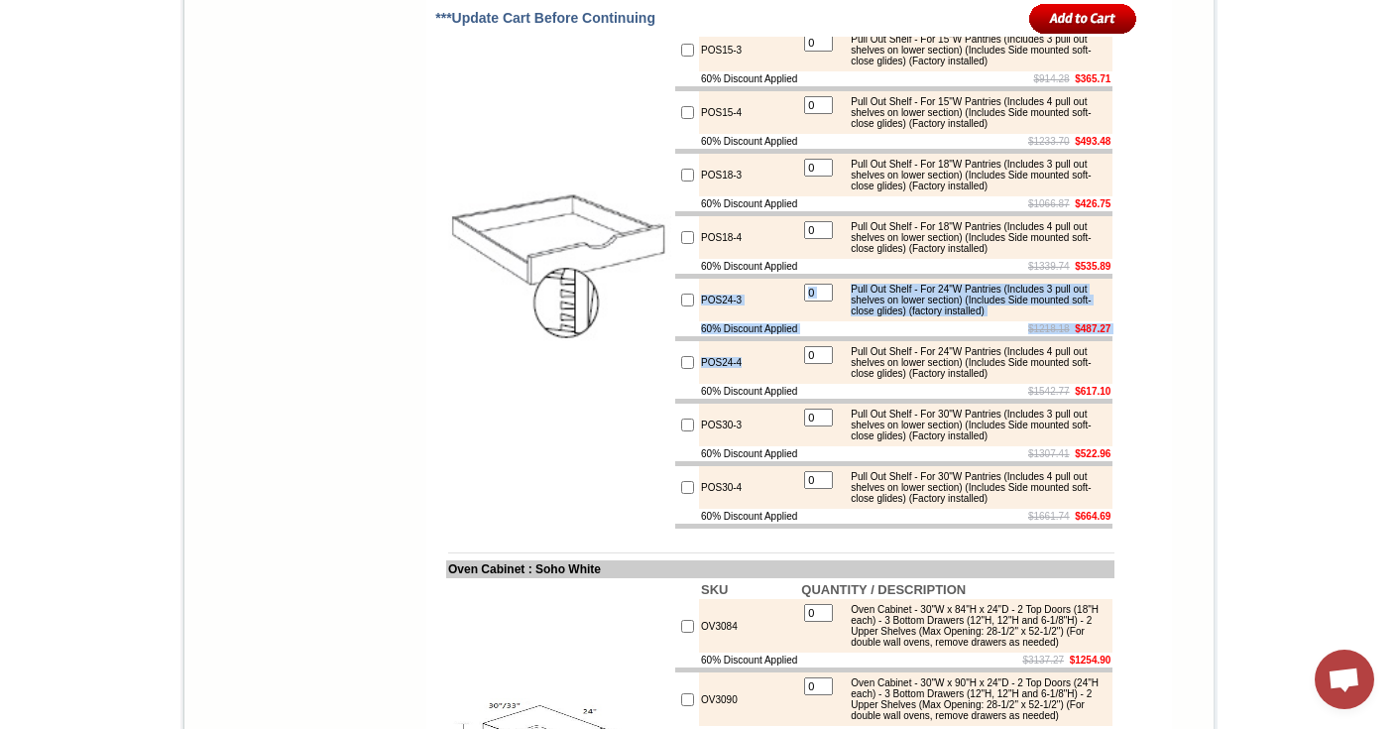
drag, startPoint x: 682, startPoint y: 407, endPoint x: 745, endPoint y: 479, distance: 95.6
click at [745, 479] on tbody "SKU QUANTITY / DESCRIPTION POS15-3 0 Pull Out Shelf - For 15"W Pantries (Includ…" at bounding box center [893, 269] width 437 height 519
click at [745, 384] on td "POS24-4" at bounding box center [749, 362] width 100 height 43
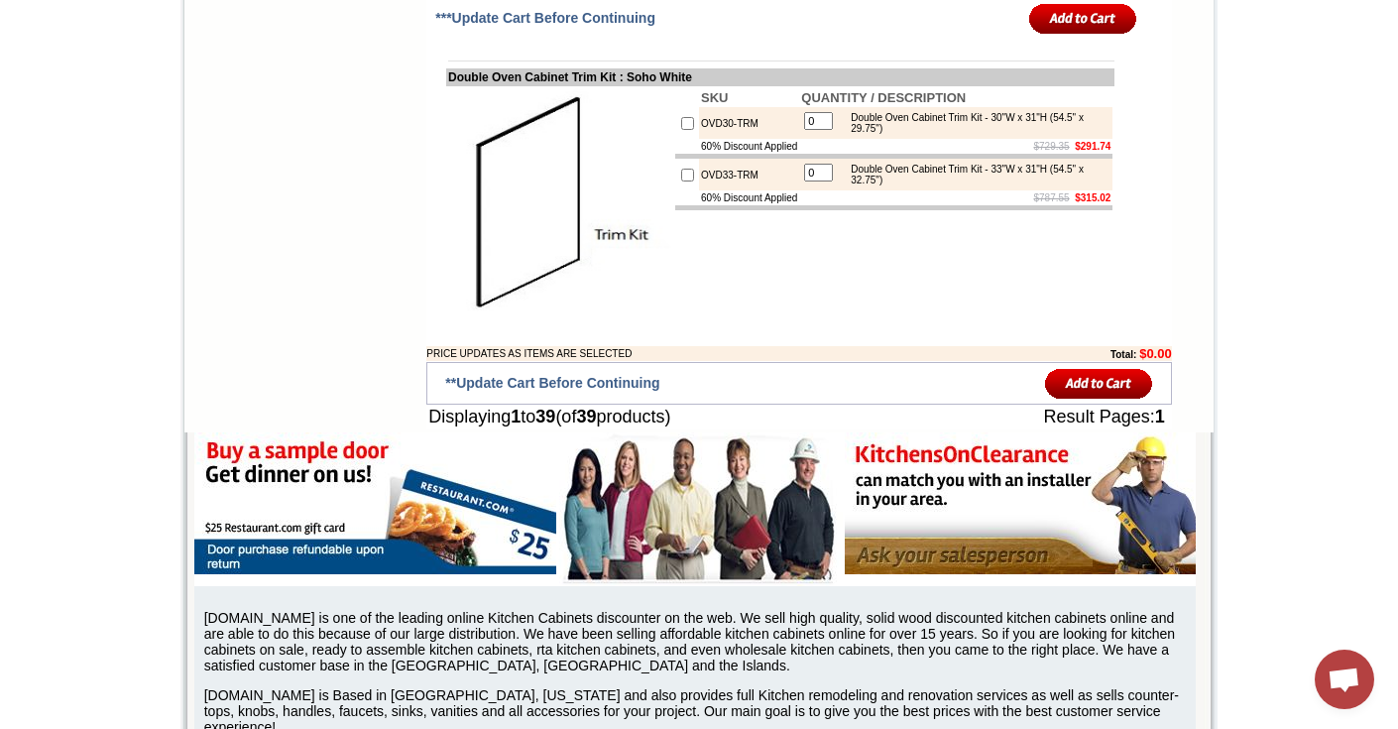
scroll to position [3854, 0]
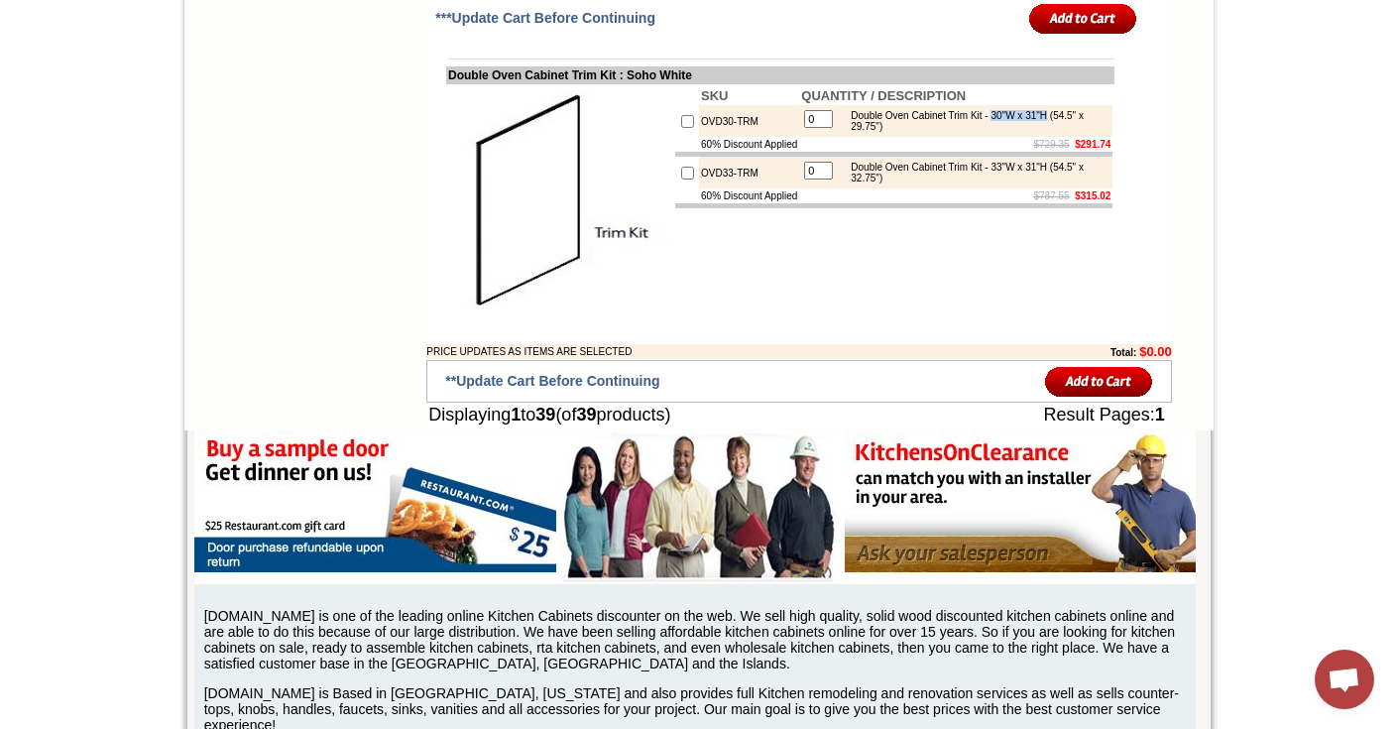
drag, startPoint x: 1000, startPoint y: 443, endPoint x: 1071, endPoint y: 444, distance: 71.4
click at [1071, 132] on div "Double Oven Cabinet Trim Kit - 30"W x 31"H (54.5" x 29.75")" at bounding box center [974, 121] width 267 height 22
click at [1072, 132] on div "Double Oven Cabinet Trim Kit - 30"W x 31"H (54.5" x 29.75")" at bounding box center [974, 121] width 267 height 22
drag, startPoint x: 958, startPoint y: 168, endPoint x: 1029, endPoint y: 172, distance: 71.5
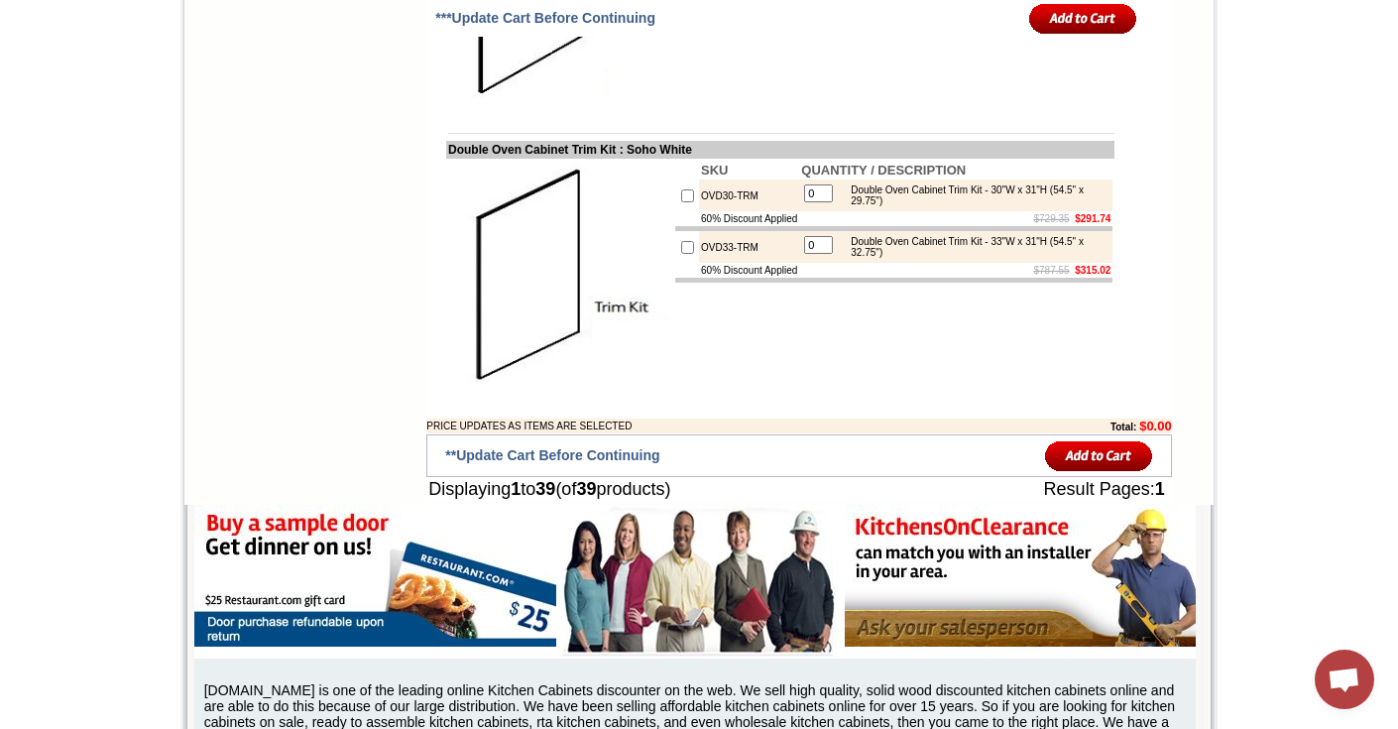
drag, startPoint x: 963, startPoint y: 245, endPoint x: 1035, endPoint y: 246, distance: 72.4
drag, startPoint x: 894, startPoint y: 269, endPoint x: 877, endPoint y: 260, distance: 19.1
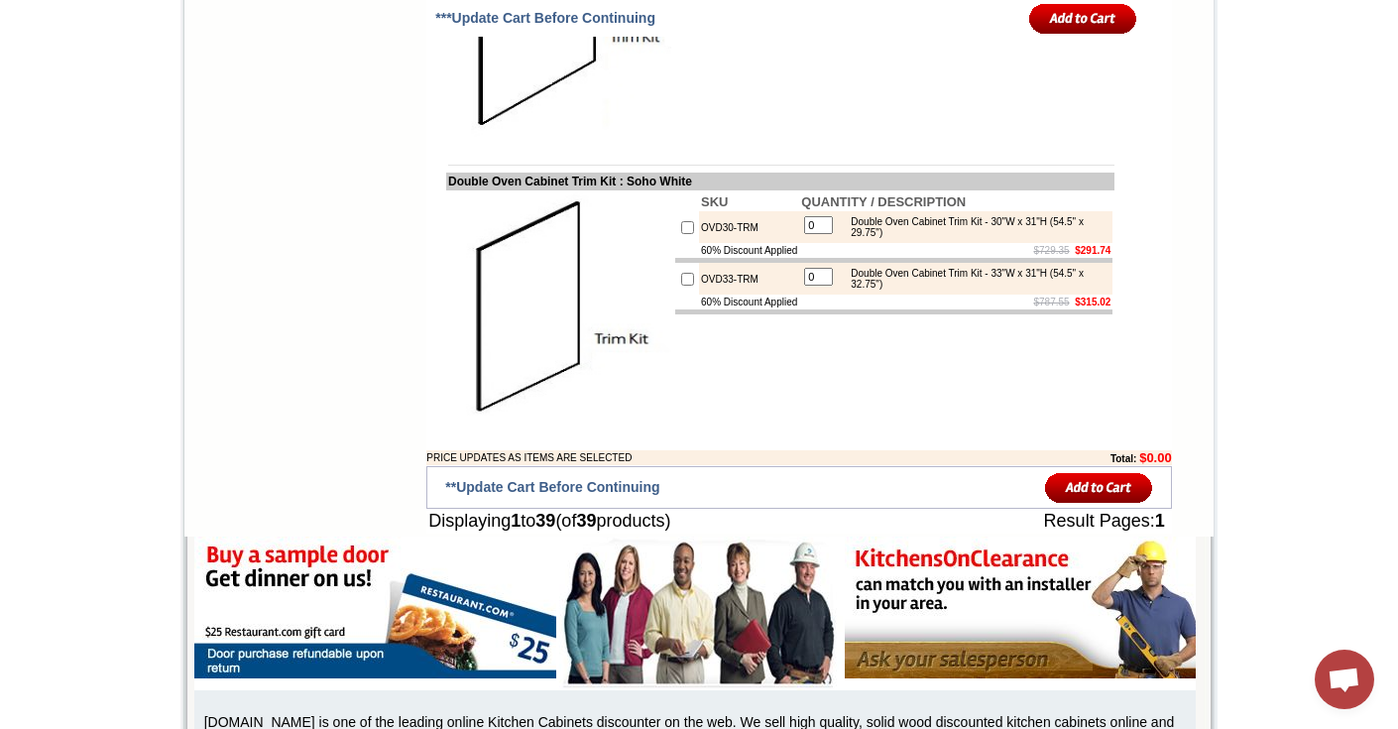
scroll to position [3746, 0]
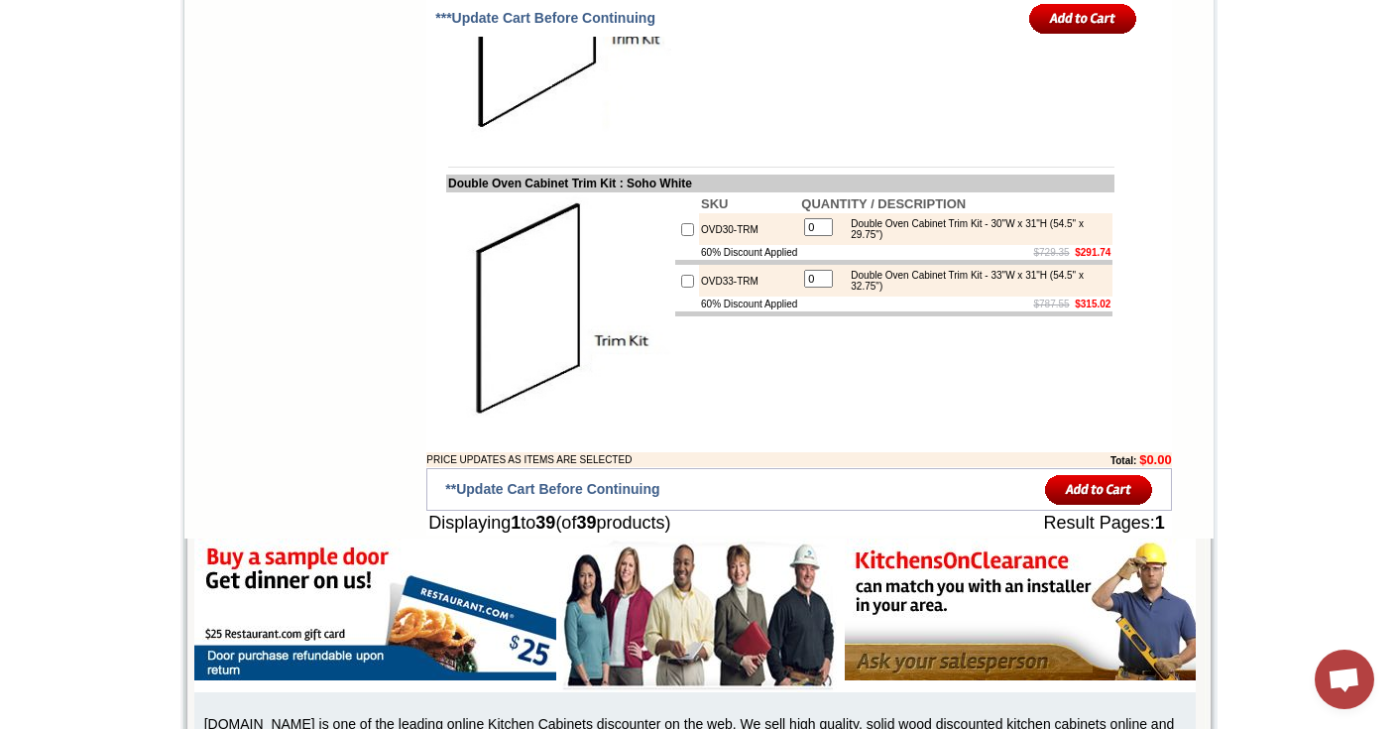
drag, startPoint x: 675, startPoint y: 239, endPoint x: 428, endPoint y: 234, distance: 247.0
copy td "Oven Cabinet Trim Kit : Soho White"
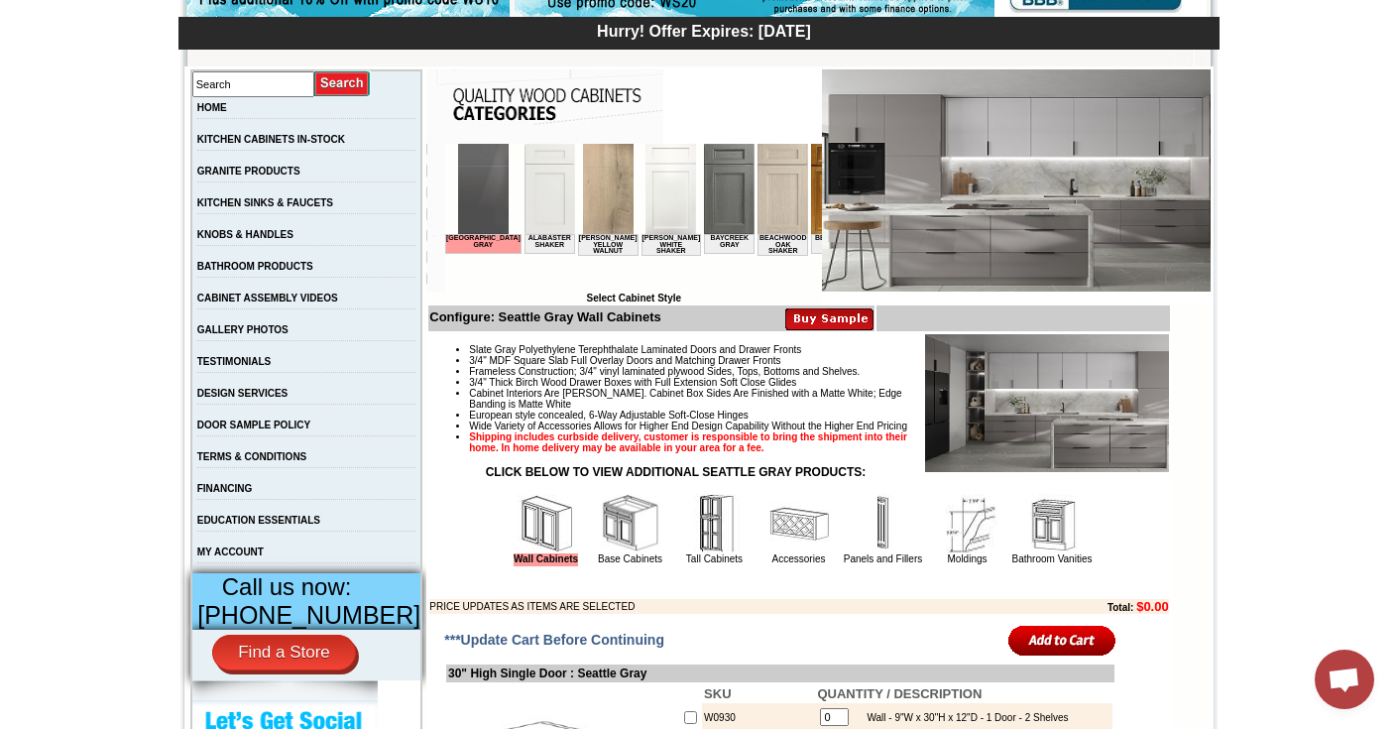
click at [701, 543] on img at bounding box center [715, 524] width 60 height 60
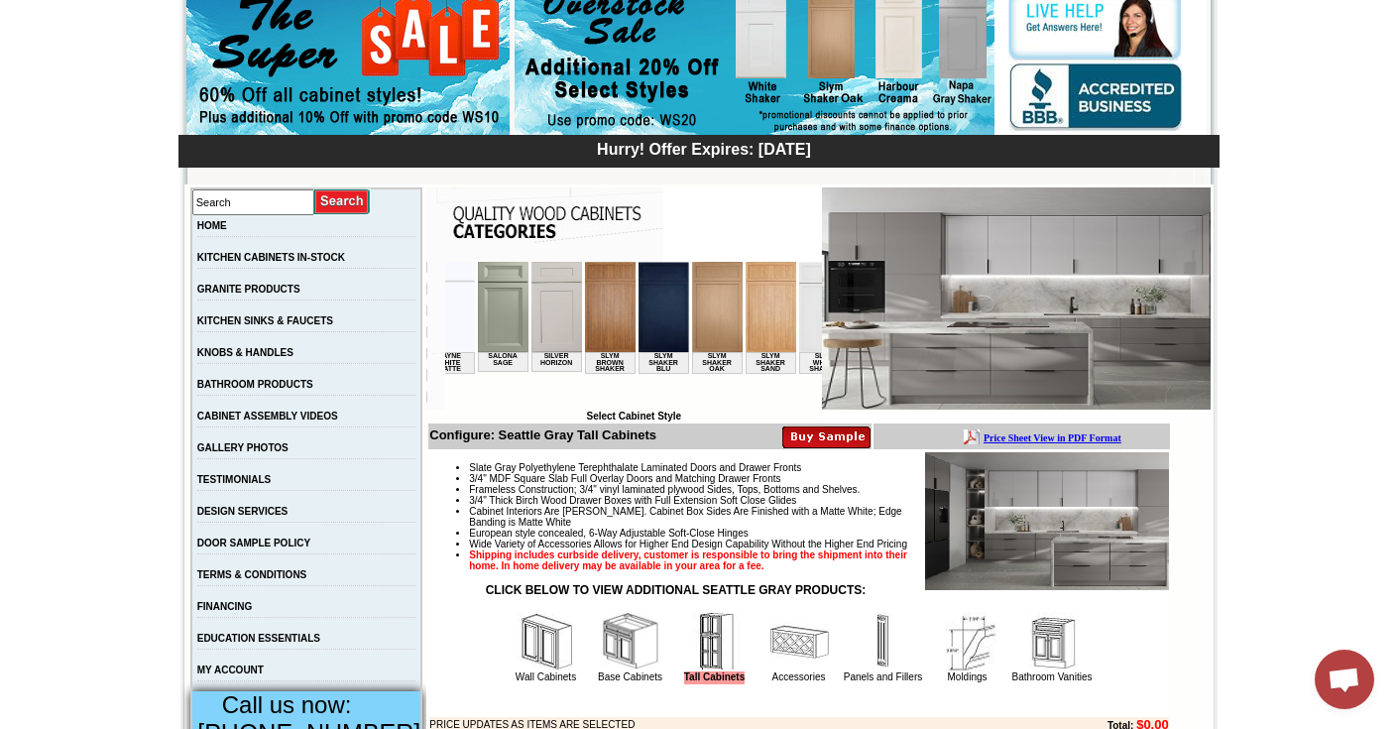
scroll to position [0, 3653]
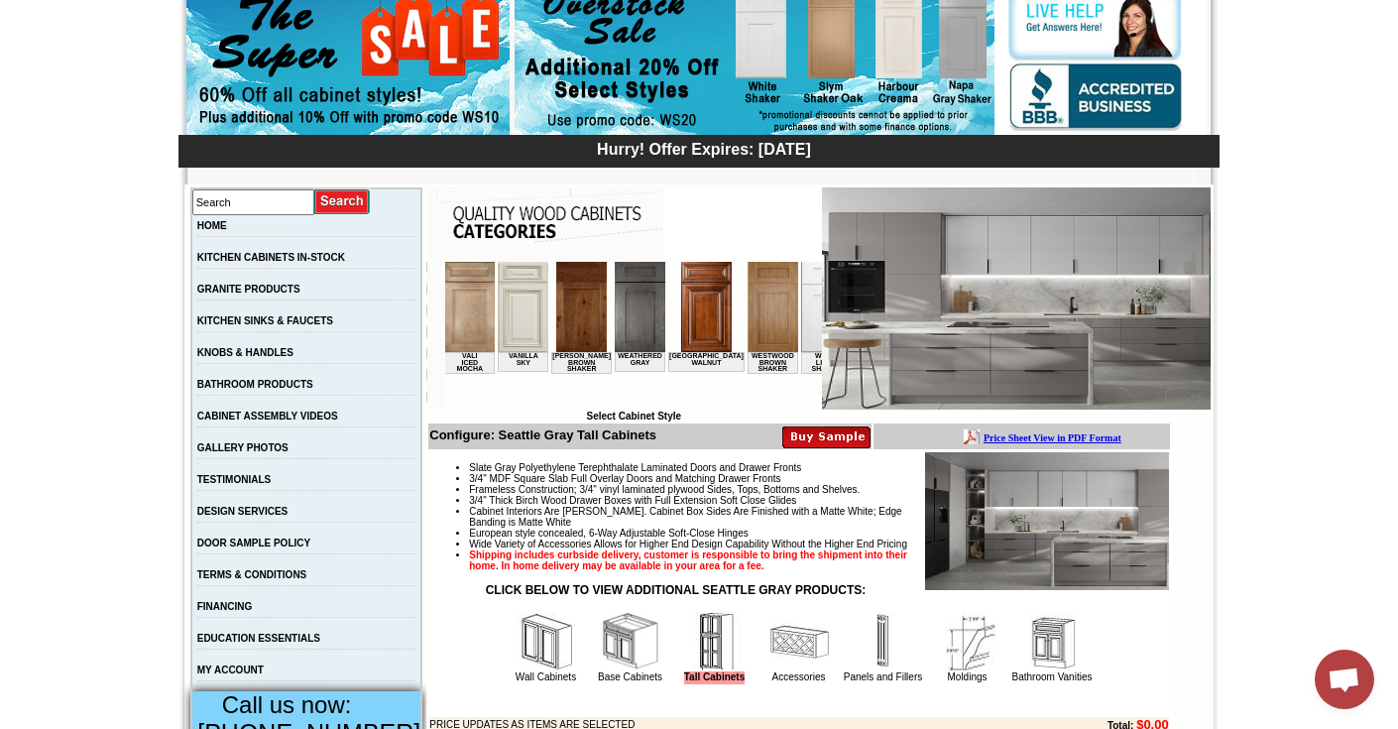
click at [855, 297] on img at bounding box center [880, 307] width 51 height 90
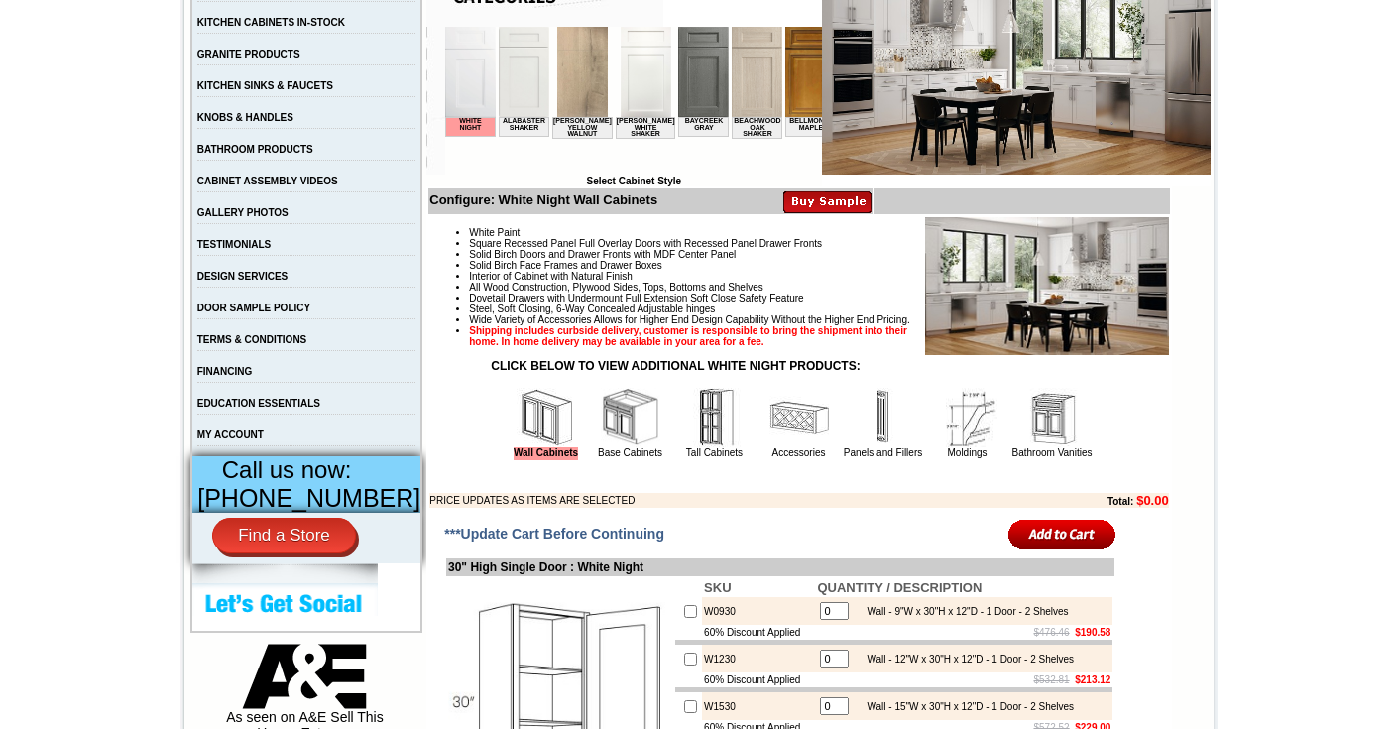
scroll to position [430, 0]
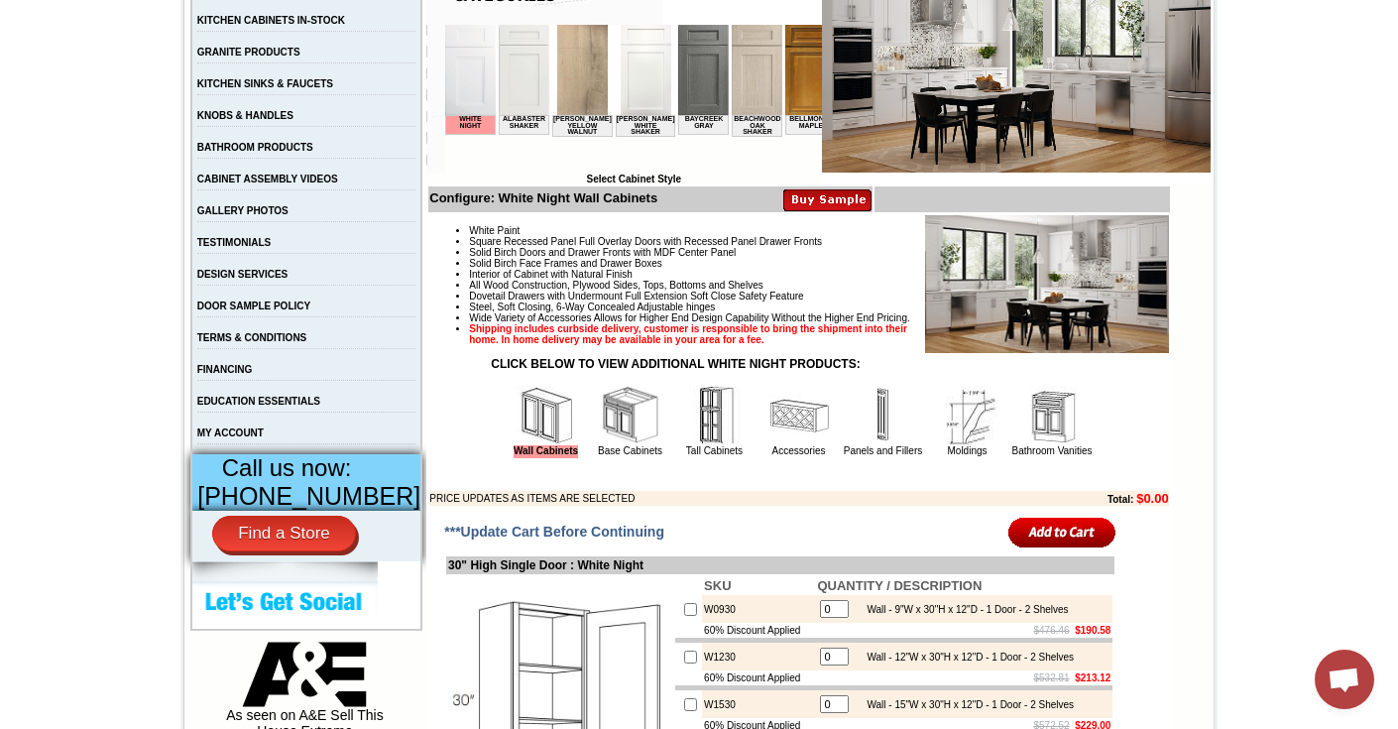
click at [692, 433] on img at bounding box center [715, 416] width 60 height 60
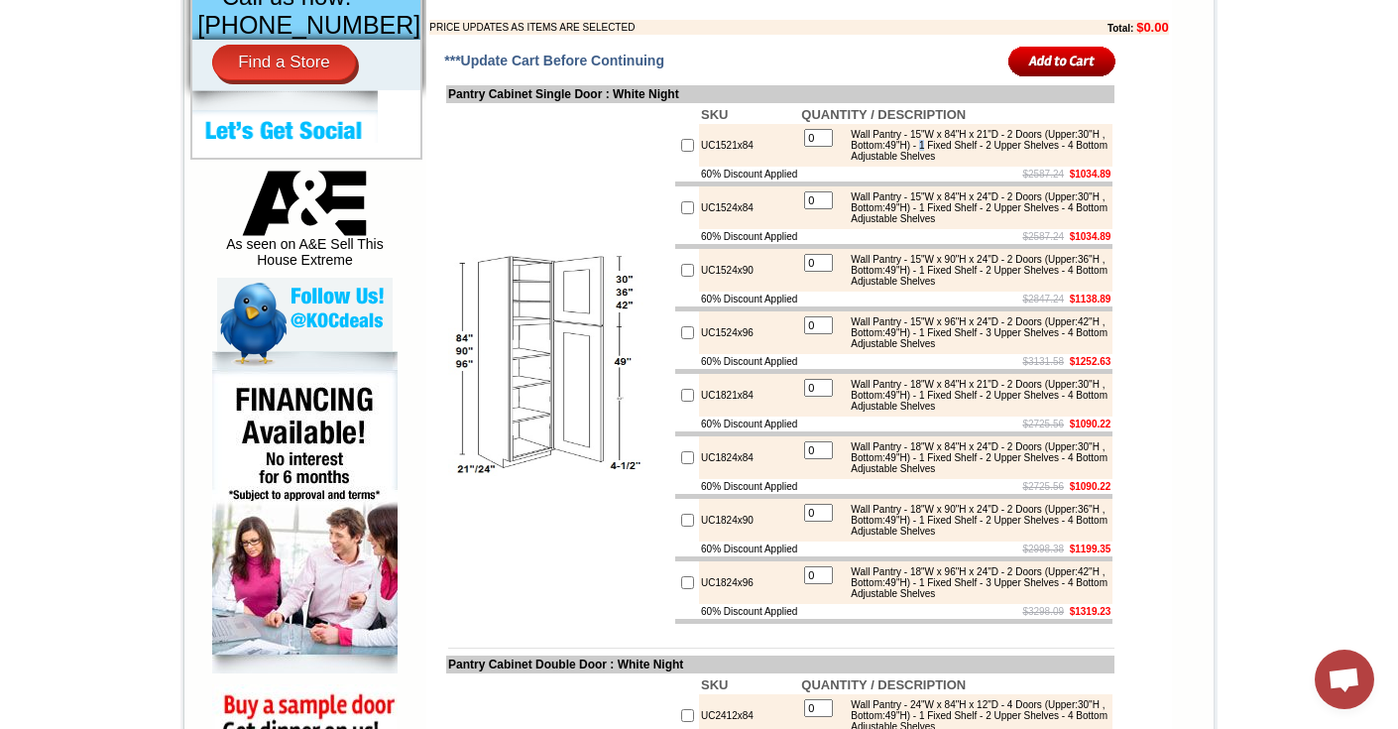
click at [1004, 162] on div "Wall Pantry - 15"W x 84"H x 21"D - 2 Doors (Upper:30"H , Bottom:49"H) - 1 Fixed…" at bounding box center [974, 145] width 267 height 33
click at [971, 162] on div "Wall Pantry - 15"W x 84"H x 21"D - 2 Doors (Upper:30"H , Bottom:49"H) - 1 Fixed…" at bounding box center [974, 145] width 267 height 33
drag, startPoint x: 926, startPoint y: 188, endPoint x: 1066, endPoint y: 190, distance: 139.8
click at [1070, 162] on div "Wall Pantry - 15"W x 84"H x 21"D - 2 Doors (Upper:30"H , Bottom:49"H) - 1 Fixed…" at bounding box center [974, 145] width 267 height 33
click at [628, 456] on img at bounding box center [559, 364] width 223 height 223
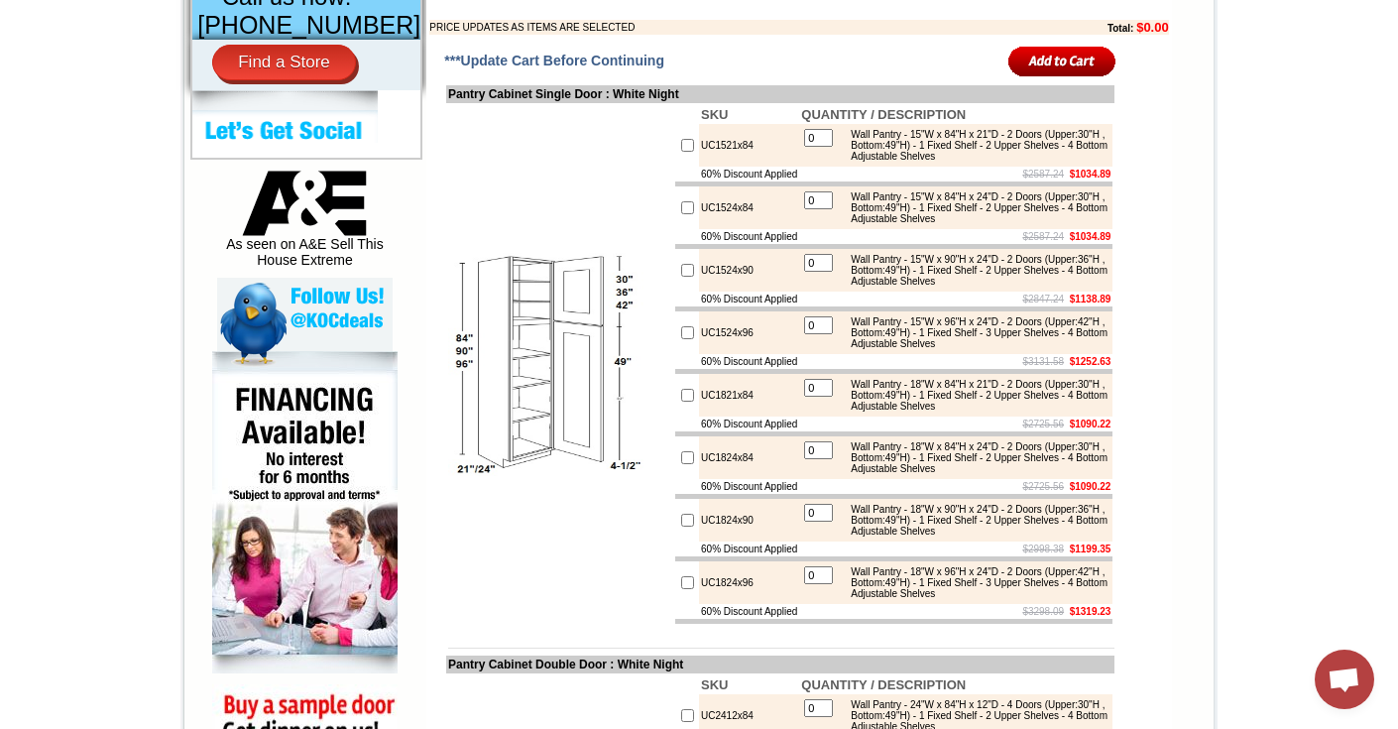
click at [928, 224] on div "Wall Pantry - 15"W x 84"H x 24"D - 2 Doors (Upper:30"H , Bottom:49"H) - 1 Fixed…" at bounding box center [974, 207] width 267 height 33
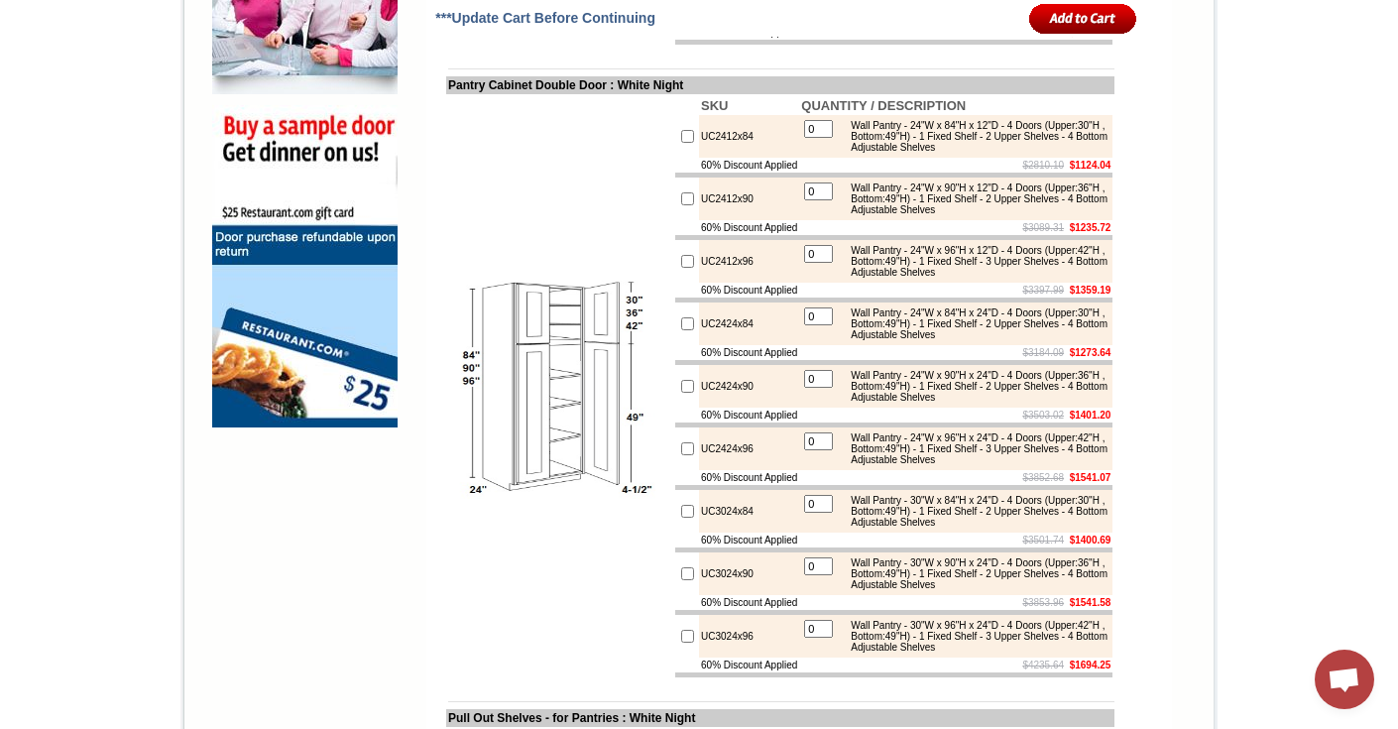
scroll to position [1541, 0]
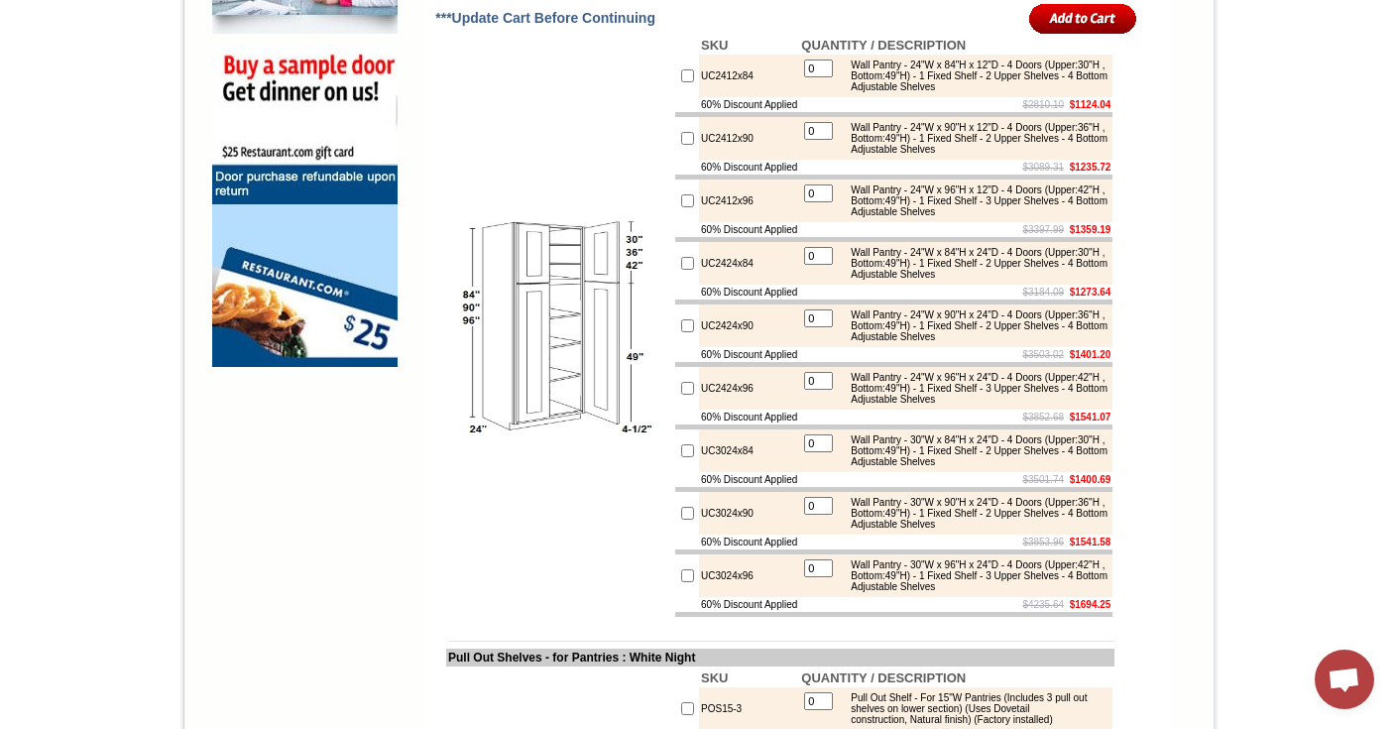
drag, startPoint x: 680, startPoint y: 137, endPoint x: 1046, endPoint y: 115, distance: 366.6
click at [1046, 115] on tbody "SKU QUANTITY / DESCRIPTION UC2412x84 0 Wall Pantry - 24"W x 84"H x 12"D - 4 Doo…" at bounding box center [893, 326] width 437 height 581
click at [1071, 155] on div "Wall Pantry - 24"W x 90"H x 12"D - 4 Doors (Upper:36"H , Bottom:49"H) - 1 Fixed…" at bounding box center [974, 138] width 267 height 33
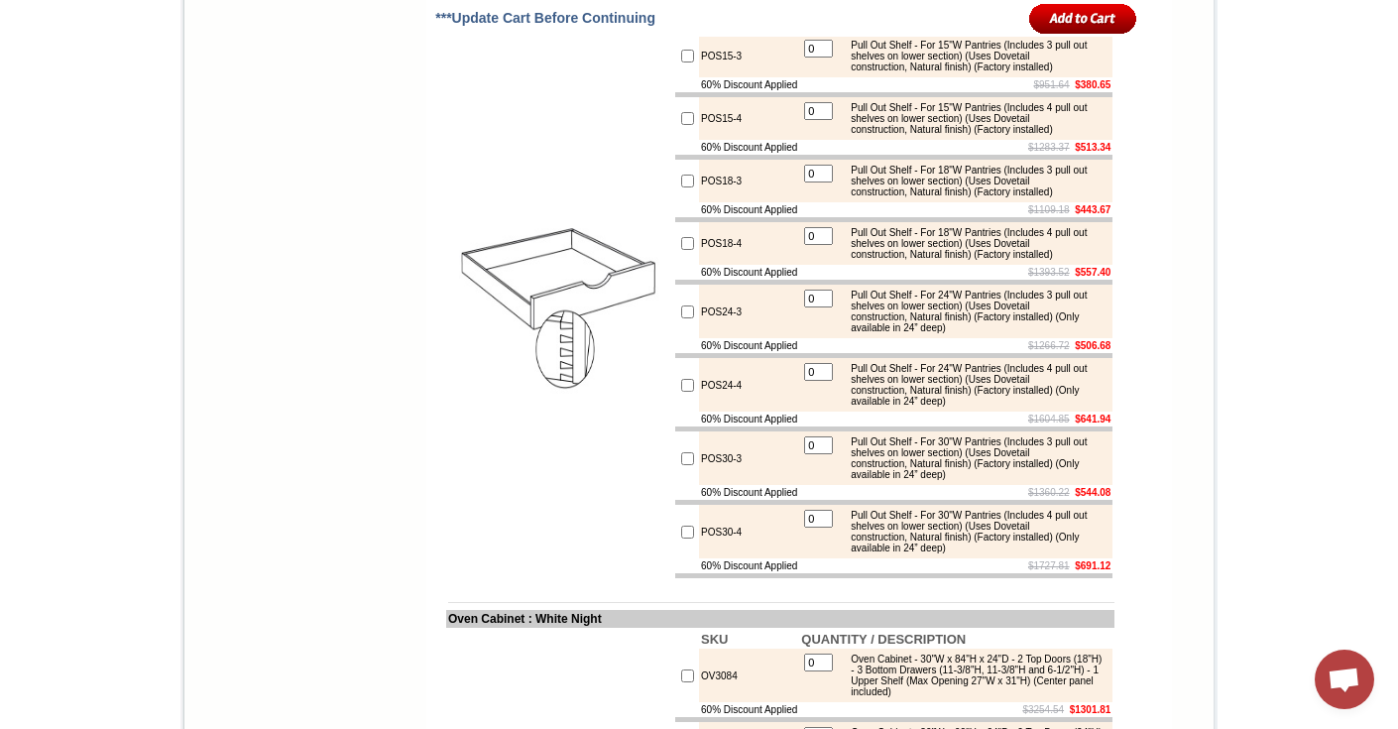
scroll to position [2193, 0]
drag, startPoint x: 1078, startPoint y: 173, endPoint x: 984, endPoint y: 170, distance: 94.3
click at [984, 73] on div "Pull Out Shelf - For 15"W Pantries (Includes 3 pull out shelves on lower sectio…" at bounding box center [974, 57] width 267 height 33
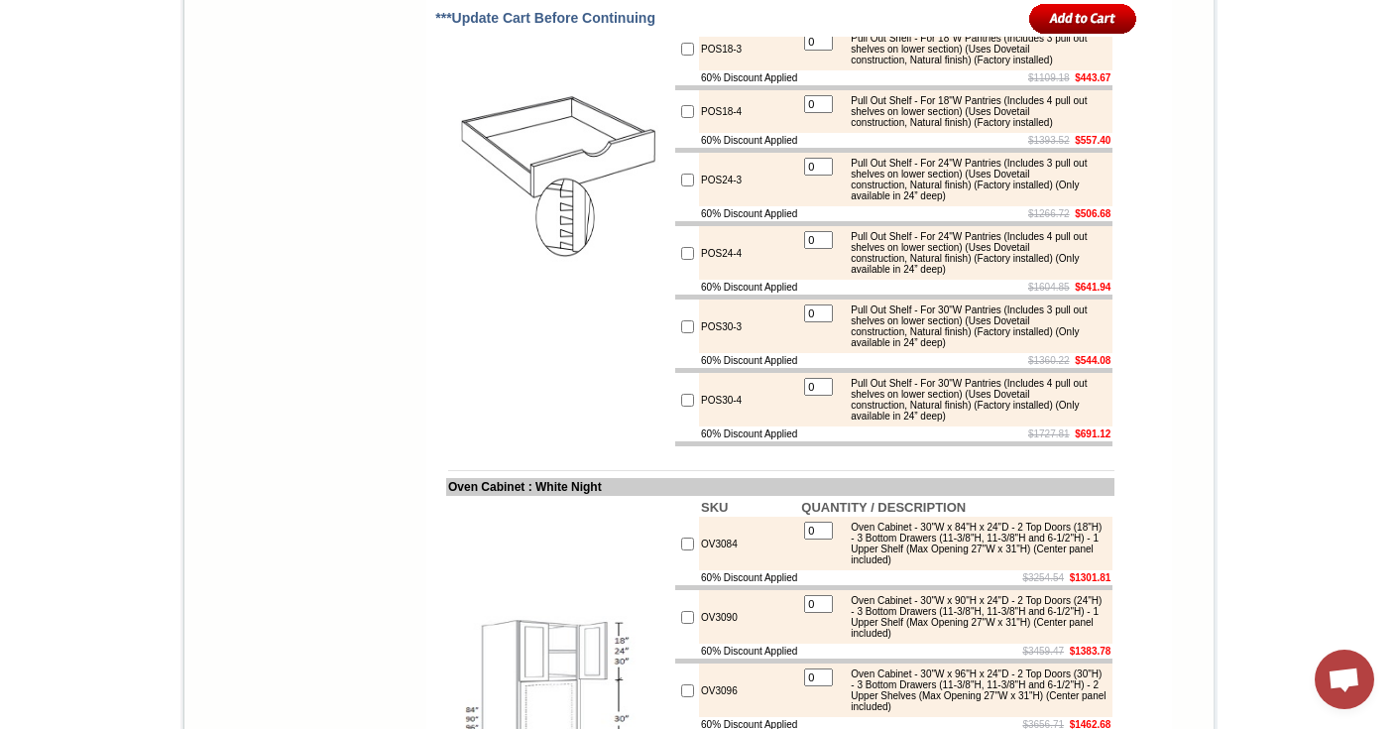
scroll to position [2333, 0]
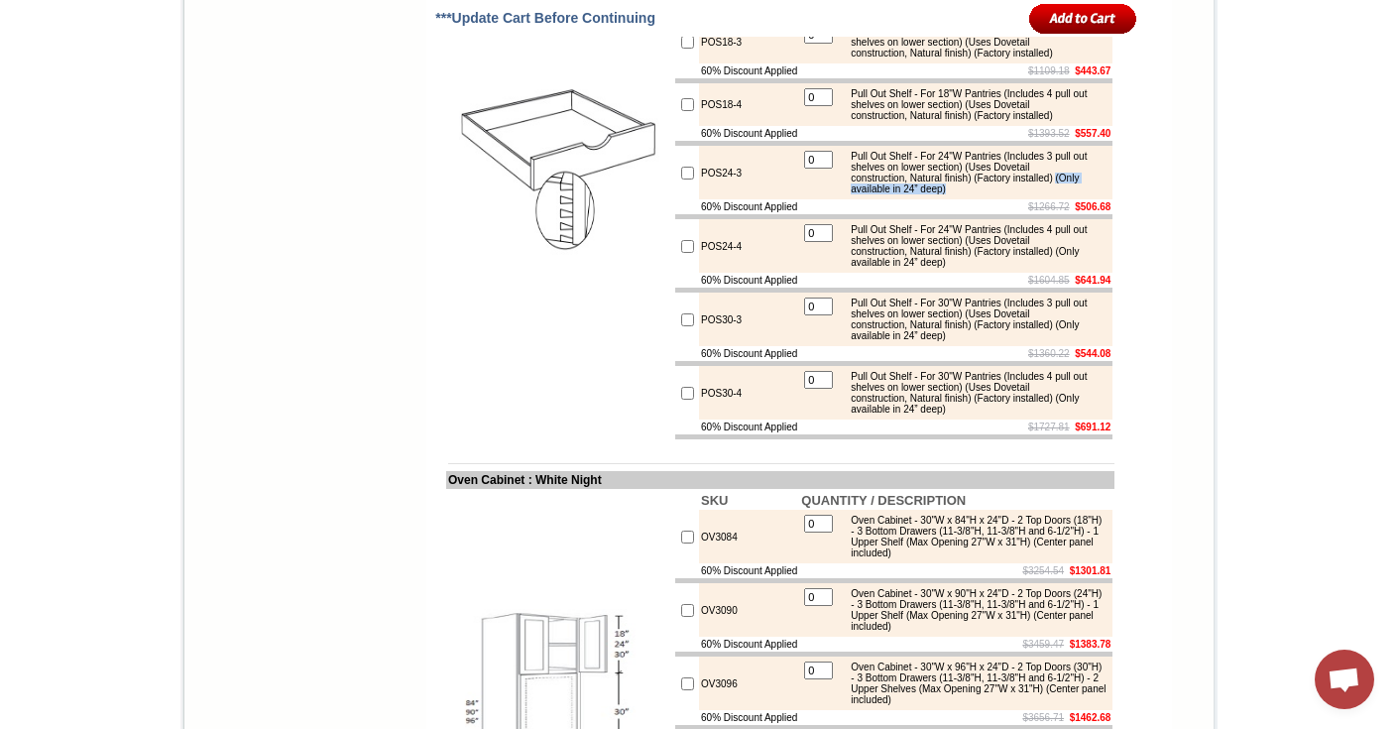
drag, startPoint x: 990, startPoint y: 309, endPoint x: 839, endPoint y: 304, distance: 150.8
click at [841, 194] on div "Pull Out Shelf - For 24"W Pantries (Includes 3 pull out shelves on lower sectio…" at bounding box center [974, 173] width 267 height 44
click at [904, 268] on div "Pull Out Shelf - For 24"W Pantries (Includes 4 pull out shelves on lower sectio…" at bounding box center [974, 246] width 267 height 44
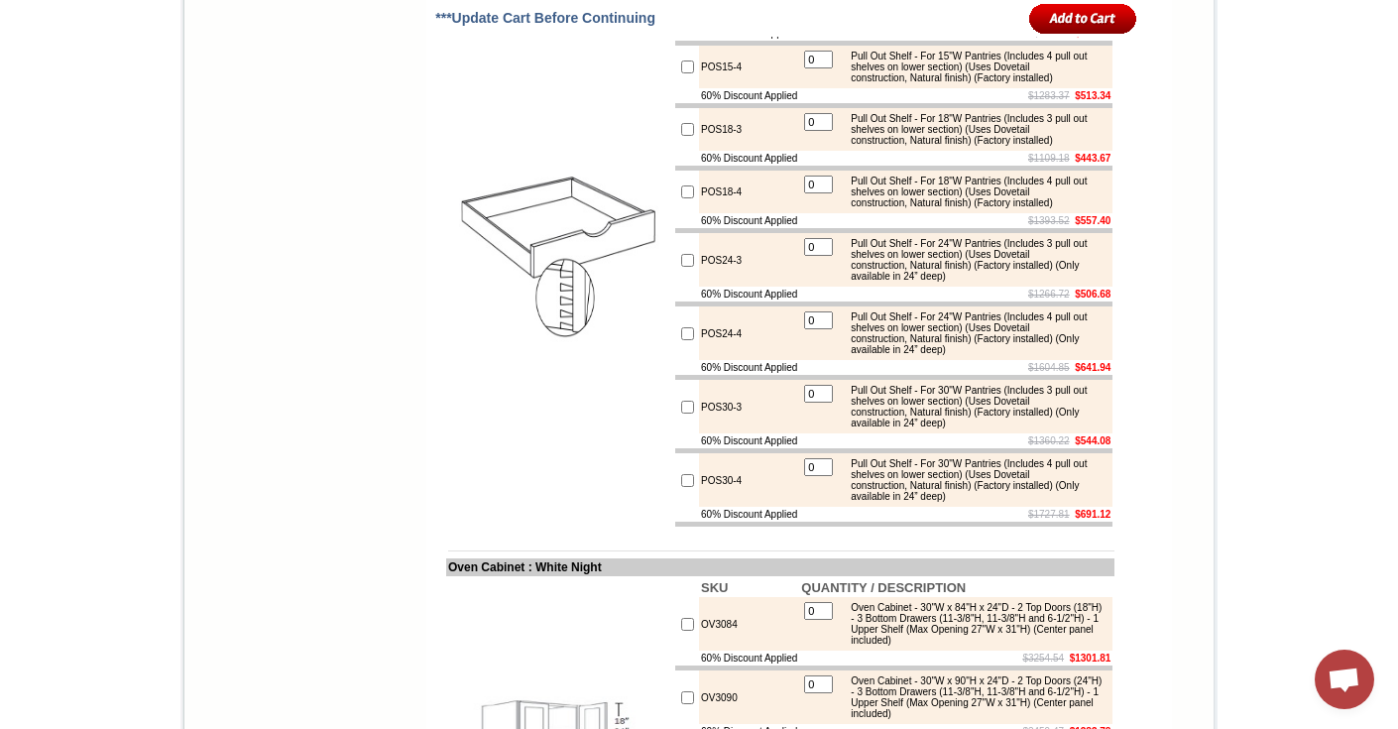
scroll to position [2246, 0]
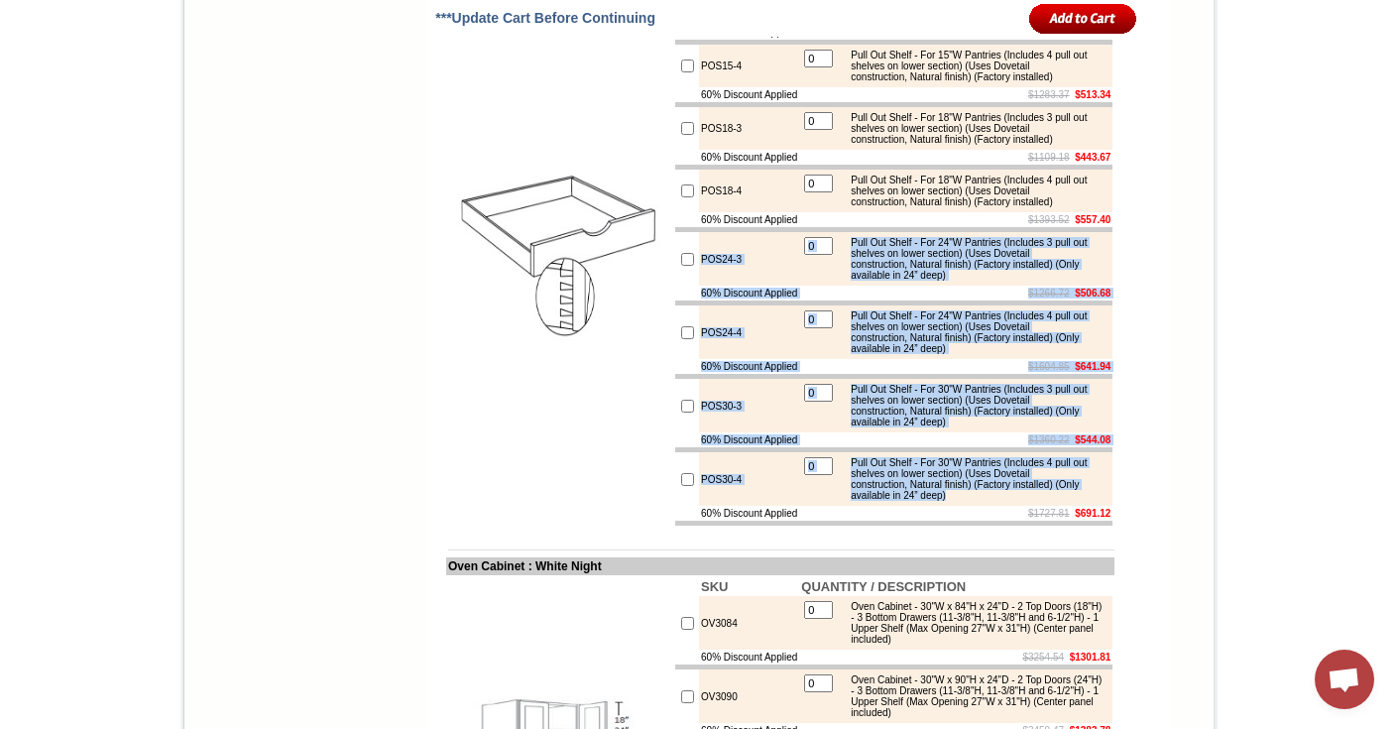
drag, startPoint x: 681, startPoint y: 375, endPoint x: 1002, endPoint y: 630, distance: 409.4
click at [1002, 526] on tbody "SKU QUANTITY / DESCRIPTION POS15-3 0 Pull Out Shelf - For 15"W Pantries (Includ…" at bounding box center [893, 244] width 437 height 562
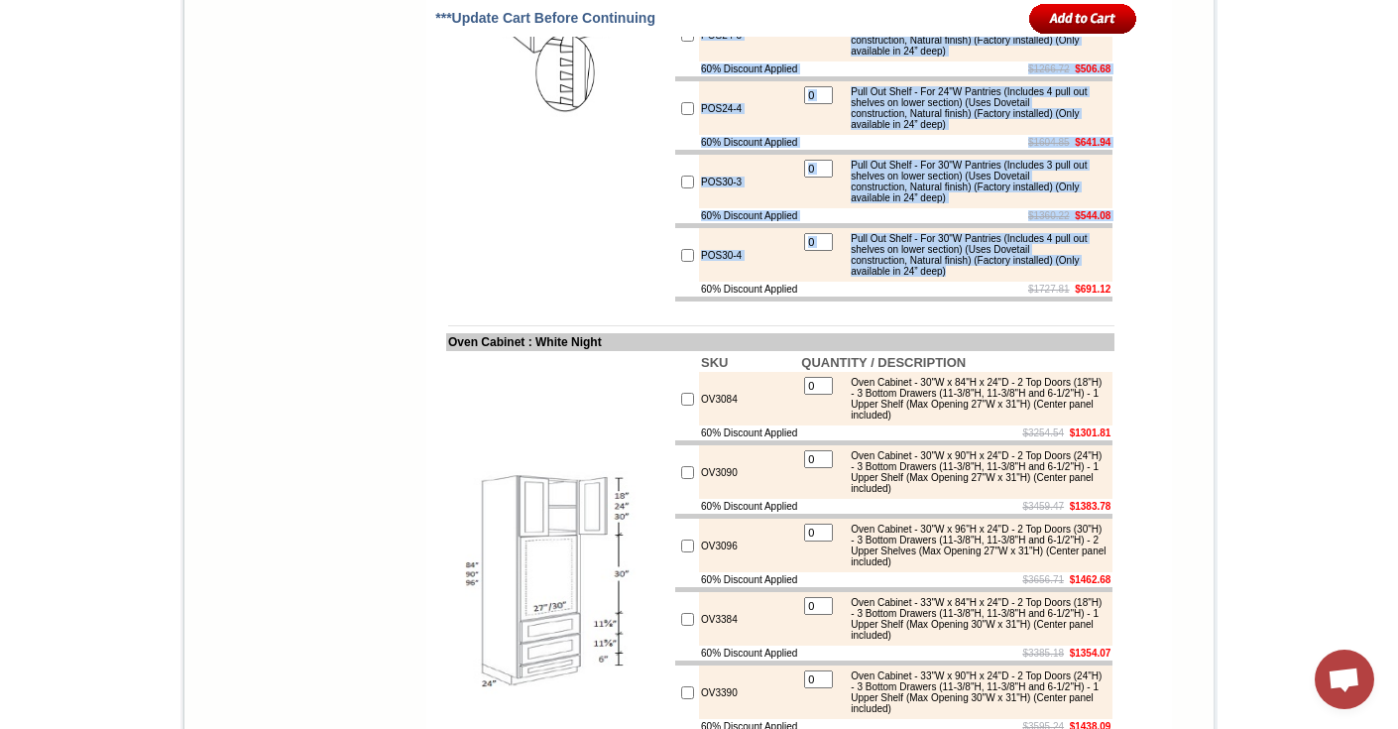
scroll to position [2471, 0]
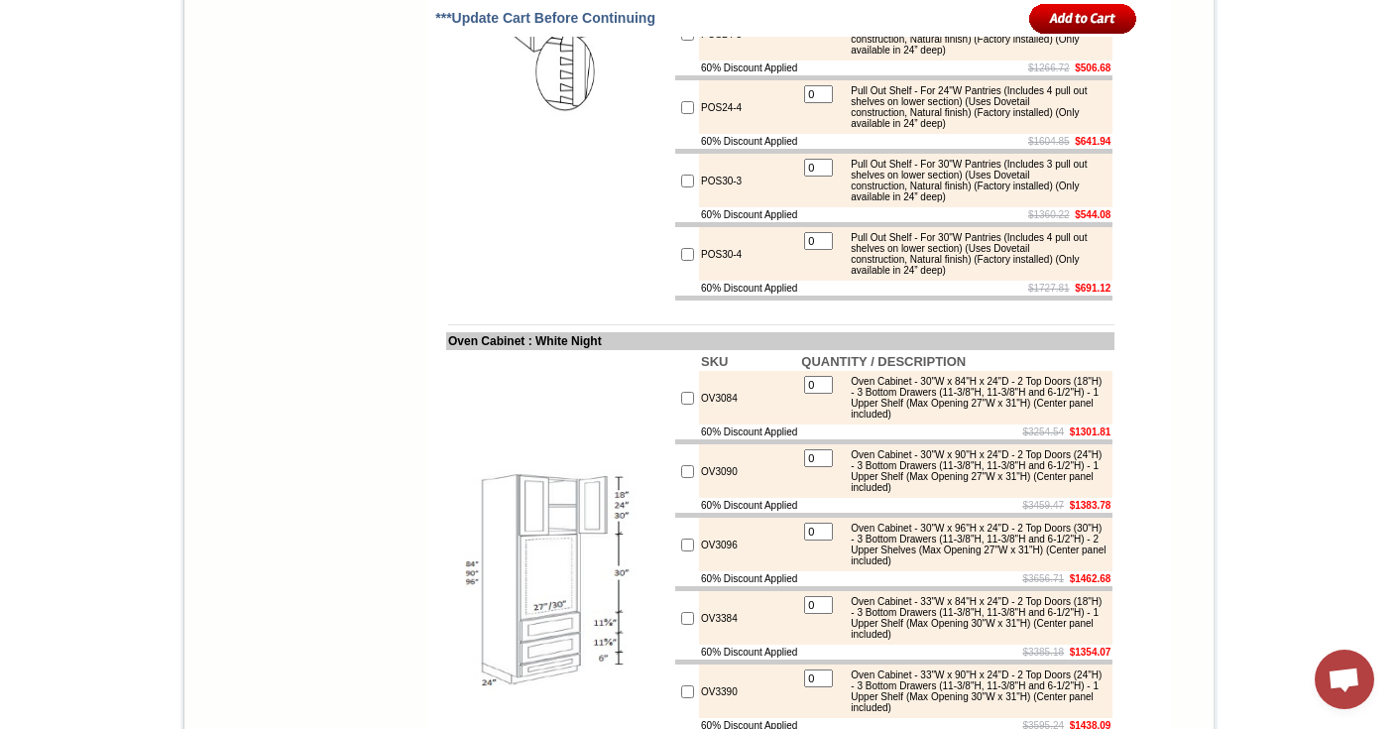
click at [817, 300] on td at bounding box center [893, 298] width 437 height 5
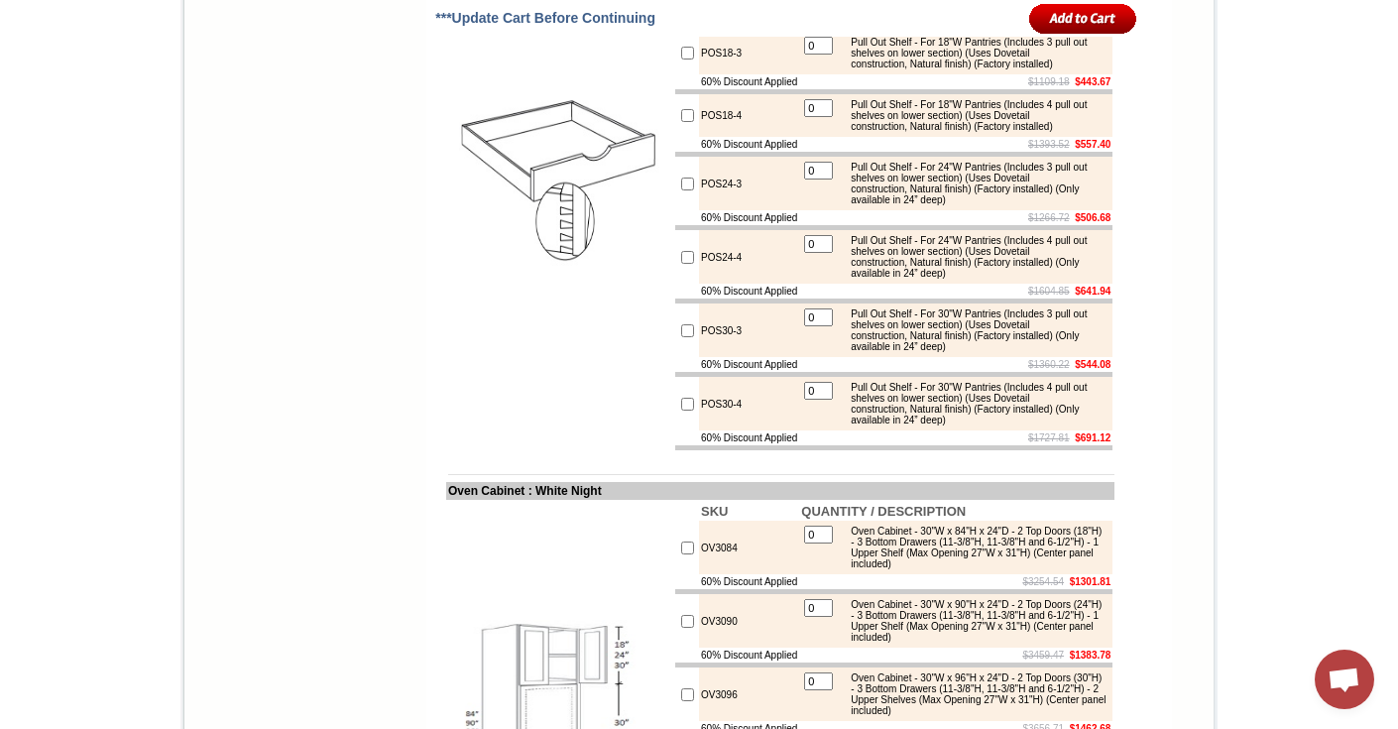
scroll to position [2329, 0]
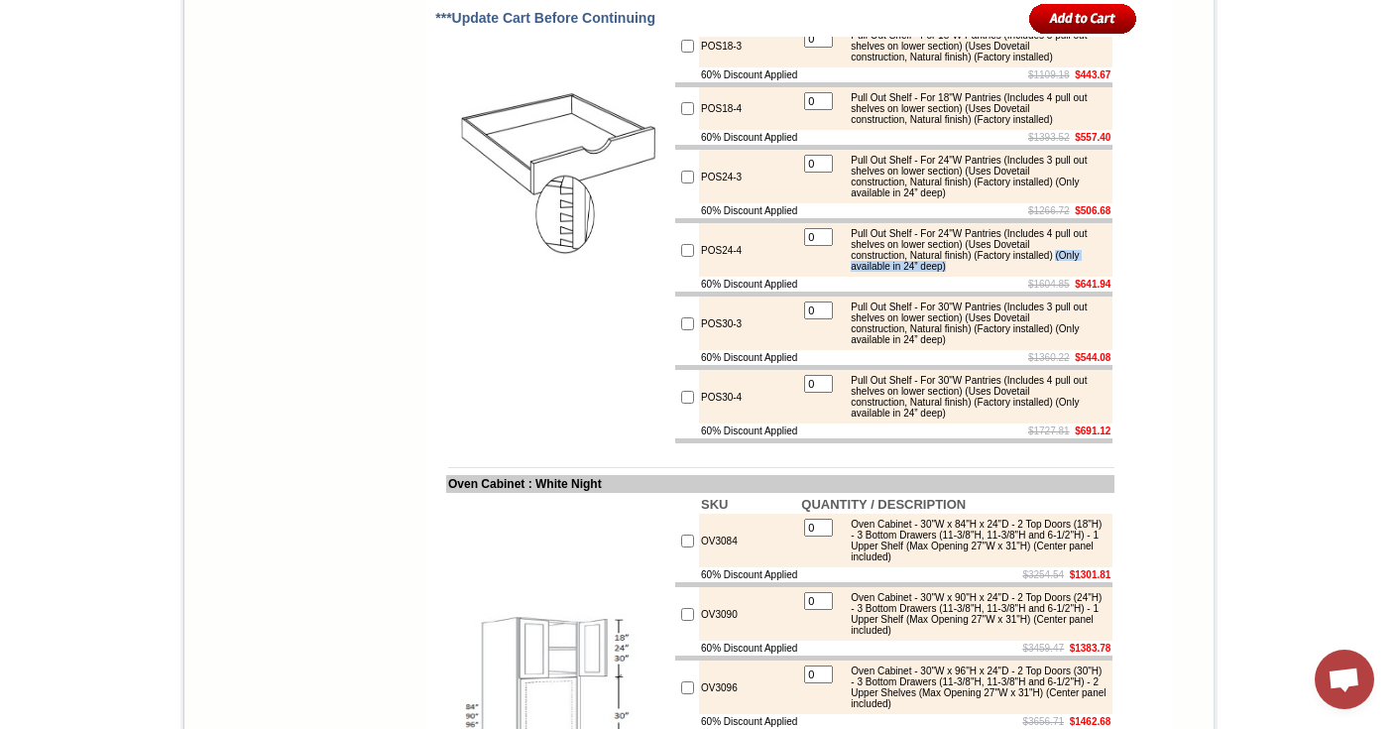
drag, startPoint x: 992, startPoint y: 390, endPoint x: 841, endPoint y: 385, distance: 150.8
click at [841, 272] on div "Pull Out Shelf - For 24"W Pantries (Includes 4 pull out shelves on lower sectio…" at bounding box center [974, 250] width 267 height 44
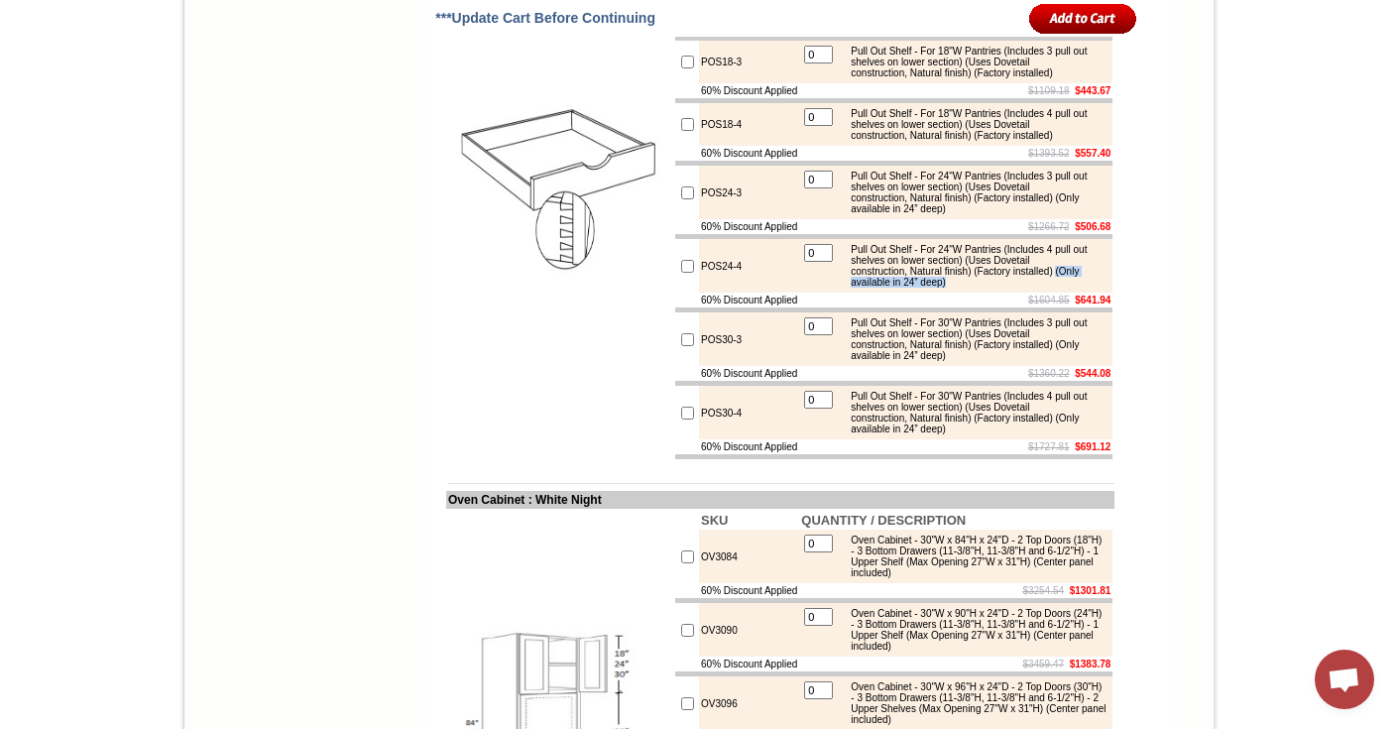
scroll to position [2338, 0]
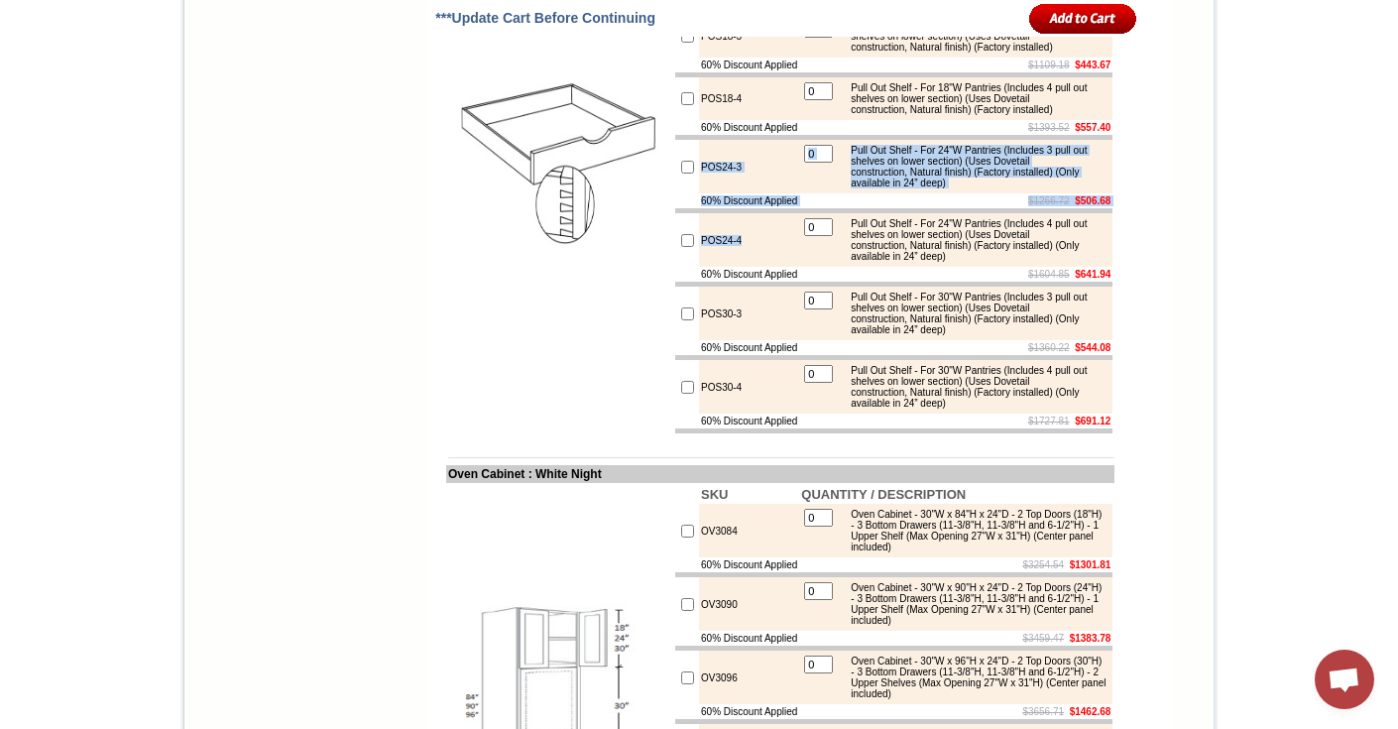
drag, startPoint x: 683, startPoint y: 281, endPoint x: 789, endPoint y: 363, distance: 134.3
click at [789, 363] on tbody "SKU QUANTITY / DESCRIPTION POS15-3 0 Pull Out Shelf - For 15"W Pantries (Includ…" at bounding box center [893, 152] width 437 height 562
